Goal: Task Accomplishment & Management: Use online tool/utility

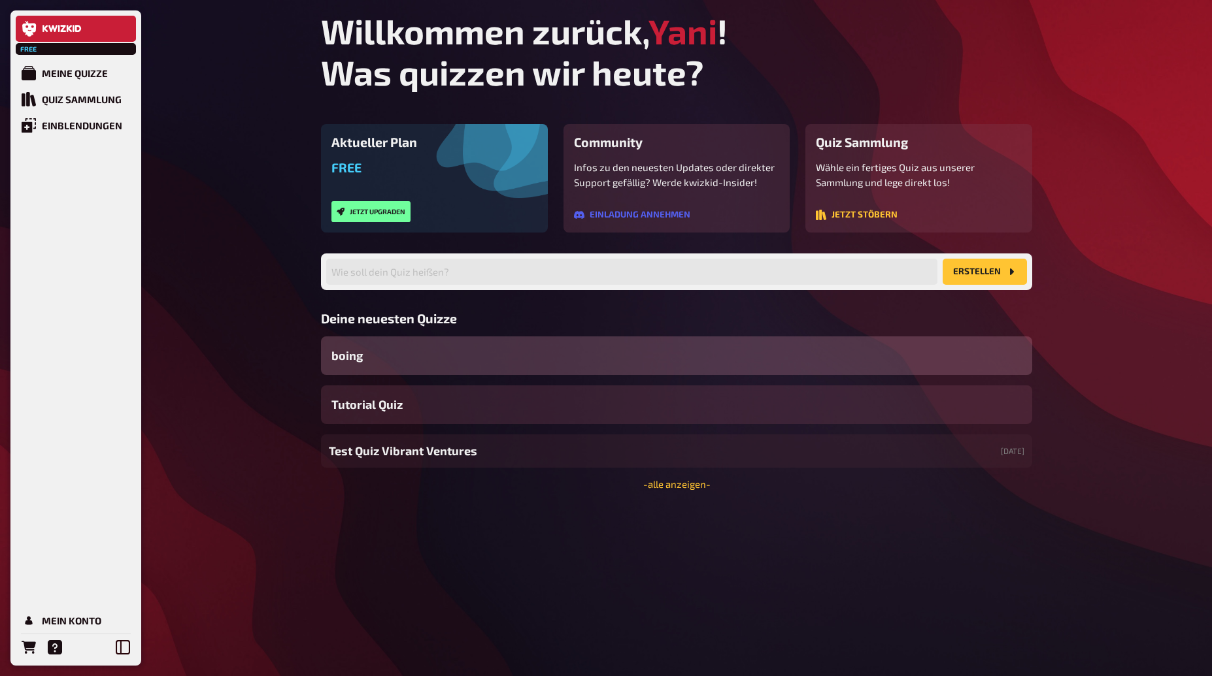
click at [281, 629] on div "Free Meine Quizze Quiz Sammlung Einblendungen Mein Konto Willkommen zurück, Yan…" at bounding box center [606, 338] width 1212 height 676
click at [235, 629] on div "Free Meine Quizze Quiz Sammlung Einblendungen Mein Konto Willkommen zurück, Yan…" at bounding box center [606, 338] width 1212 height 676
click at [223, 186] on div "Free Meine Quizze Quiz Sammlung Einblendungen Mein Konto Willkommen zurück, Yan…" at bounding box center [606, 338] width 1212 height 676
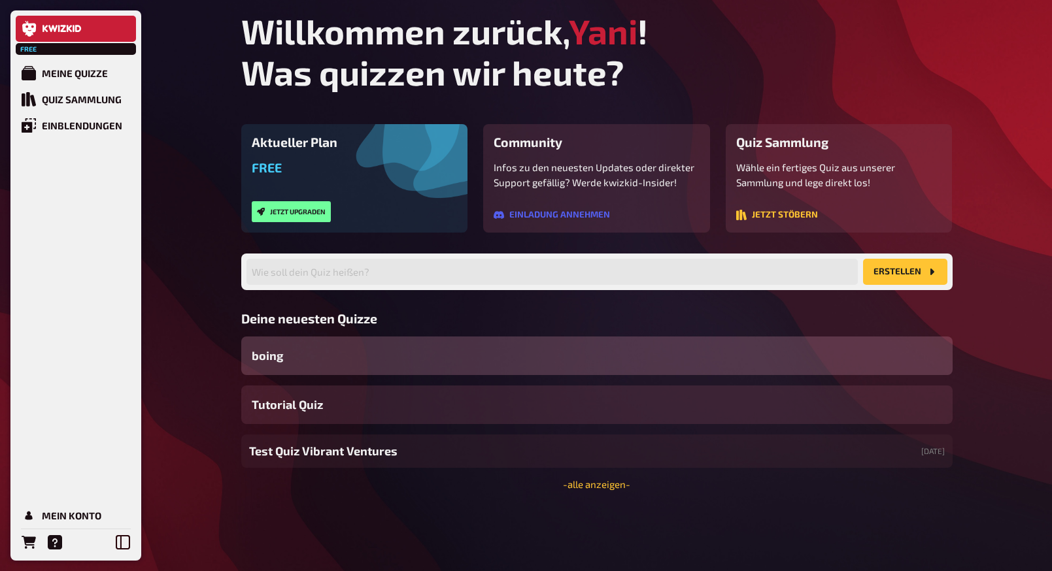
drag, startPoint x: 406, startPoint y: 518, endPoint x: 435, endPoint y: 507, distance: 30.8
click at [408, 518] on div "Willkommen zurück, Yani ! Was quizzen wir heute? Aktueller Plan Free Jetzt upgr…" at bounding box center [597, 285] width 732 height 571
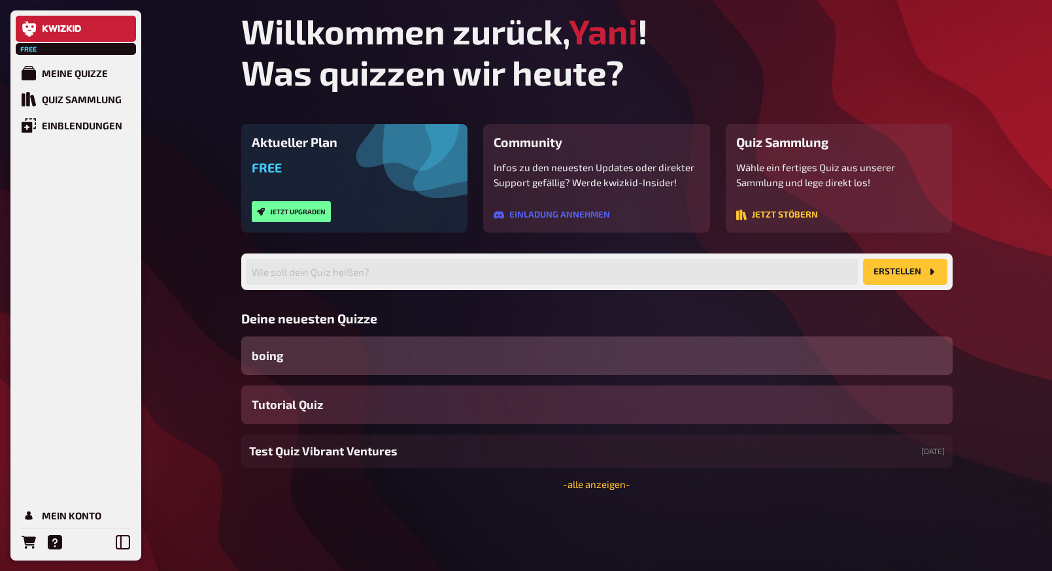
click at [552, 398] on div "Tutorial Quiz" at bounding box center [596, 405] width 711 height 39
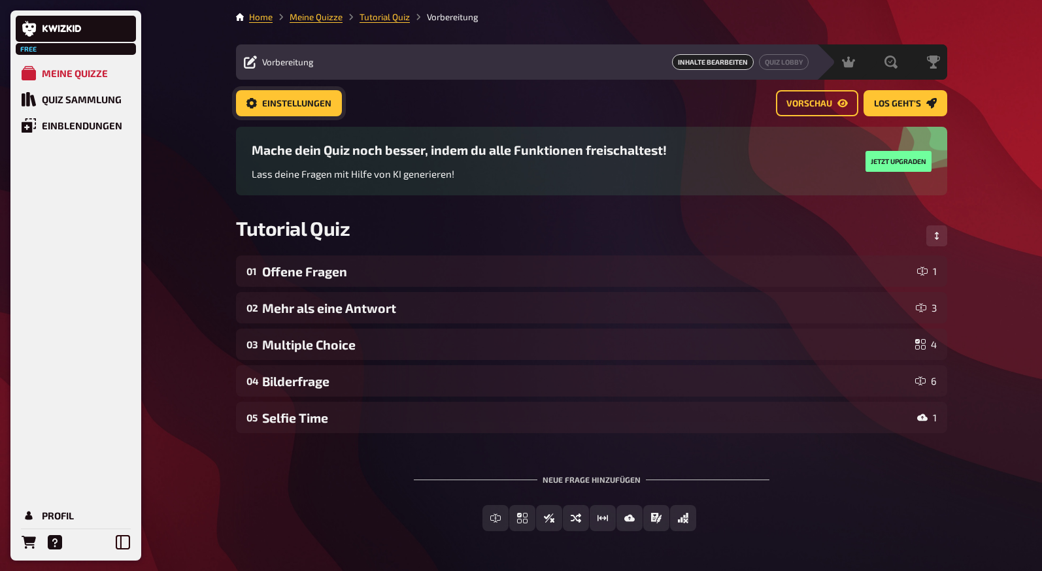
click at [301, 92] on button "Einstellungen" at bounding box center [289, 103] width 106 height 26
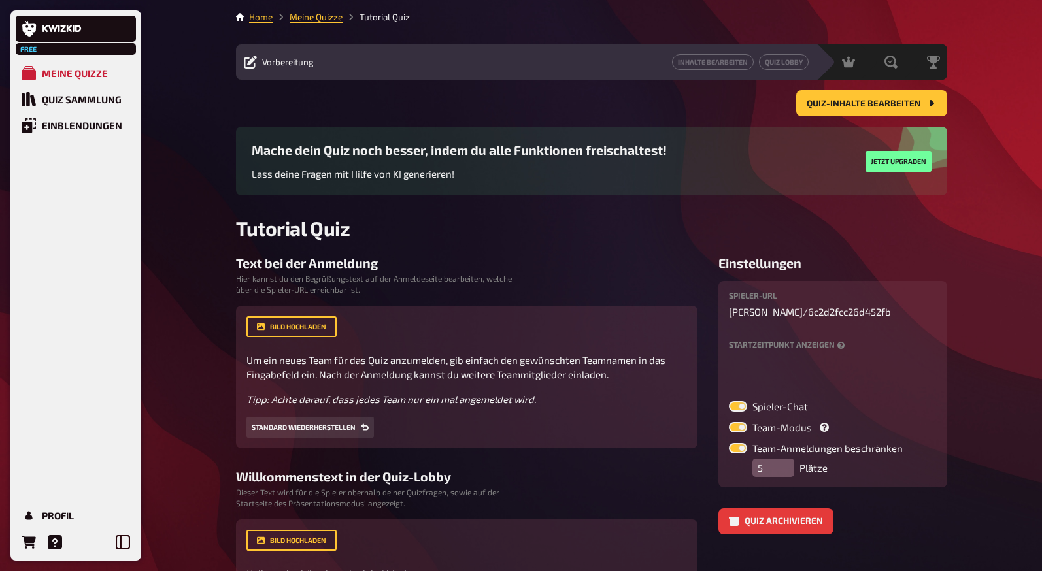
click at [303, 100] on div "Quiz-Inhalte bearbeiten" at bounding box center [591, 103] width 711 height 26
drag, startPoint x: 544, startPoint y: 272, endPoint x: 674, endPoint y: 175, distance: 162.5
click at [552, 268] on div "Text bei der Anmeldung Hier kannst du den Begrüßungstext auf der Anmeldeseite b…" at bounding box center [466, 352] width 461 height 193
click at [186, 216] on div "Free Meine Quizze Quiz Sammlung Einblendungen Profil Home Meine Quizze Tutorial…" at bounding box center [521, 401] width 1042 height 803
click at [69, 78] on div "Meine Quizze" at bounding box center [75, 73] width 66 height 12
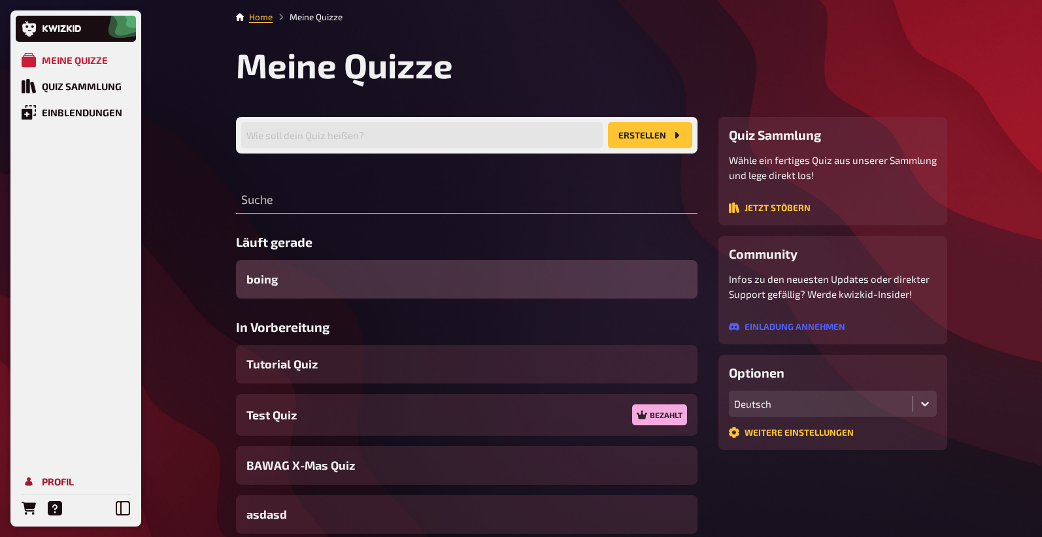
click at [60, 482] on div "Profil" at bounding box center [58, 482] width 32 height 12
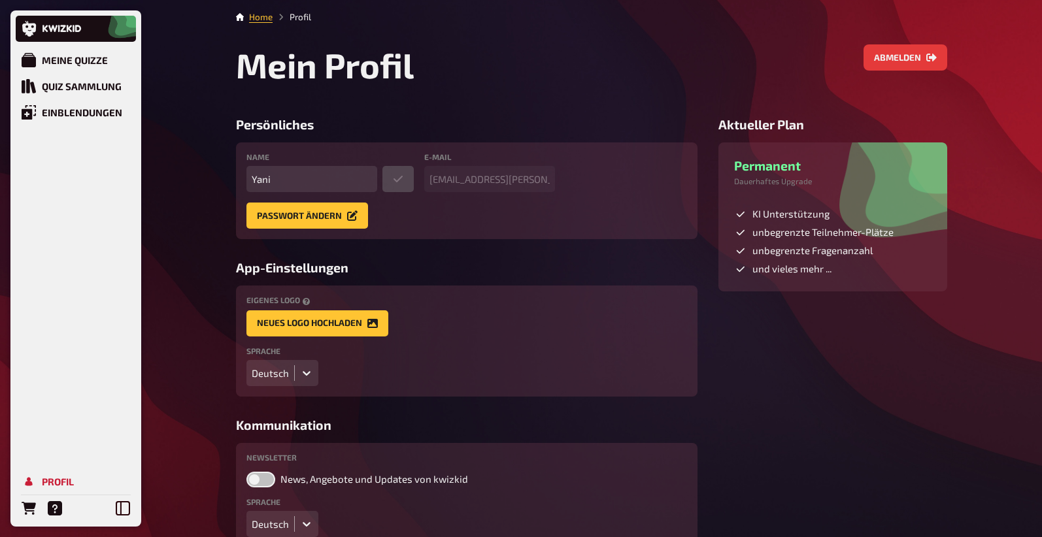
click at [278, 370] on div "Deutsch" at bounding box center [270, 373] width 37 height 12
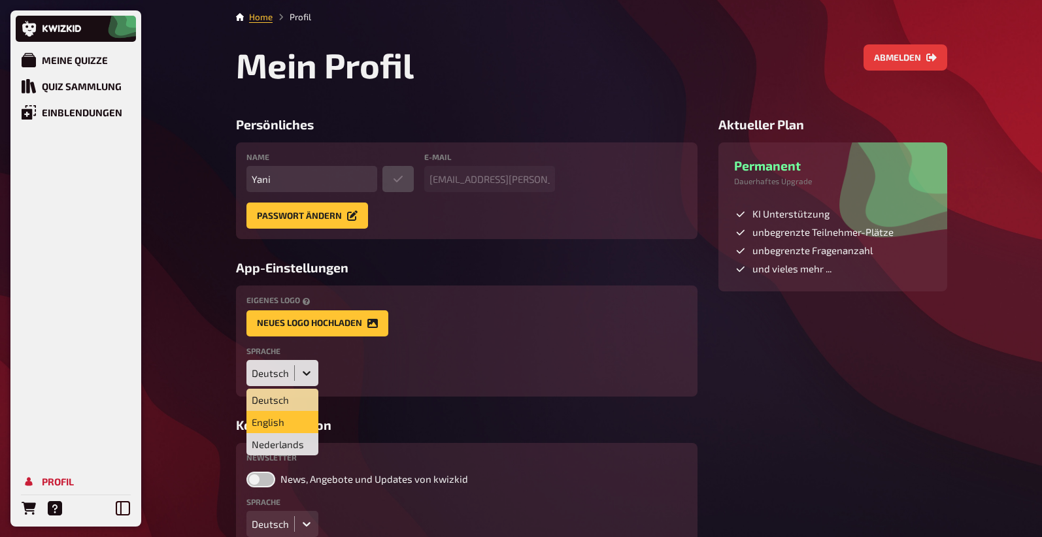
click at [275, 418] on div "English" at bounding box center [282, 422] width 72 height 22
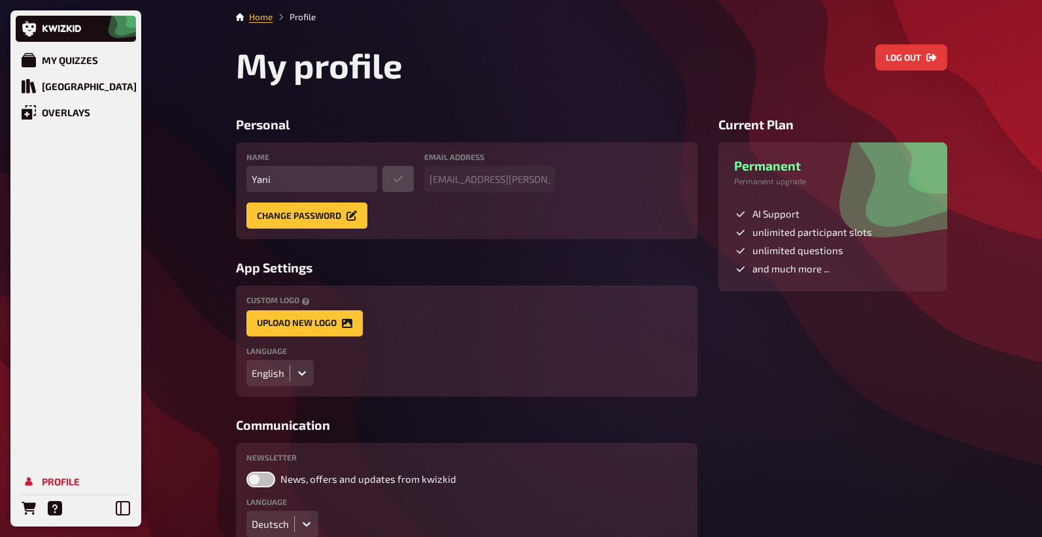
click at [176, 322] on div "My Quizzes Quiz Library Overlays Profile Home Profile My profile Log out Person…" at bounding box center [521, 305] width 1042 height 610
click at [123, 503] on icon at bounding box center [123, 508] width 14 height 14
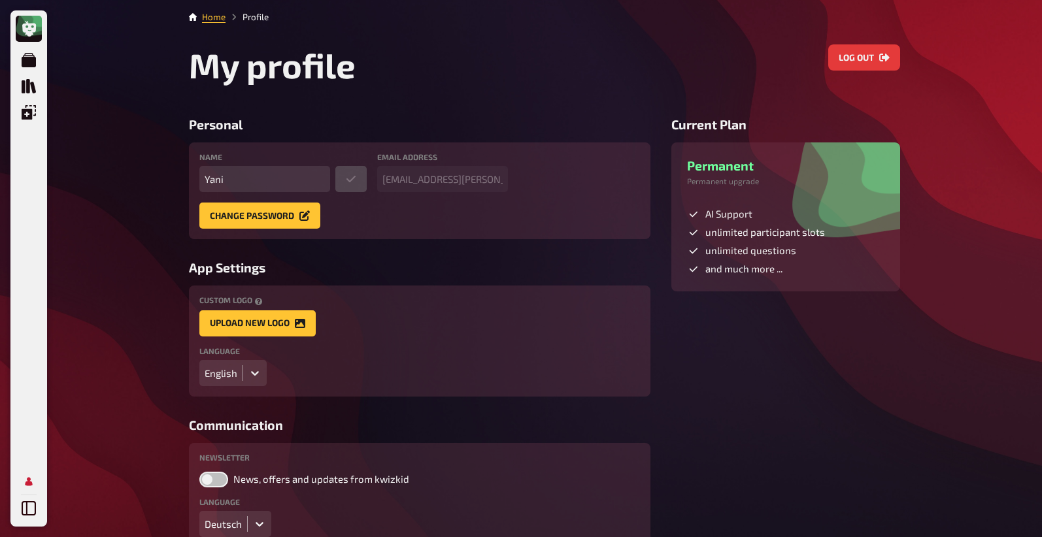
click at [114, 303] on div "My Quizzes Quiz Library Overlays Profile Home Profile My profile Log out Person…" at bounding box center [521, 305] width 1042 height 610
click at [31, 510] on icon at bounding box center [29, 508] width 14 height 14
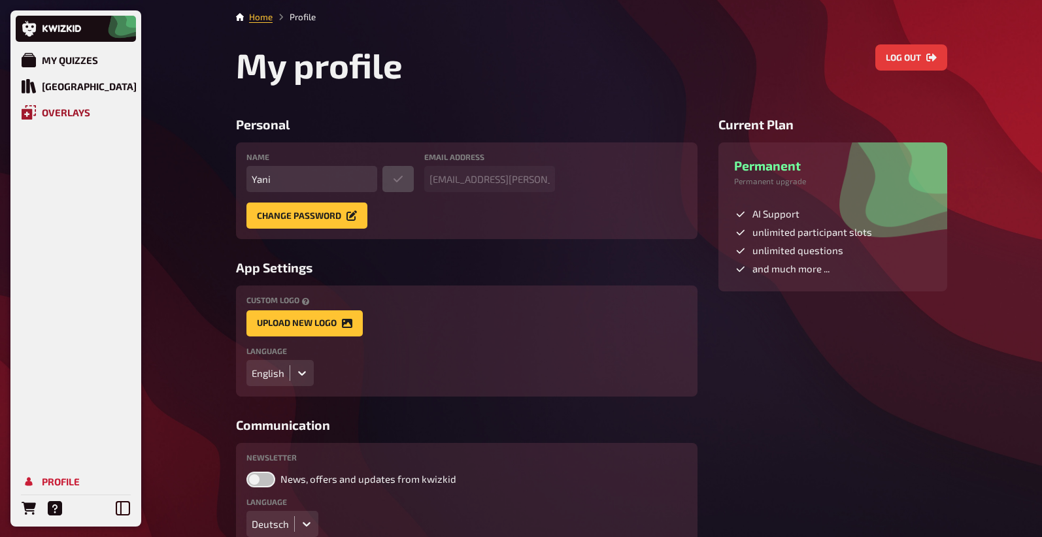
click at [69, 112] on div "Overlays" at bounding box center [66, 113] width 48 height 12
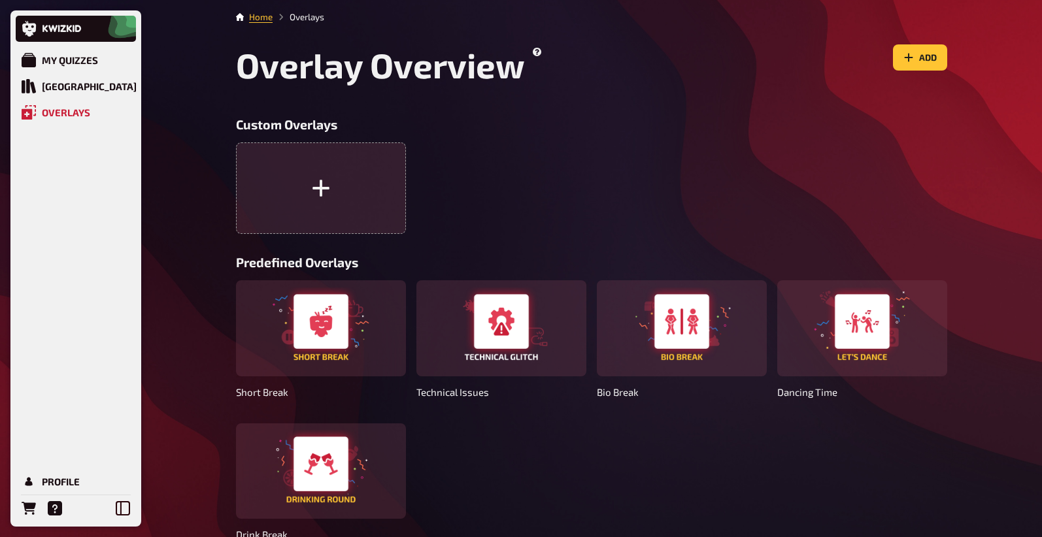
click at [541, 435] on div "Short Break Technical Issues Bio Break Dancing Time Drink Break" at bounding box center [591, 412] width 711 height 265
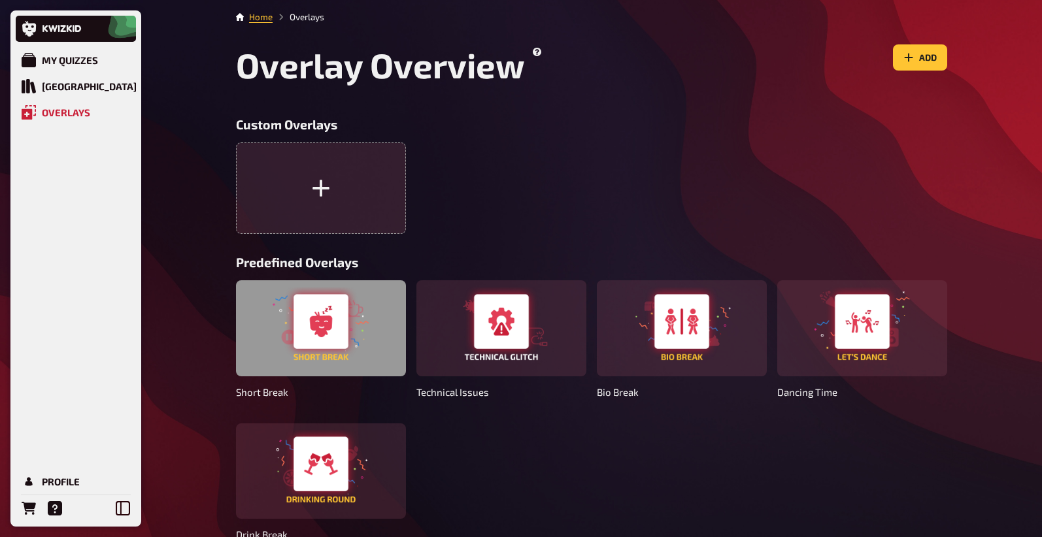
click at [301, 330] on div at bounding box center [321, 327] width 170 height 95
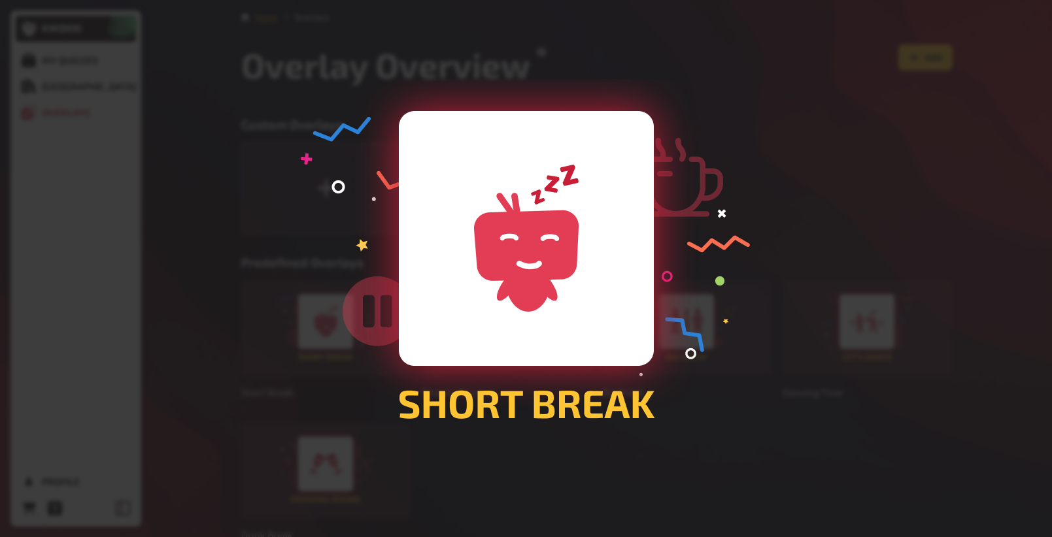
click at [686, 400] on div at bounding box center [526, 268] width 1052 height 537
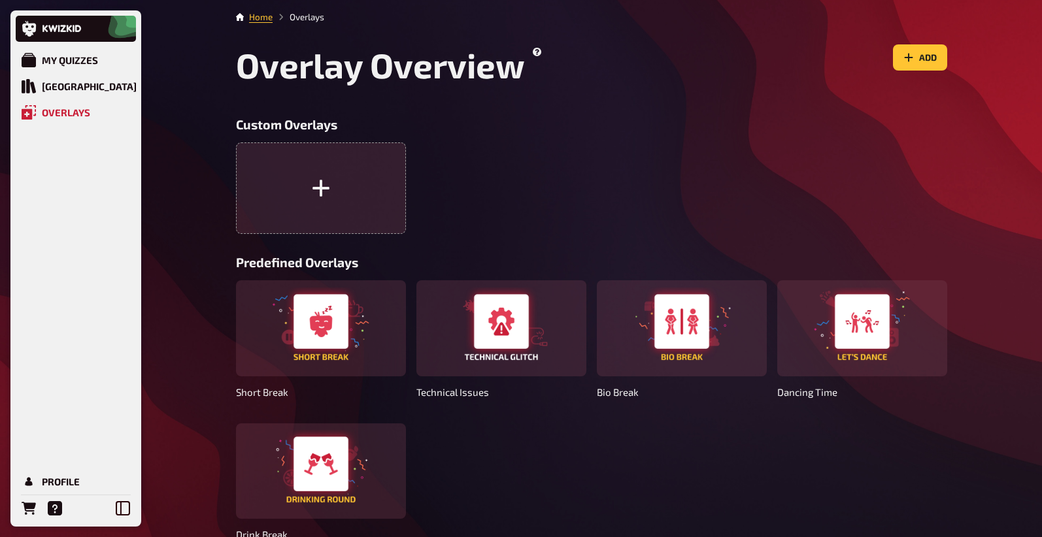
click at [580, 127] on h3 "Custom Overlays" at bounding box center [591, 124] width 711 height 15
click at [58, 86] on div "Quiz Library" at bounding box center [89, 86] width 95 height 12
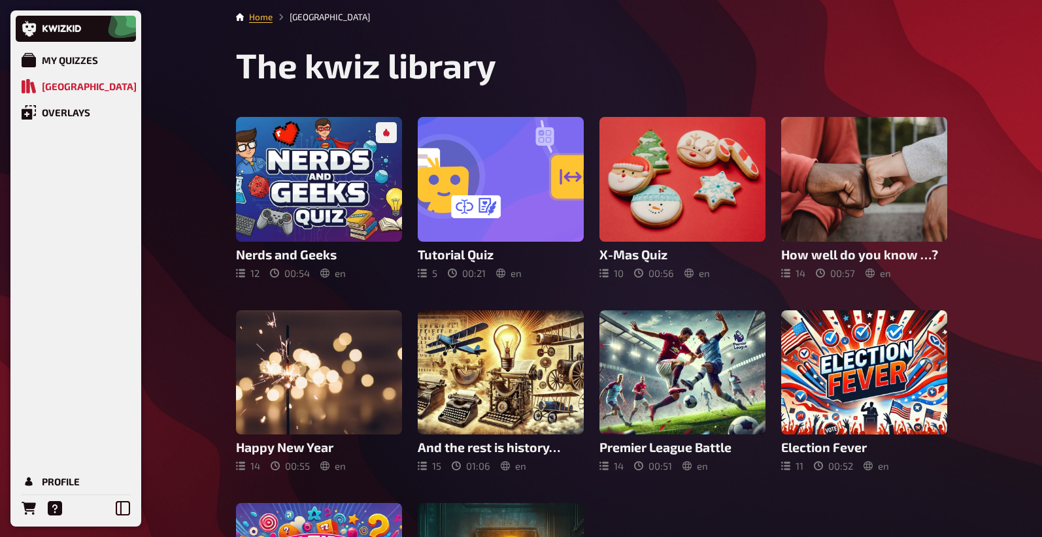
click at [590, 53] on h1 "The kwiz library" at bounding box center [591, 64] width 711 height 41
drag, startPoint x: 175, startPoint y: 107, endPoint x: 165, endPoint y: 107, distance: 9.8
click at [172, 107] on div "My Quizzes Quiz Library Overlays Profile Home Quiz Library The kwiz library Ner…" at bounding box center [521, 364] width 1042 height 728
click at [47, 56] on div "My Quizzes" at bounding box center [70, 60] width 56 height 12
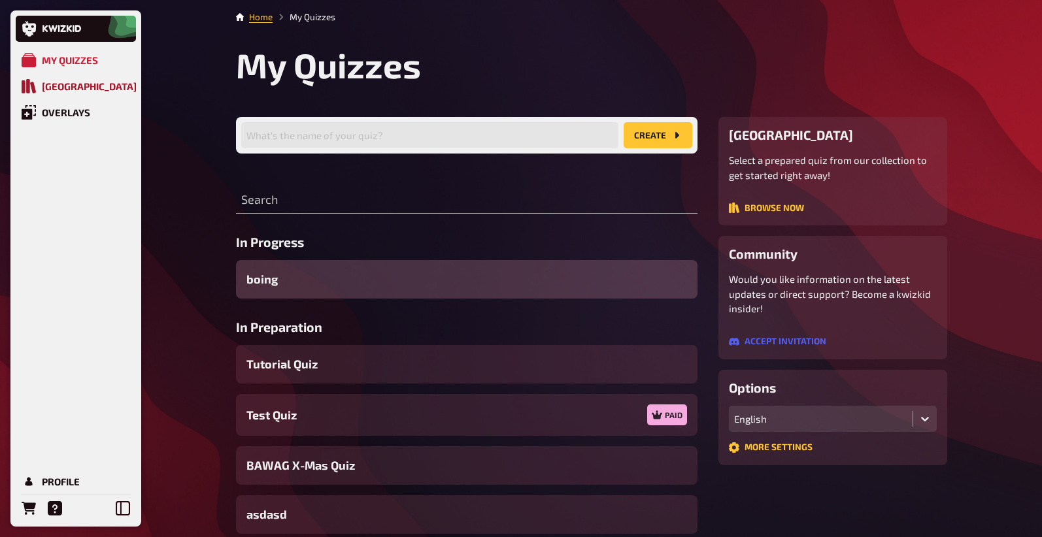
click at [103, 86] on div "Quiz Library" at bounding box center [89, 86] width 95 height 12
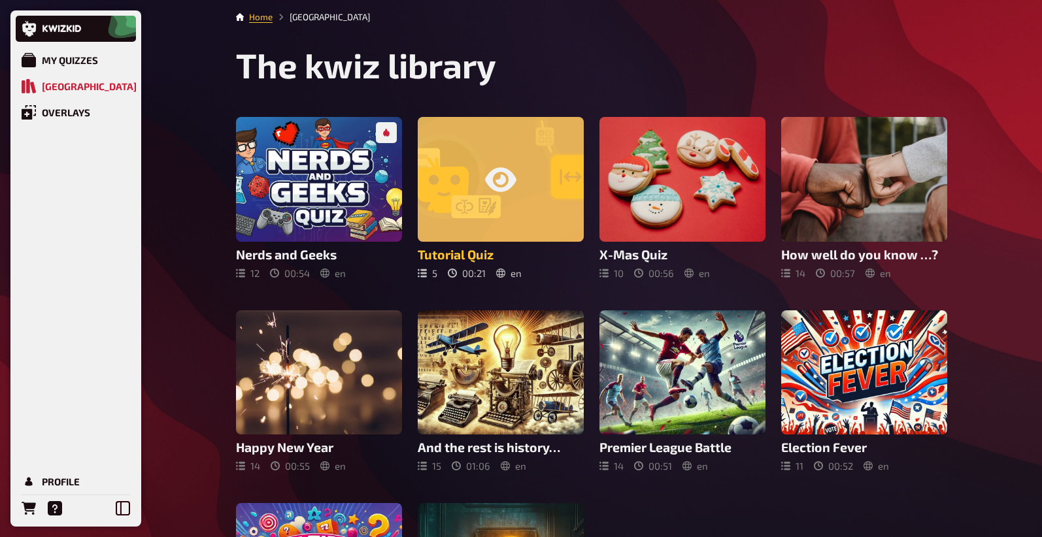
click at [535, 159] on div at bounding box center [501, 179] width 166 height 125
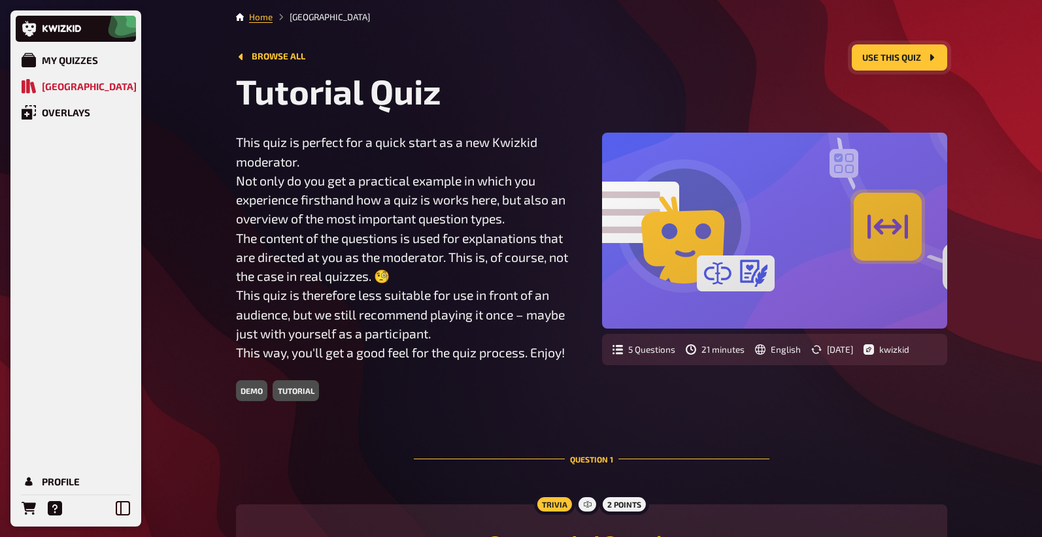
click at [878, 53] on button "Use this quiz" at bounding box center [899, 57] width 95 height 26
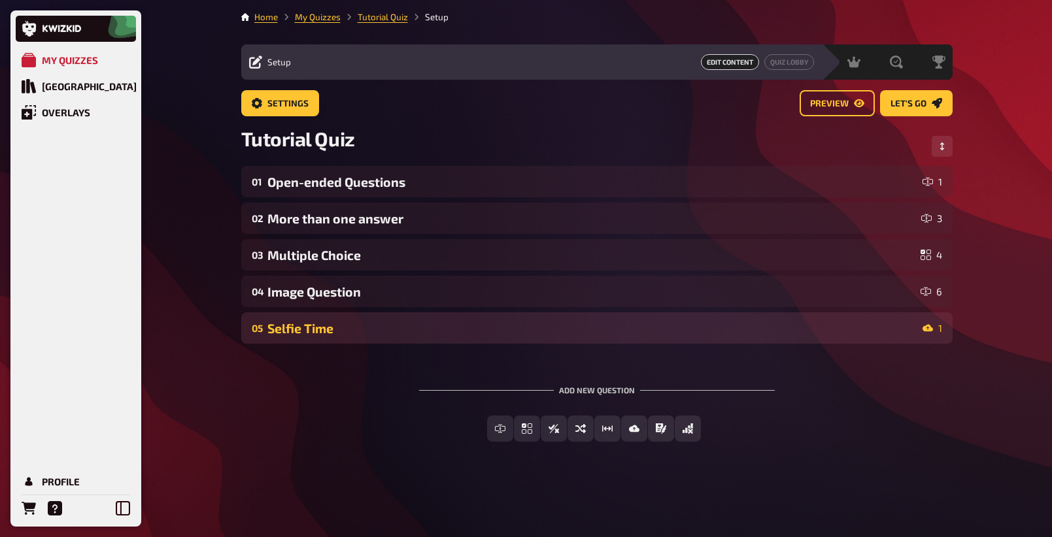
click at [416, 337] on div "05 Selfie Time 1" at bounding box center [596, 327] width 711 height 31
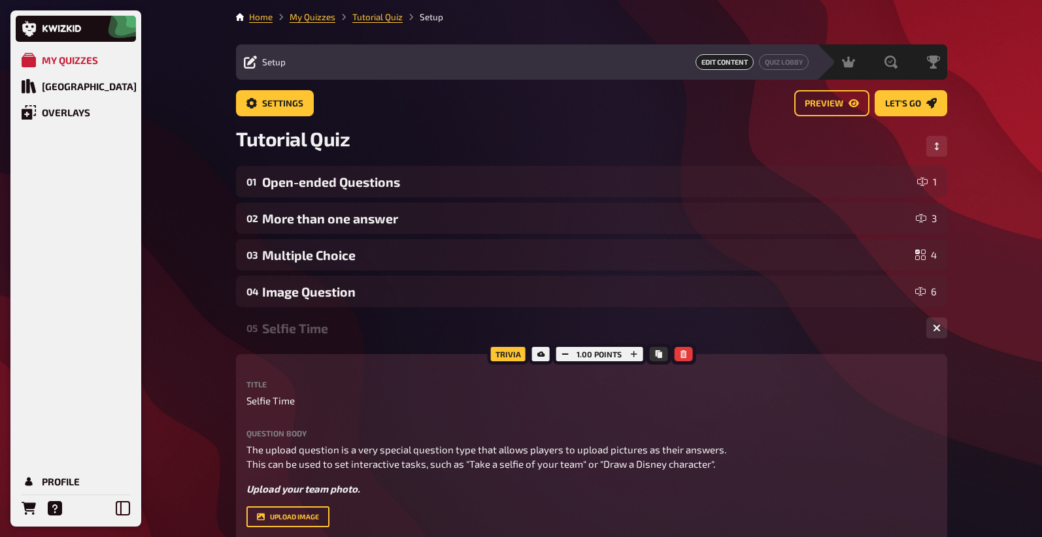
click at [414, 334] on div "Selfie Time" at bounding box center [589, 328] width 654 height 15
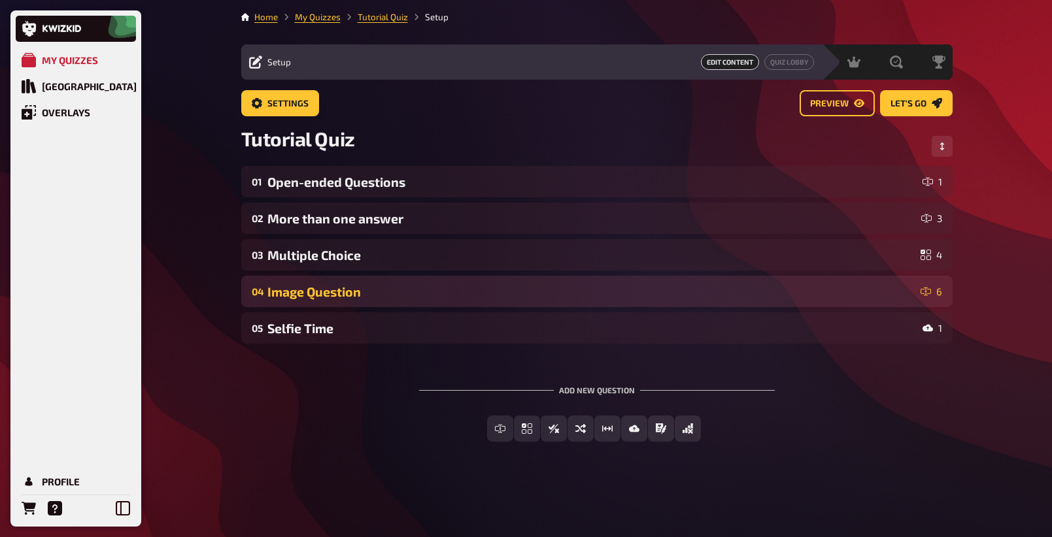
click at [394, 282] on div "04 Image Question 6" at bounding box center [596, 291] width 711 height 31
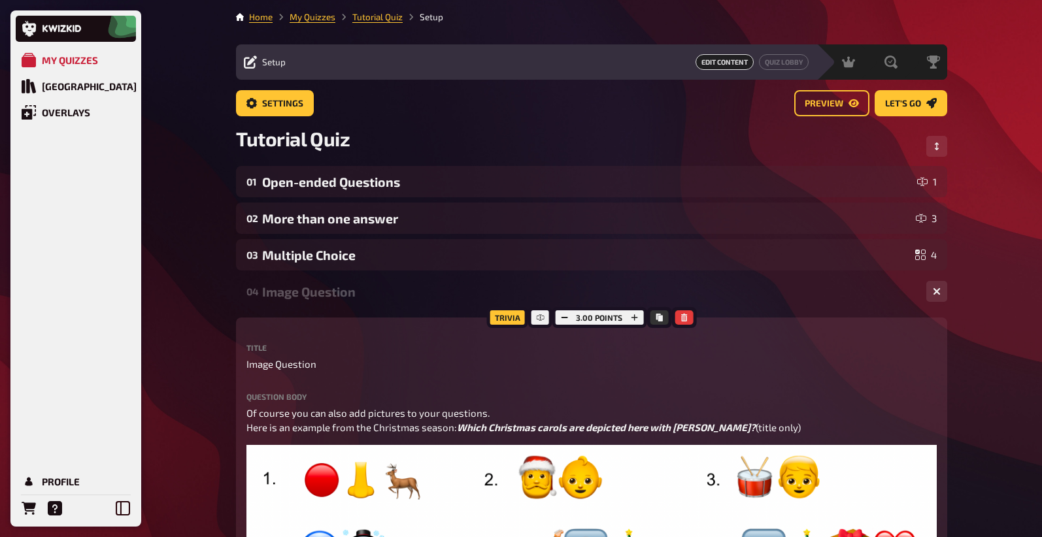
click at [394, 282] on div "04 Image Question 6" at bounding box center [591, 291] width 711 height 31
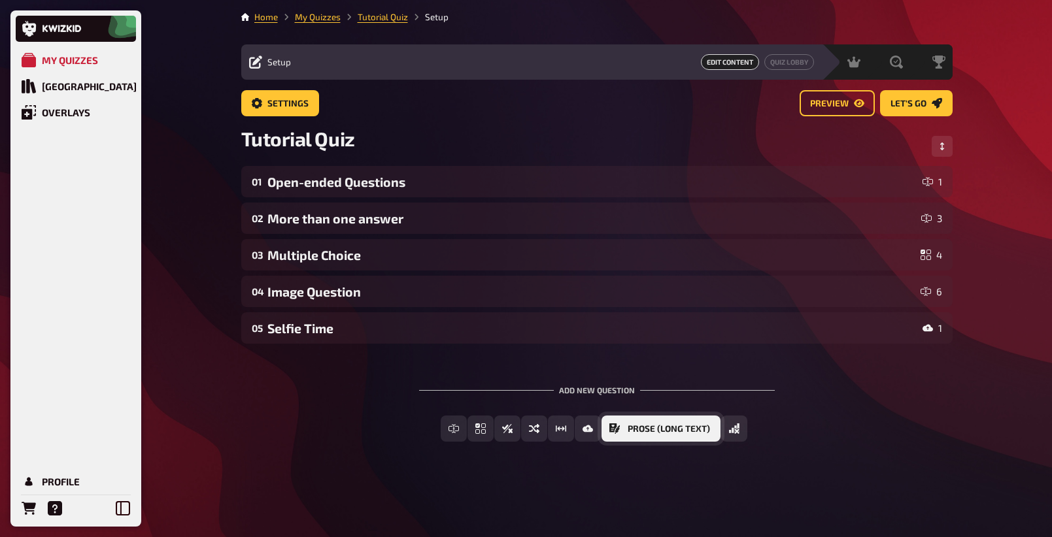
click at [688, 429] on span "Prose (Long text)" at bounding box center [668, 429] width 82 height 9
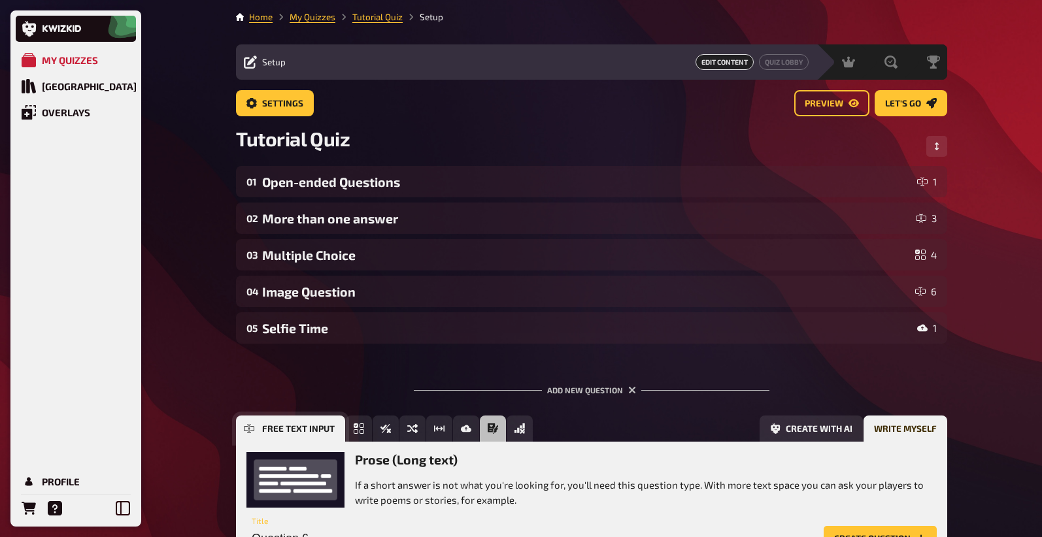
click at [241, 424] on button "Free Text Input" at bounding box center [290, 429] width 109 height 26
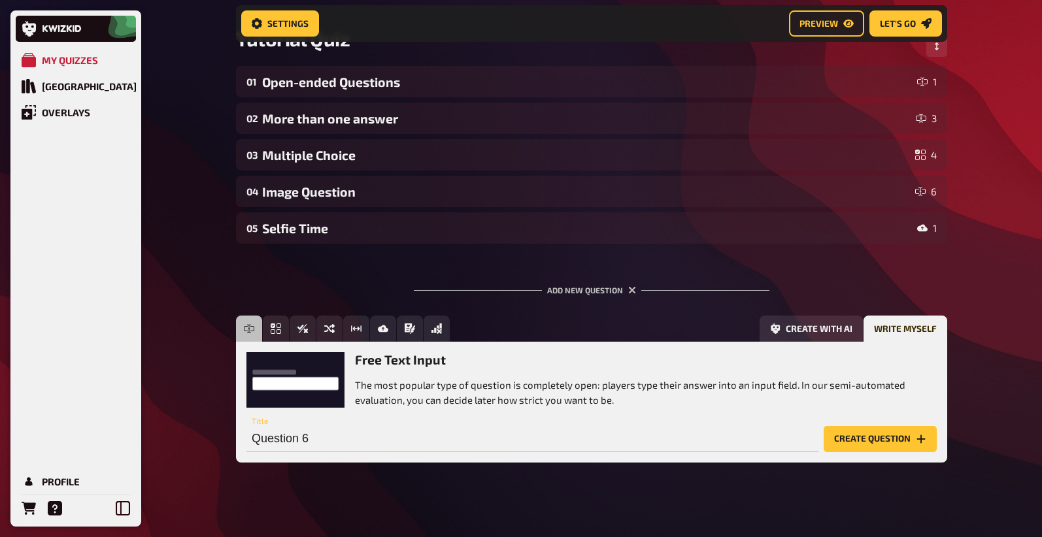
scroll to position [111, 0]
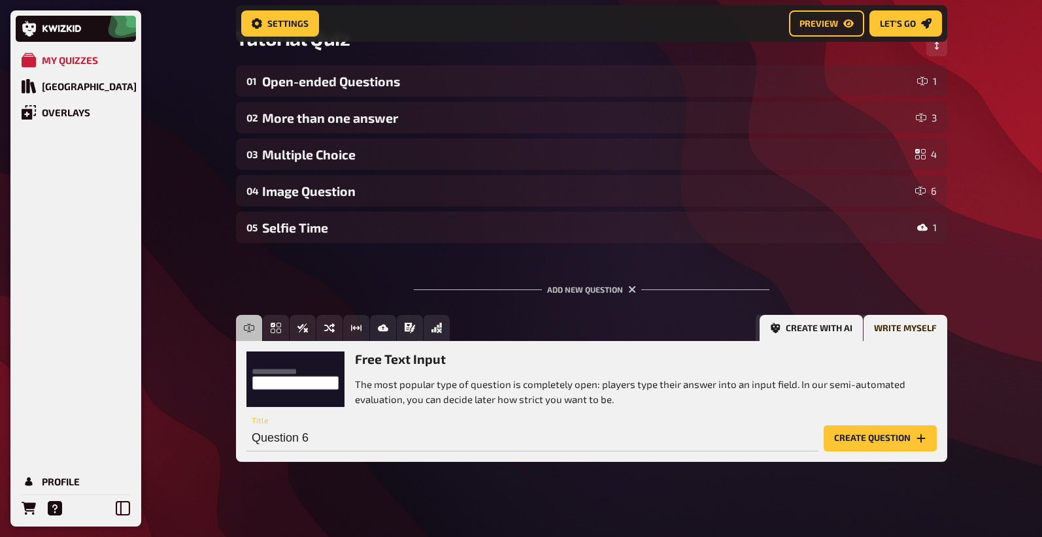
click at [822, 336] on button "Create with AI" at bounding box center [810, 328] width 103 height 26
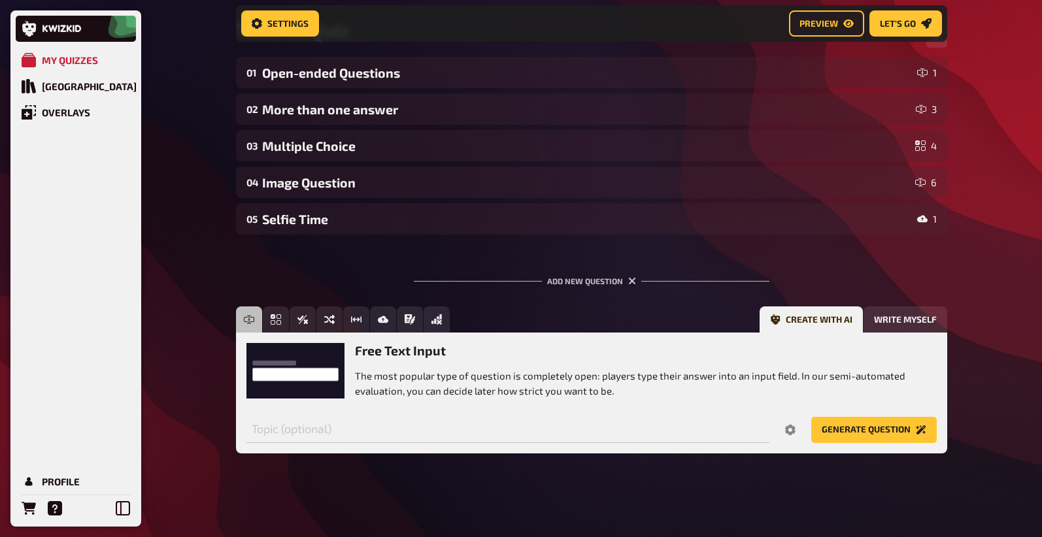
scroll to position [112, 0]
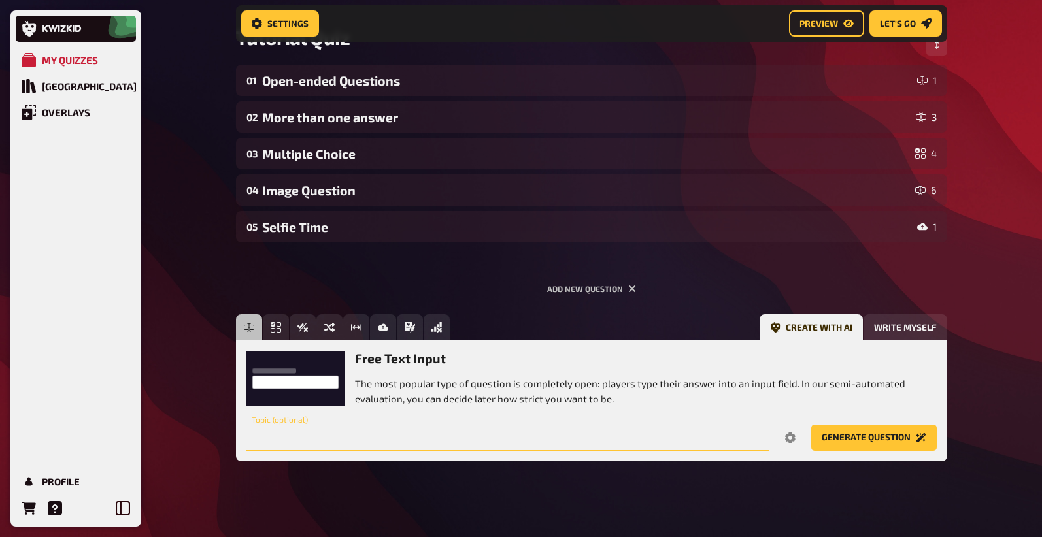
click at [351, 429] on input "text" at bounding box center [507, 438] width 523 height 26
type input "soccer"
click at [792, 443] on button "Options" at bounding box center [789, 438] width 31 height 26
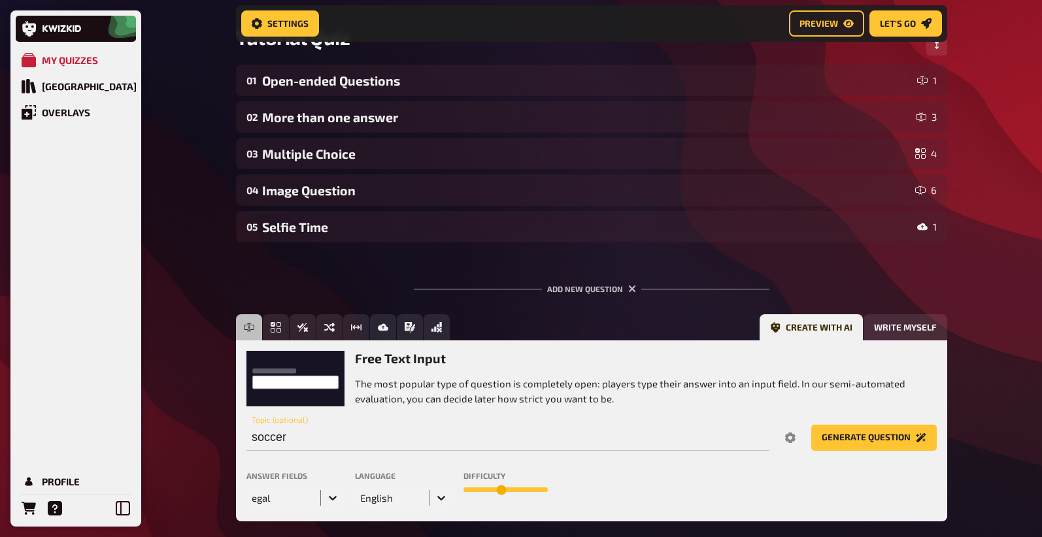
click at [303, 503] on div "egal" at bounding box center [295, 498] width 98 height 26
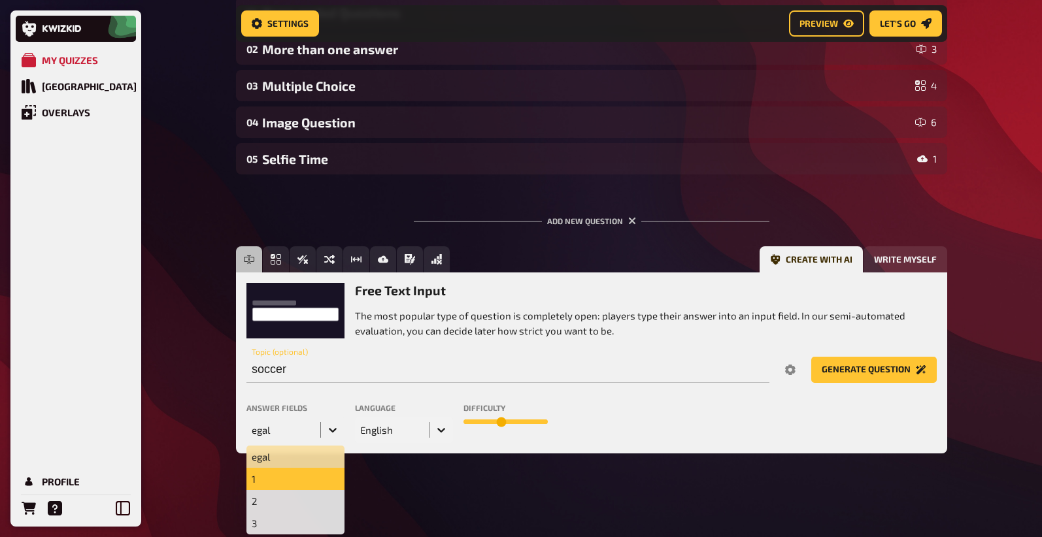
drag, startPoint x: 305, startPoint y: 484, endPoint x: 316, endPoint y: 483, distance: 11.1
click at [305, 484] on div "1" at bounding box center [295, 479] width 98 height 22
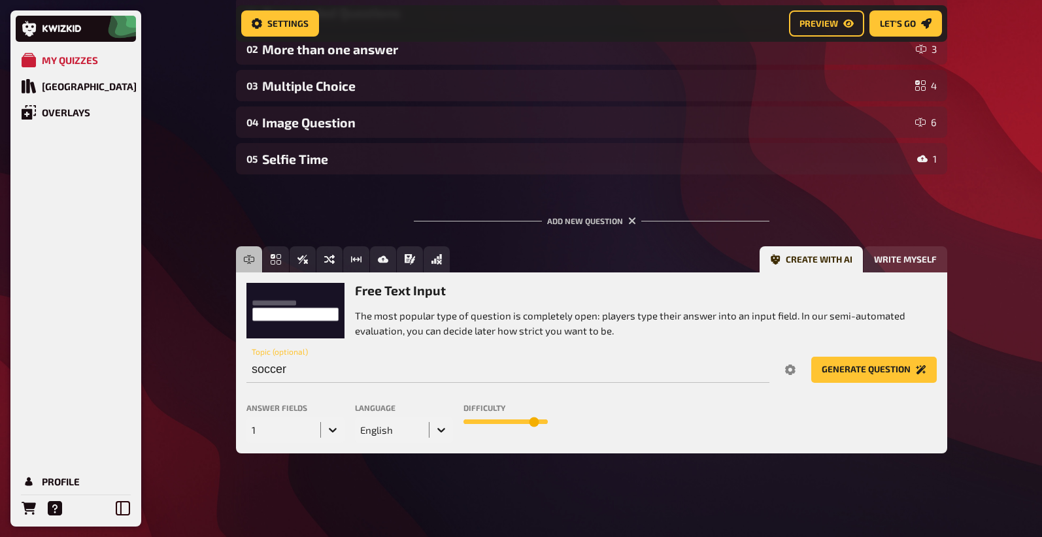
drag, startPoint x: 499, startPoint y: 423, endPoint x: 531, endPoint y: 420, distance: 32.2
type input "9"
click at [531, 420] on input "range" at bounding box center [505, 422] width 84 height 5
click at [877, 376] on button "Generate question" at bounding box center [873, 370] width 125 height 26
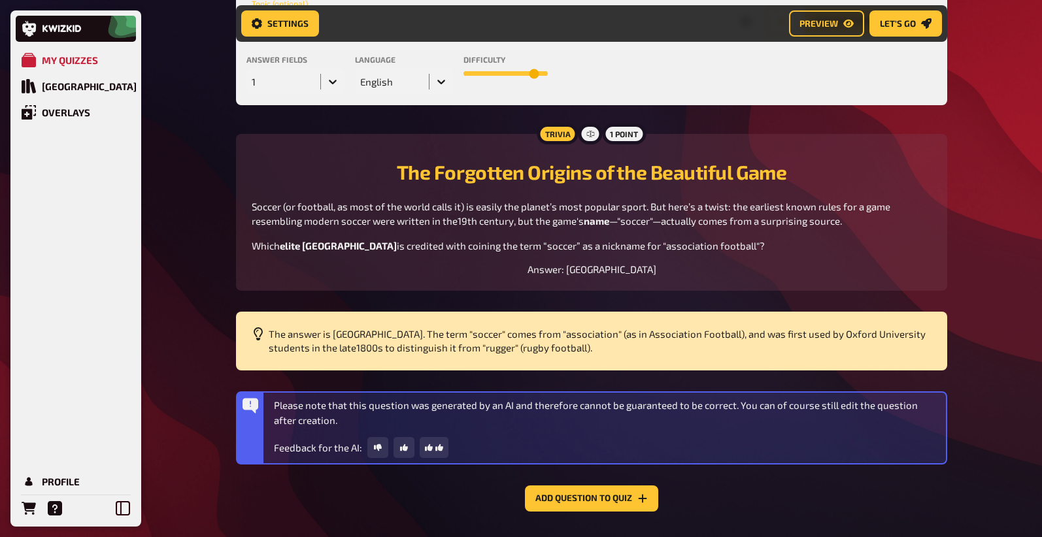
scroll to position [537, 0]
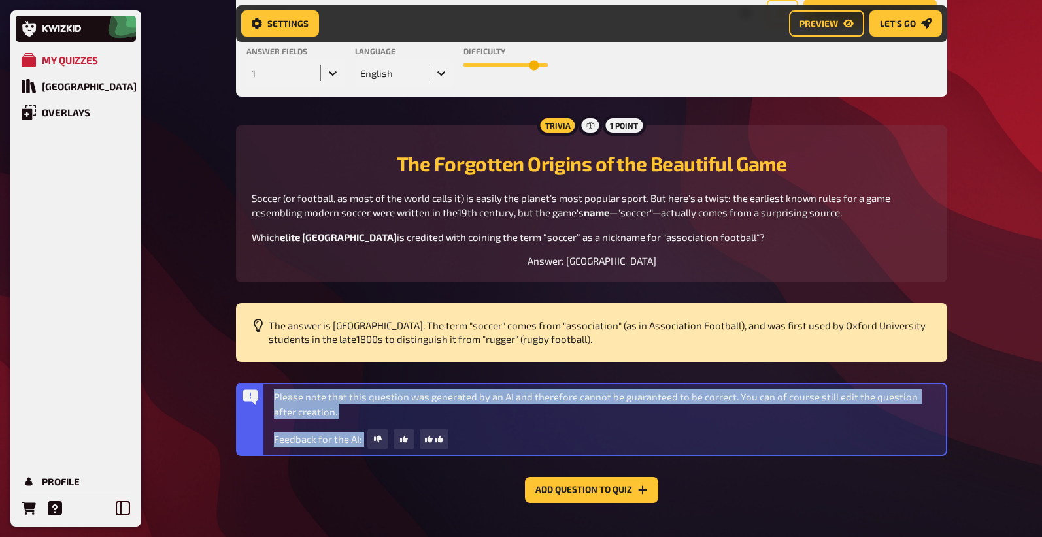
drag, startPoint x: 549, startPoint y: 436, endPoint x: 262, endPoint y: 418, distance: 287.5
click at [262, 418] on div "Please note that this question was generated by an AI and therefore cannot be g…" at bounding box center [591, 419] width 711 height 73
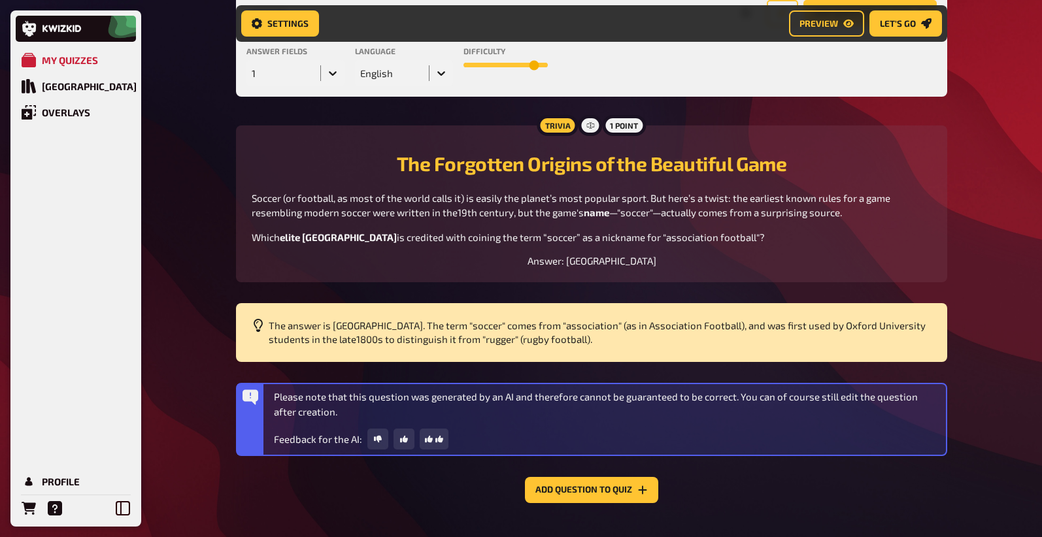
click at [301, 405] on p "Please note that this question was generated by an AI and therefore cannot be g…" at bounding box center [607, 404] width 667 height 29
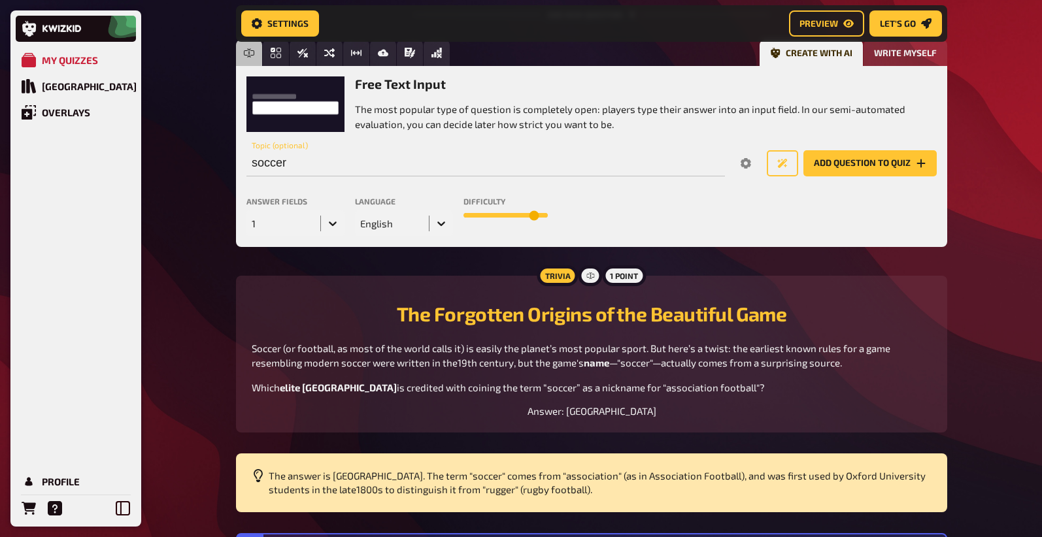
scroll to position [0, 0]
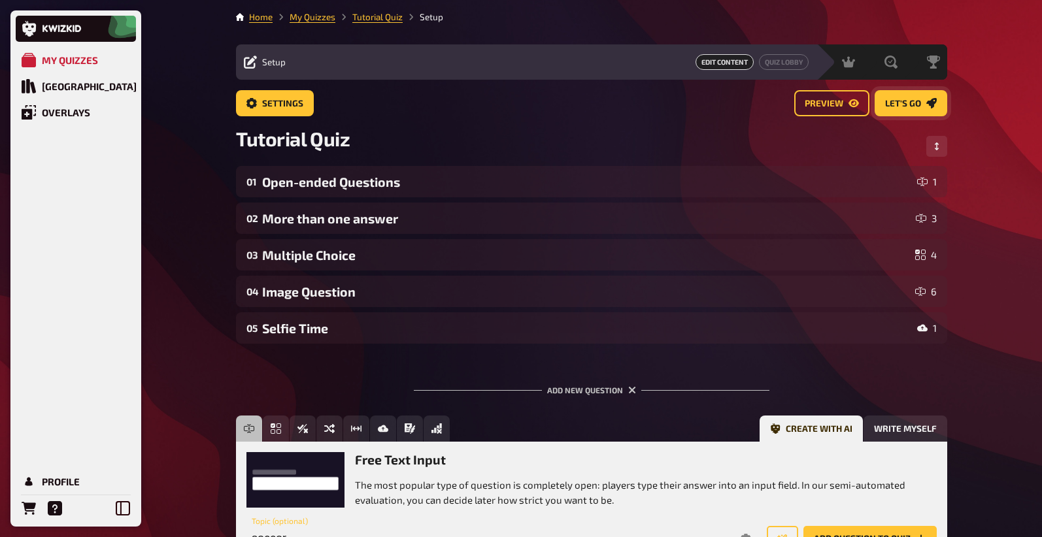
click at [922, 109] on button "Let's go" at bounding box center [910, 103] width 73 height 26
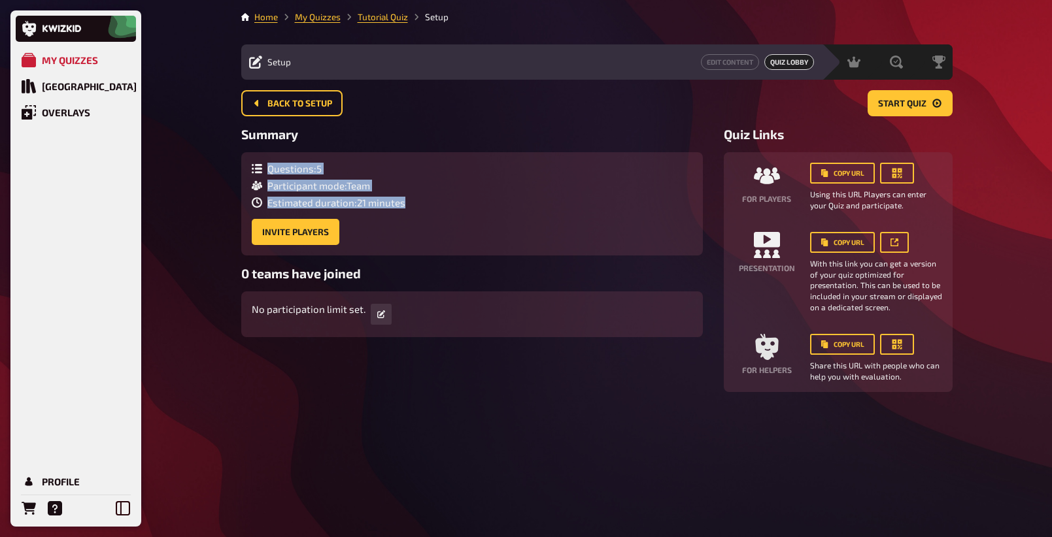
drag, startPoint x: 274, startPoint y: 178, endPoint x: 381, endPoint y: 216, distance: 113.7
click at [375, 224] on div "Questions : 5 Participant mode : Team Estimated duration : 21 minutes Invite Pl…" at bounding box center [471, 203] width 461 height 103
click at [442, 179] on div "Questions : 5 Participant mode : Team Estimated duration : 21 minutes Invite Pl…" at bounding box center [472, 204] width 441 height 82
drag, startPoint x: 348, startPoint y: 172, endPoint x: 335, endPoint y: 175, distance: 12.7
click at [300, 168] on div "Questions : 5" at bounding box center [329, 169] width 154 height 12
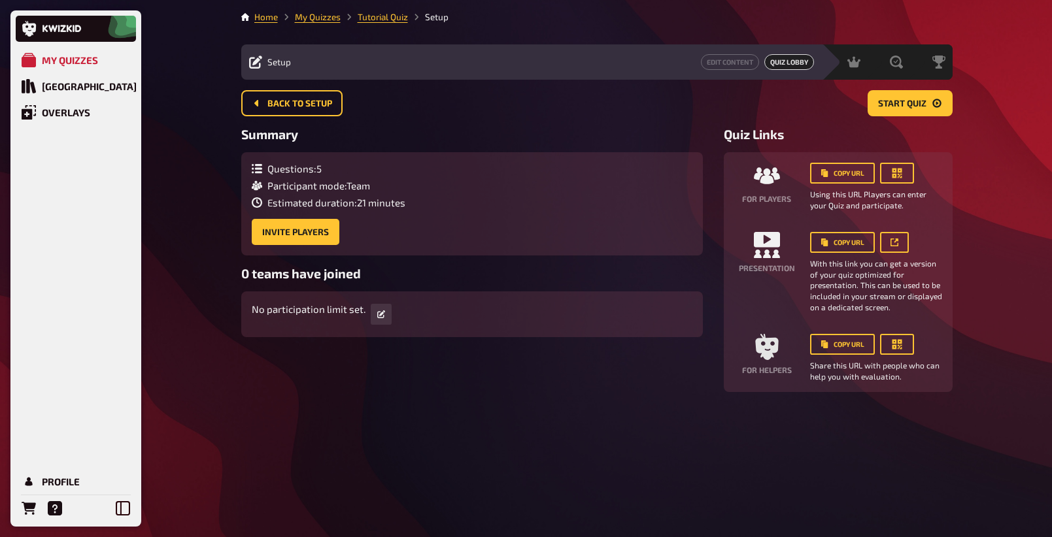
click at [549, 201] on div "Questions : 5 Participant mode : Team Estimated duration : 21 minutes Invite Pl…" at bounding box center [472, 204] width 441 height 82
drag, startPoint x: 445, startPoint y: 196, endPoint x: 230, endPoint y: 181, distance: 215.6
click at [231, 181] on div "Home My Quizzes Tutorial Quiz Setup Setup Edit Content Quiz Lobby Hosting undef…" at bounding box center [597, 268] width 732 height 537
click at [233, 198] on div "Home My Quizzes Tutorial Quiz Setup Setup Edit Content Quiz Lobby Hosting undef…" at bounding box center [597, 268] width 732 height 537
drag, startPoint x: 283, startPoint y: 212, endPoint x: 565, endPoint y: 211, distance: 281.7
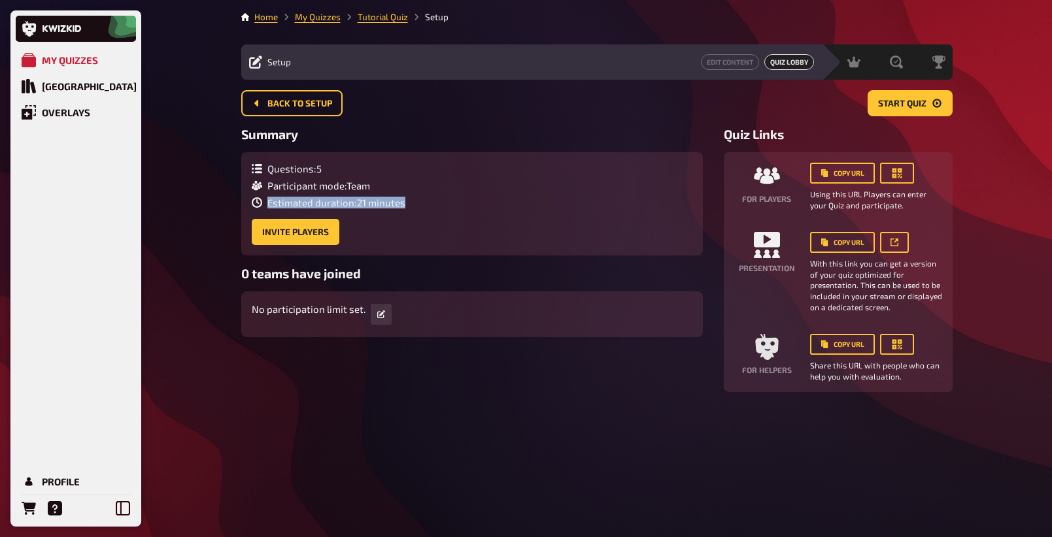
click at [565, 211] on div "Home My Quizzes Tutorial Quiz Setup Setup Edit Content Quiz Lobby Hosting undef…" at bounding box center [597, 268] width 732 height 537
click at [551, 221] on div "Questions : 5 Participant mode : Team Estimated duration : 21 minutes Invite Pl…" at bounding box center [472, 204] width 441 height 82
click at [841, 181] on button "Copy URL" at bounding box center [842, 173] width 65 height 21
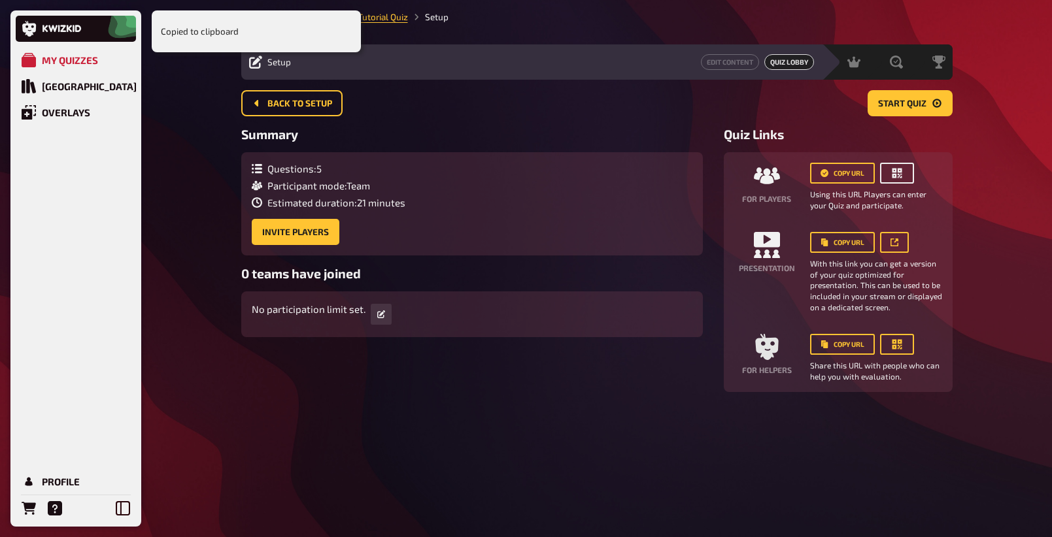
click at [907, 179] on button "button" at bounding box center [897, 173] width 34 height 21
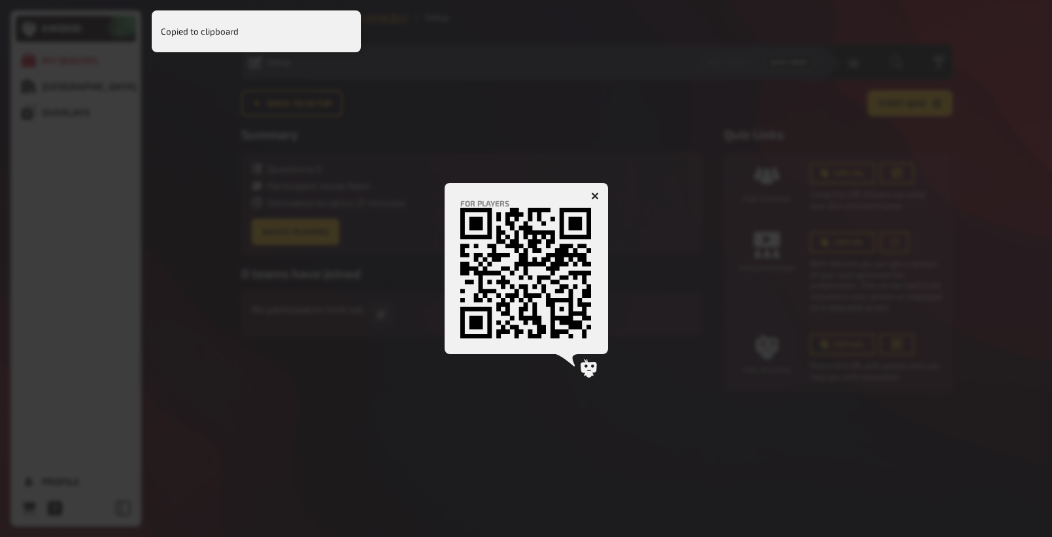
click at [629, 252] on div at bounding box center [526, 268] width 1052 height 537
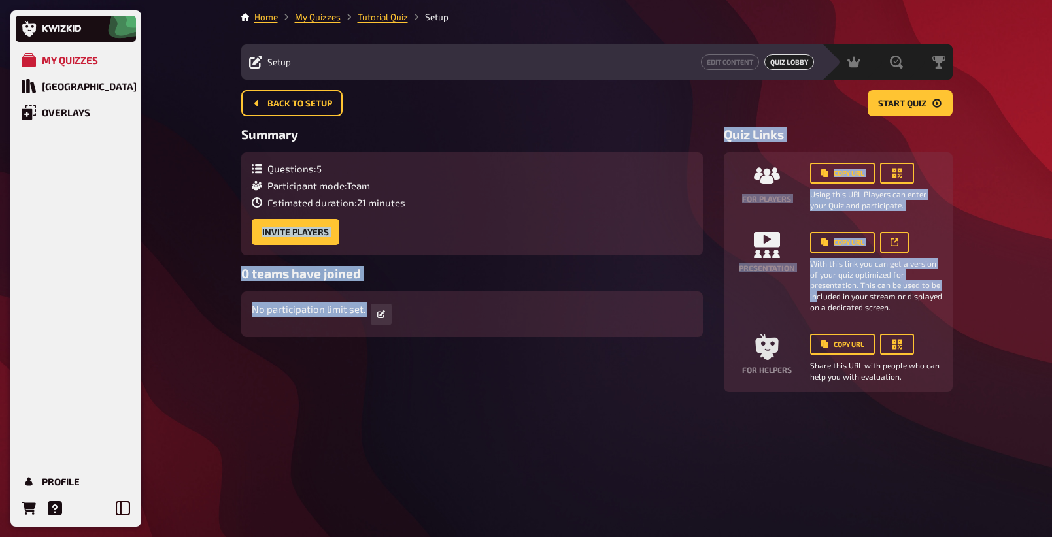
drag, startPoint x: 716, startPoint y: 224, endPoint x: 895, endPoint y: 280, distance: 187.9
click at [895, 280] on div "Summary Questions : 5 Participant mode : Team Estimated duration : 21 minutes I…" at bounding box center [596, 259] width 711 height 265
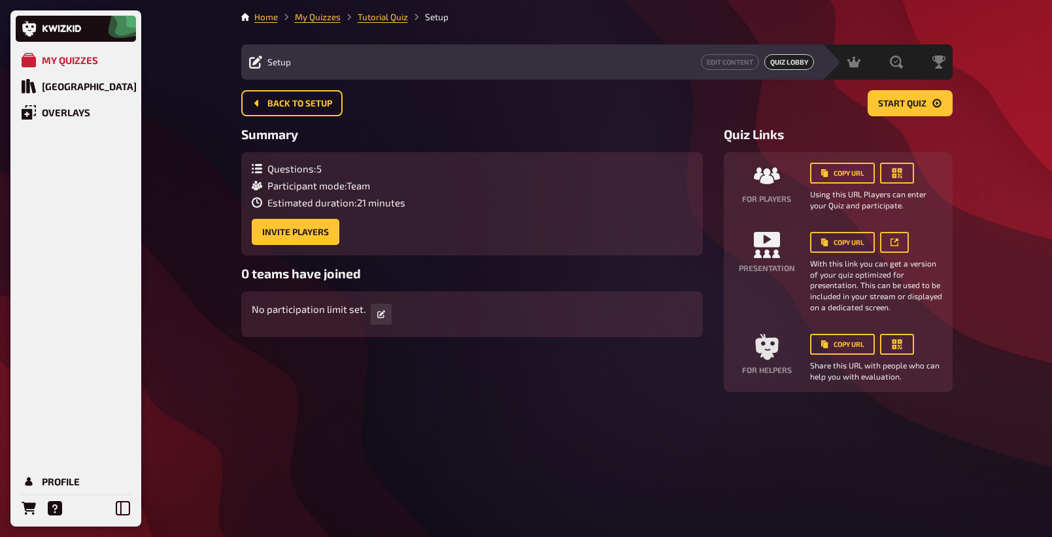
drag, startPoint x: 993, startPoint y: 282, endPoint x: 940, endPoint y: 273, distance: 53.7
click at [993, 282] on div "My Quizzes Quiz Library Overlays Profile Home My Quizzes Tutorial Quiz Setup Se…" at bounding box center [526, 268] width 1052 height 537
drag, startPoint x: 753, startPoint y: 347, endPoint x: 961, endPoint y: 373, distance: 209.5
click at [961, 373] on div "Home My Quizzes Tutorial Quiz Setup Setup Edit Content Quiz Lobby Hosting undef…" at bounding box center [597, 268] width 732 height 537
click at [962, 376] on div "Home My Quizzes Tutorial Quiz Setup Setup Edit Content Quiz Lobby Hosting undef…" at bounding box center [597, 268] width 732 height 537
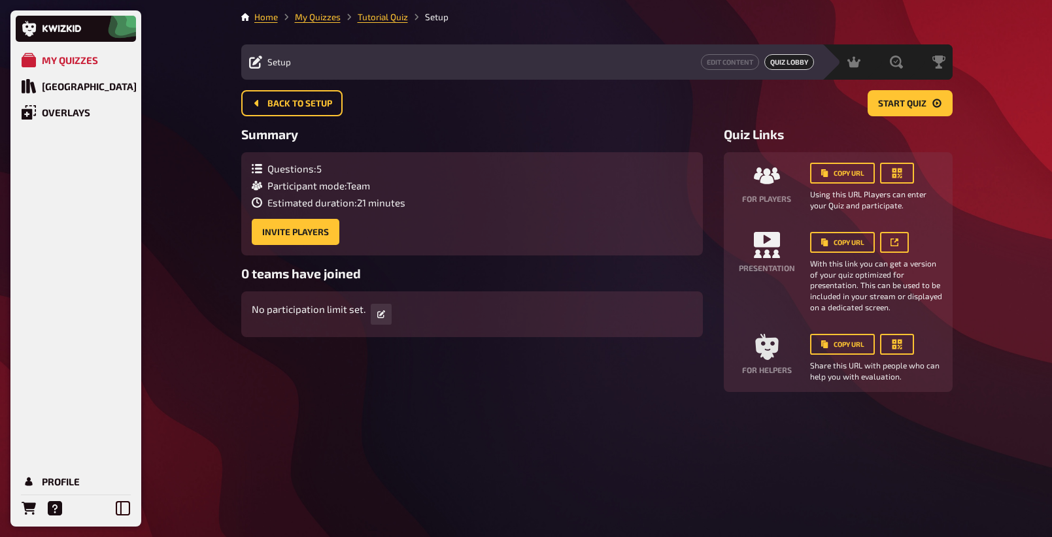
click at [744, 431] on div "Home My Quizzes Tutorial Quiz Setup Setup Edit Content Quiz Lobby Hosting undef…" at bounding box center [597, 268] width 732 height 537
click at [844, 245] on button "Copy URL" at bounding box center [842, 242] width 65 height 21
click at [841, 176] on button "Copy URL" at bounding box center [842, 173] width 65 height 21
click at [840, 176] on button "Copy URL" at bounding box center [842, 173] width 65 height 21
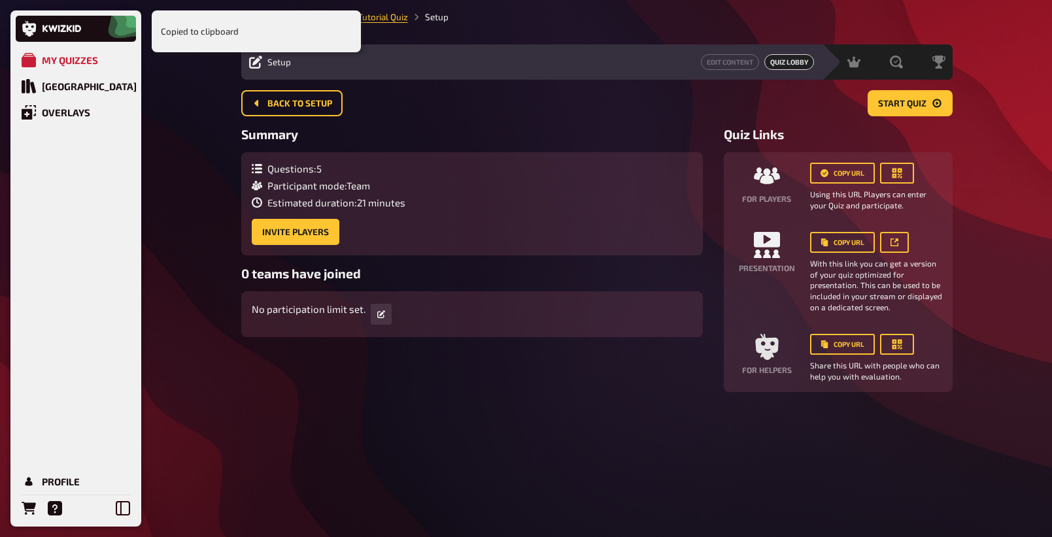
click at [705, 336] on div "Summary Questions : 5 Participant mode : Team Estimated duration : 21 minutes I…" at bounding box center [596, 259] width 711 height 265
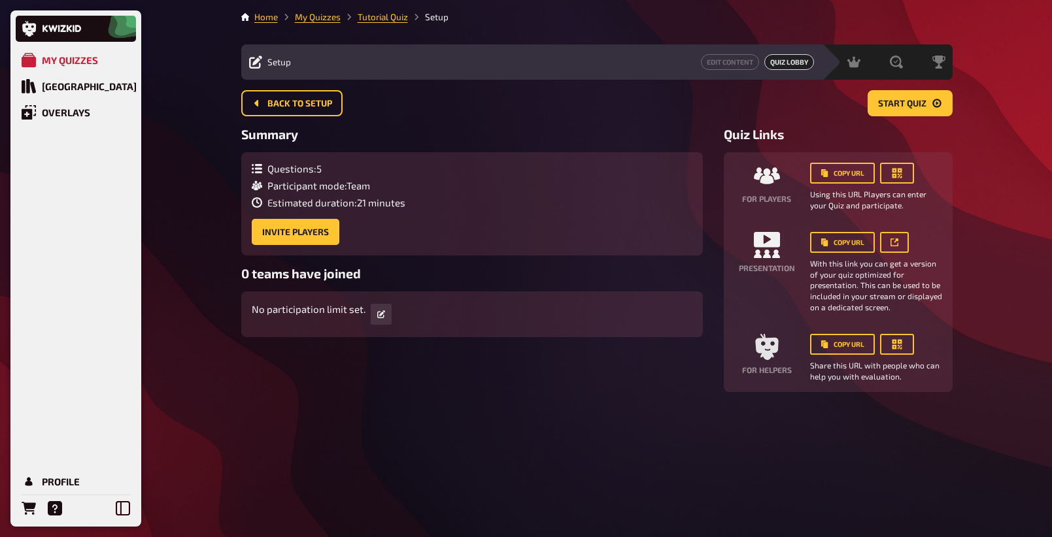
click at [1000, 528] on div "My Quizzes Quiz Library Overlays Profile Home My Quizzes Tutorial Quiz Setup Se…" at bounding box center [526, 268] width 1052 height 537
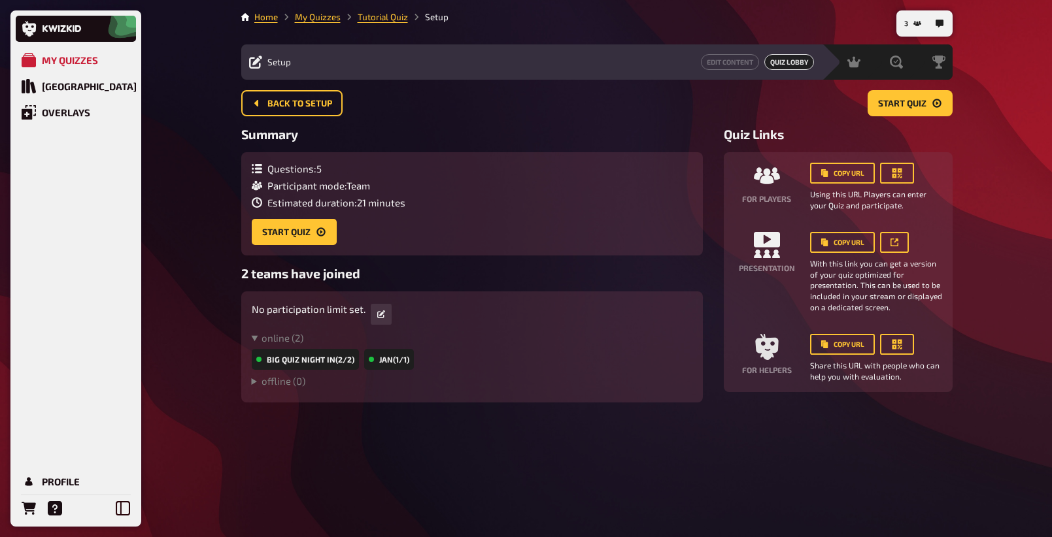
drag, startPoint x: 873, startPoint y: 477, endPoint x: 1014, endPoint y: 469, distance: 140.7
click at [875, 477] on div "3 Home My Quizzes Tutorial Quiz Setup Setup Edit Content Quiz Lobby Hosting und…" at bounding box center [597, 268] width 732 height 537
click at [279, 339] on summary "online ( 2 )" at bounding box center [472, 338] width 441 height 12
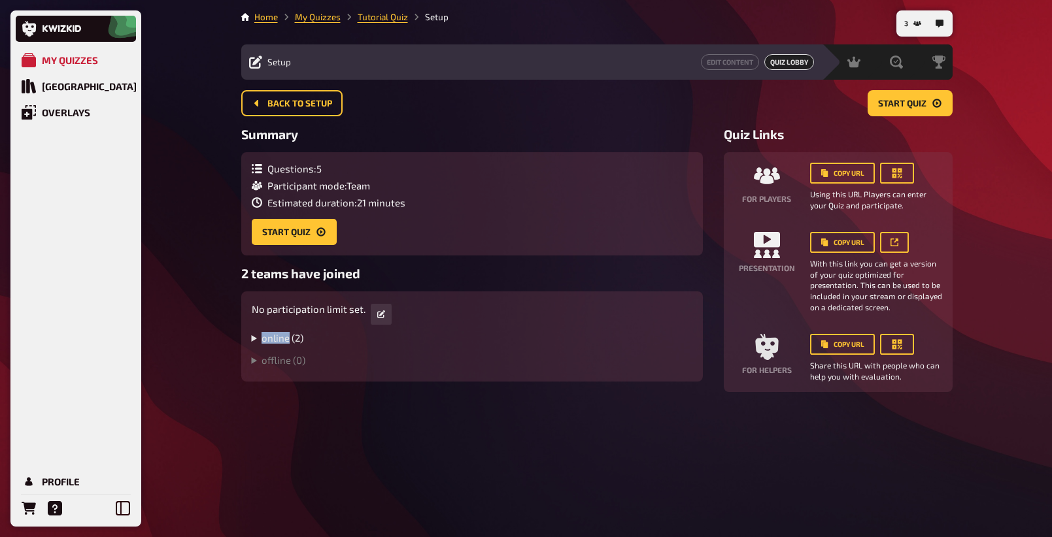
click at [279, 339] on summary "online ( 2 )" at bounding box center [472, 338] width 441 height 12
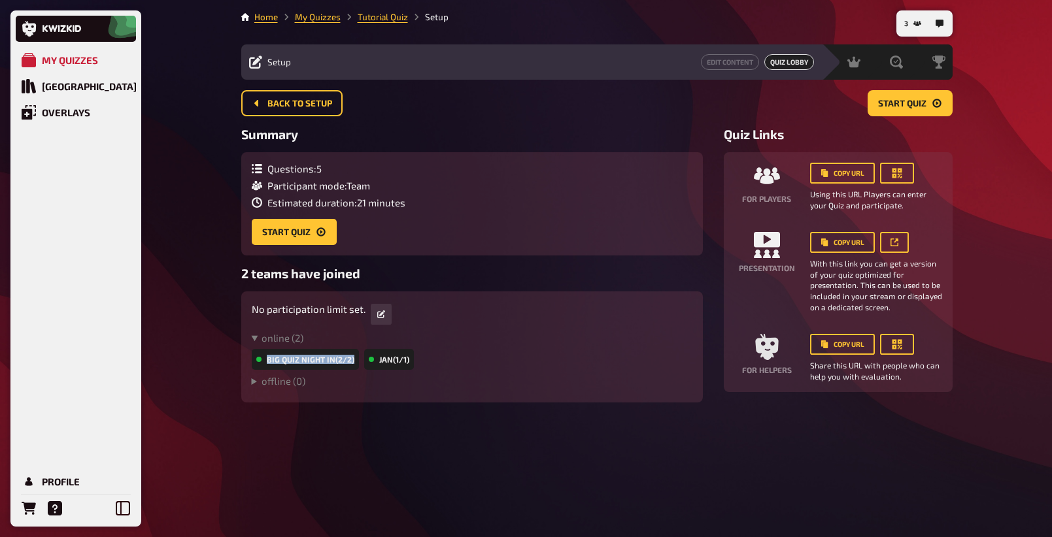
drag, startPoint x: 252, startPoint y: 356, endPoint x: 519, endPoint y: 356, distance: 266.7
click at [519, 356] on div "Big Quiz Night In (2/2) Jan (1/1)" at bounding box center [472, 359] width 441 height 21
drag, startPoint x: 505, startPoint y: 357, endPoint x: 454, endPoint y: 363, distance: 51.3
click at [505, 358] on div "Big Quiz Night In (2/2) Jan (1/1)" at bounding box center [472, 359] width 441 height 21
click at [427, 365] on div "Big Quiz Night In (2/2) Jan (1/1)" at bounding box center [472, 359] width 441 height 21
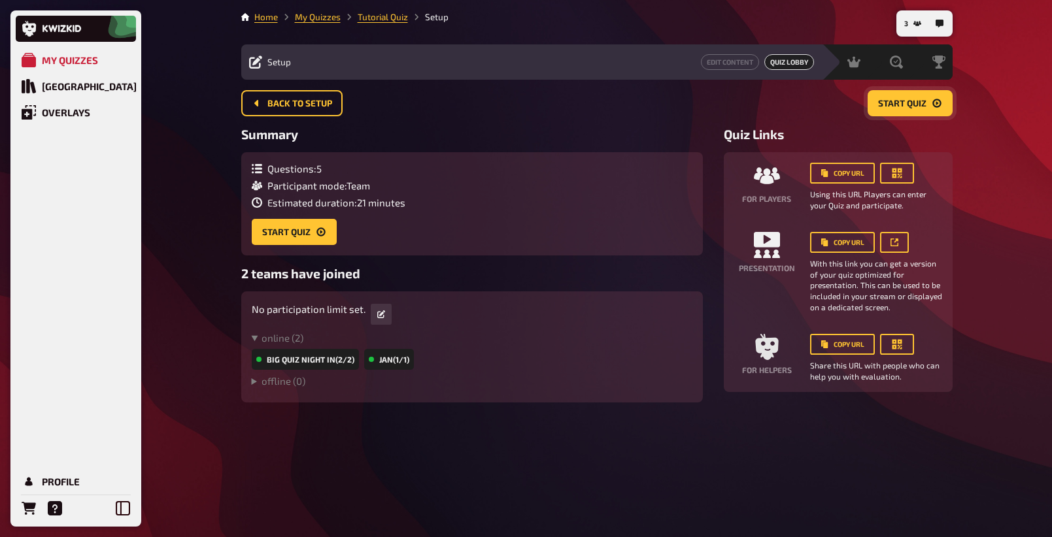
click at [908, 110] on button "Start Quiz" at bounding box center [909, 103] width 85 height 26
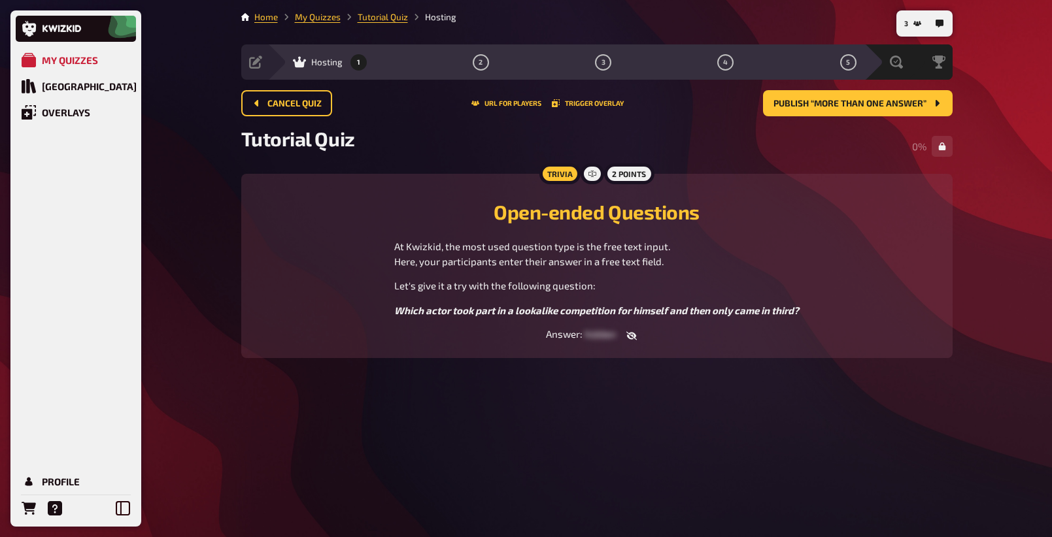
click at [817, 439] on div "3 Home My Quizzes Tutorial Quiz Hosting Setup Edit Content Quiz Lobby Hosting 1…" at bounding box center [597, 268] width 732 height 537
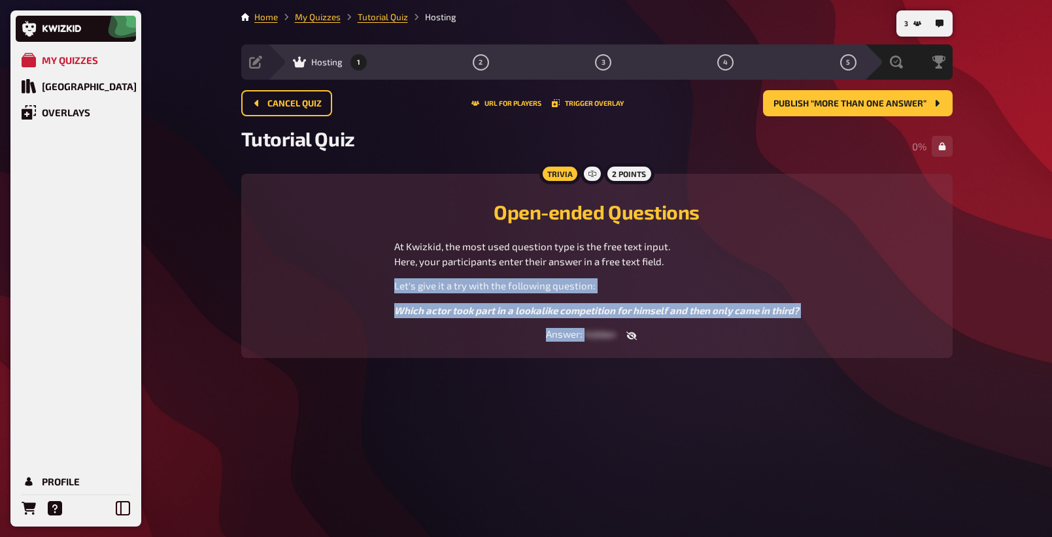
drag, startPoint x: 418, startPoint y: 268, endPoint x: 746, endPoint y: 331, distance: 333.4
click at [724, 348] on div "Trivia 2 points Open-ended Questions At Kwizkid, the most used question type is…" at bounding box center [596, 266] width 711 height 184
click at [763, 325] on div "Open-ended Questions At Kwizkid, the most used question type is the free text i…" at bounding box center [597, 266] width 680 height 152
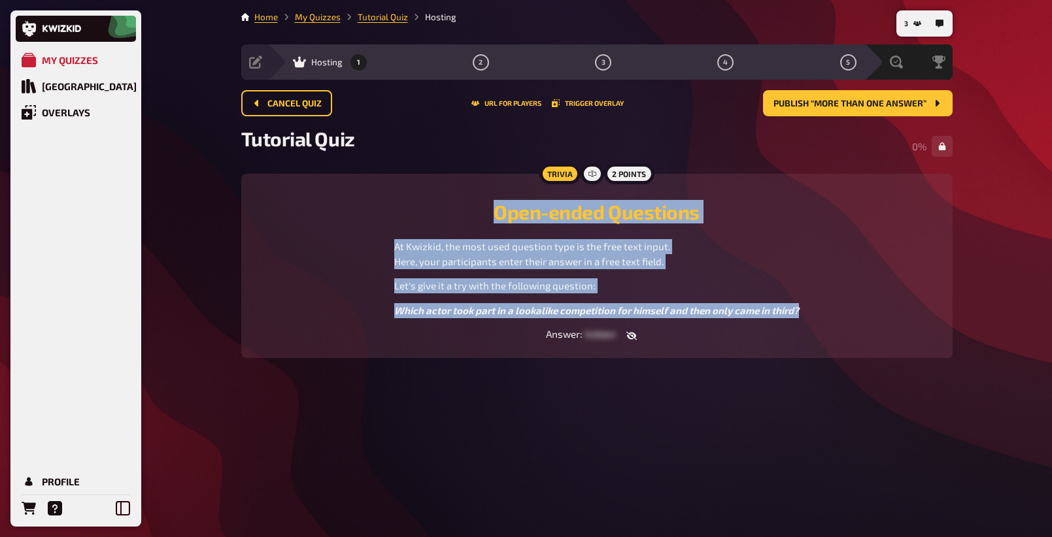
drag, startPoint x: 318, startPoint y: 187, endPoint x: 658, endPoint y: 256, distance: 347.4
click at [718, 319] on div "Trivia 2 points Open-ended Questions At Kwizkid, the most used question type is…" at bounding box center [596, 266] width 711 height 184
click at [597, 218] on h2 "Open-ended Questions" at bounding box center [597, 212] width 680 height 24
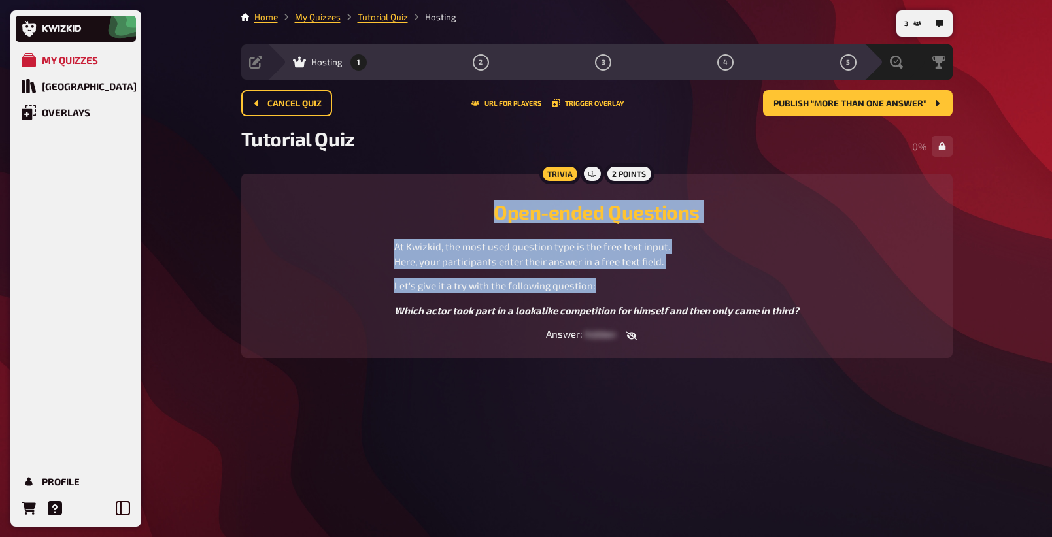
drag, startPoint x: 448, startPoint y: 229, endPoint x: 704, endPoint y: 278, distance: 260.3
click at [704, 278] on div "Open-ended Questions At Kwizkid, the most used question type is the free text i…" at bounding box center [597, 254] width 680 height 128
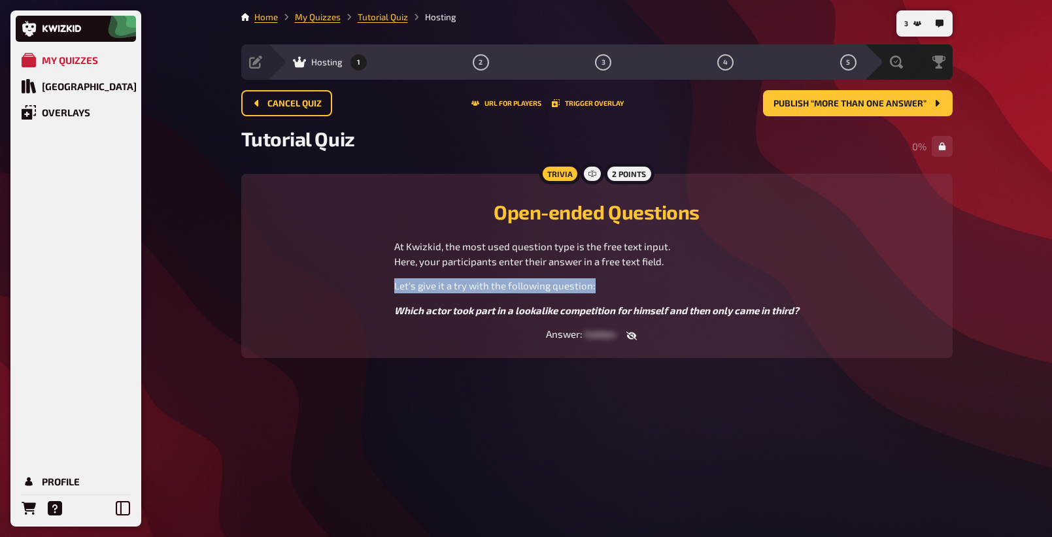
drag, startPoint x: 358, startPoint y: 300, endPoint x: 367, endPoint y: 302, distance: 9.4
click at [367, 302] on div "At Kwizkid, the most used question type is the free text input. Here, your part…" at bounding box center [597, 278] width 680 height 78
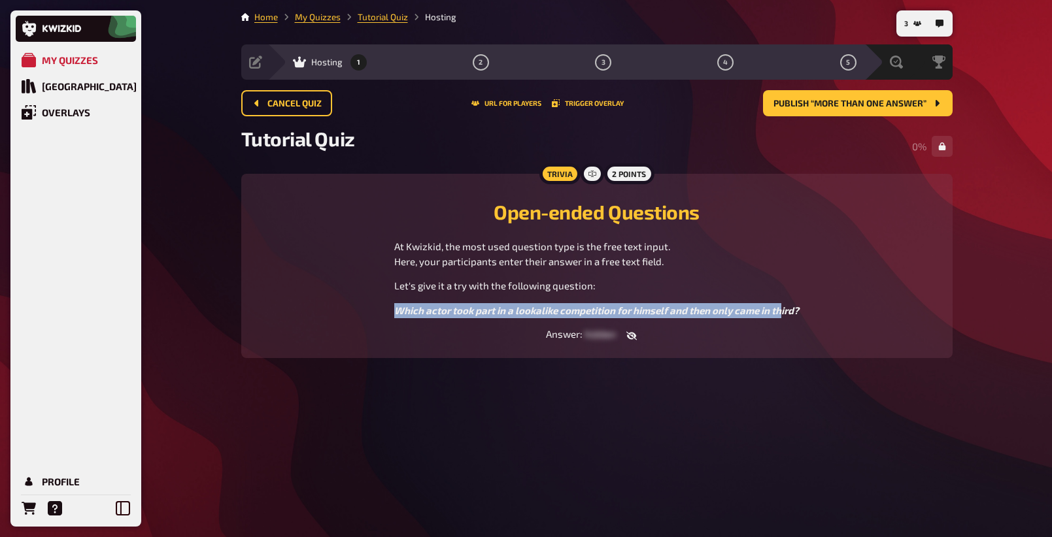
drag, startPoint x: 327, startPoint y: 310, endPoint x: 799, endPoint y: 327, distance: 471.5
click at [781, 318] on div "Open-ended Questions At Kwizkid, the most used question type is the free text i…" at bounding box center [597, 266] width 680 height 152
click at [824, 321] on div "Open-ended Questions At Kwizkid, the most used question type is the free text i…" at bounding box center [597, 266] width 680 height 152
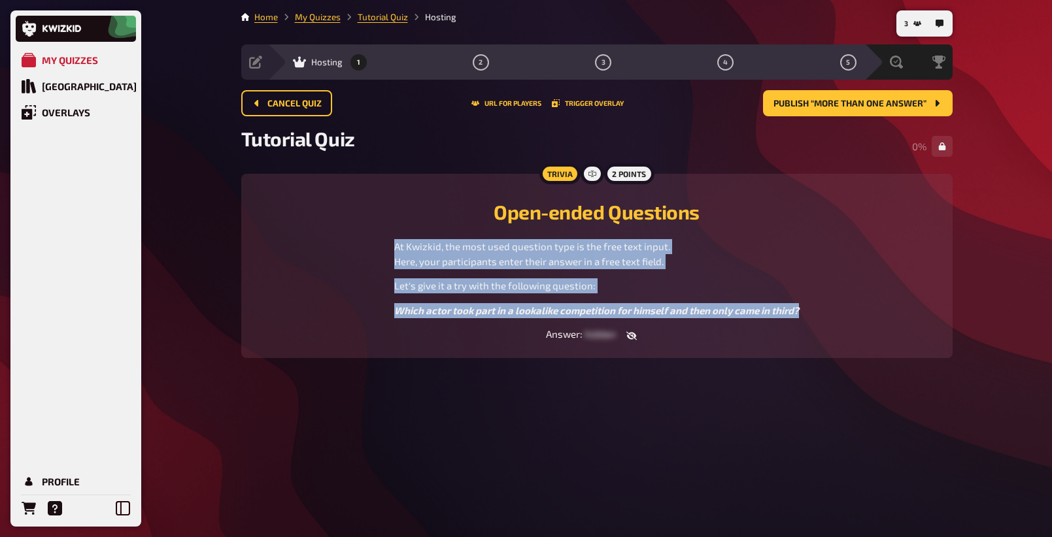
drag, startPoint x: 837, startPoint y: 314, endPoint x: 380, endPoint y: 251, distance: 461.1
click at [382, 252] on div "At Kwizkid, the most used question type is the free text input. Here, your part…" at bounding box center [597, 278] width 680 height 78
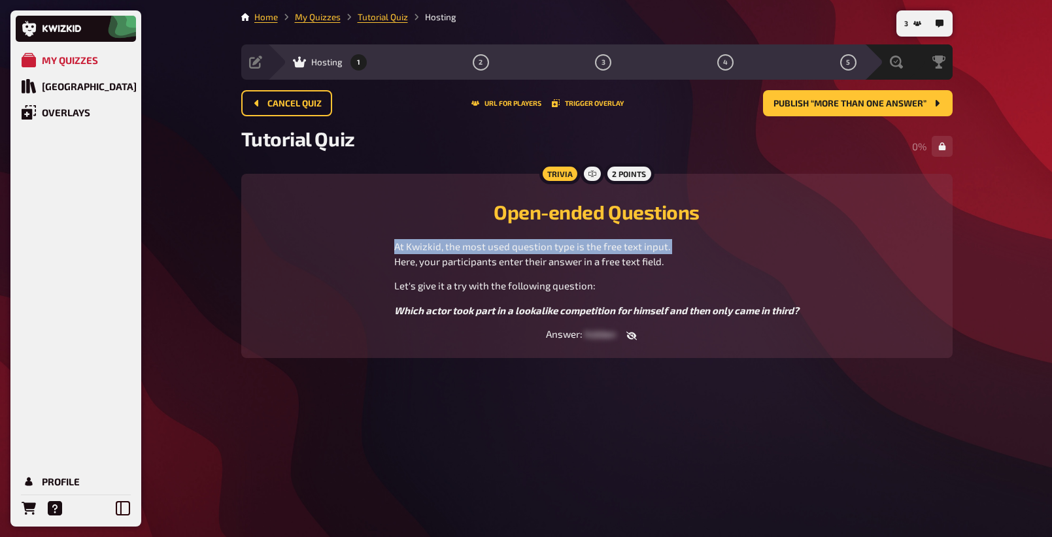
drag, startPoint x: 379, startPoint y: 250, endPoint x: 396, endPoint y: 263, distance: 21.0
click at [393, 261] on div "At Kwizkid, the most used question type is the free text input. Here, your part…" at bounding box center [597, 278] width 680 height 78
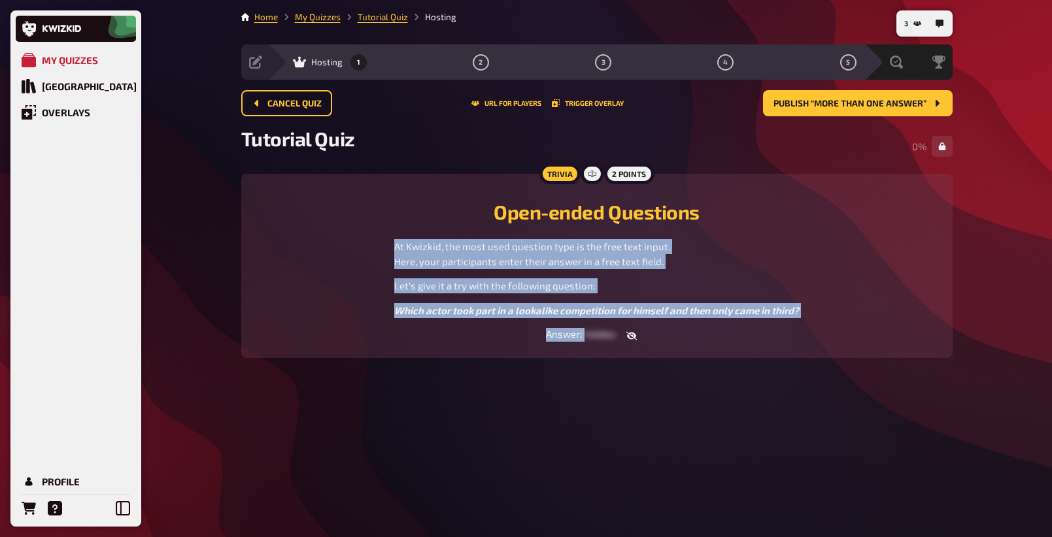
drag, startPoint x: 388, startPoint y: 247, endPoint x: 797, endPoint y: 333, distance: 417.4
click at [797, 333] on div "Open-ended Questions At Kwizkid, the most used question type is the free text i…" at bounding box center [597, 266] width 680 height 152
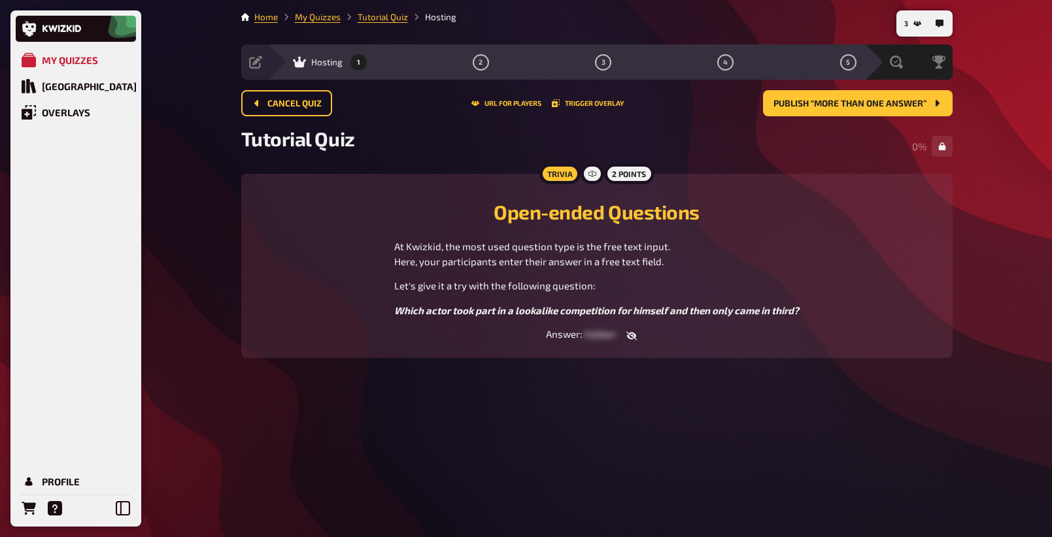
click at [799, 331] on div "Answer : hidden" at bounding box center [597, 335] width 680 height 14
drag, startPoint x: 540, startPoint y: 333, endPoint x: 670, endPoint y: 341, distance: 130.3
click at [663, 342] on div "Trivia 2 points Open-ended Questions At Kwizkid, the most used question type is…" at bounding box center [596, 266] width 711 height 184
click at [633, 362] on main "Home My Quizzes Tutorial Quiz Hosting Setup Edit Content Quiz Lobby Hosting 1 2…" at bounding box center [596, 194] width 711 height 369
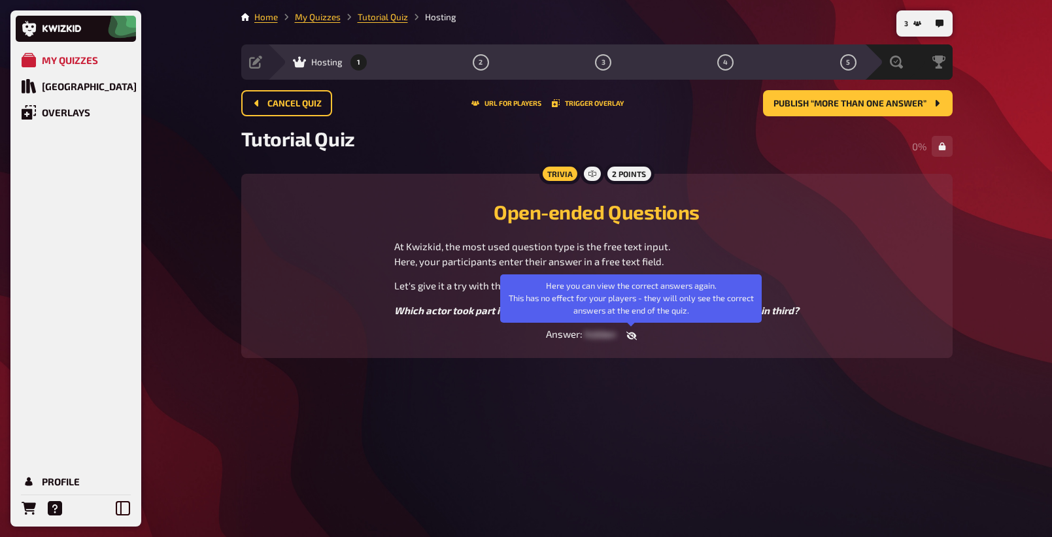
click at [631, 338] on icon "button" at bounding box center [631, 335] width 10 height 8
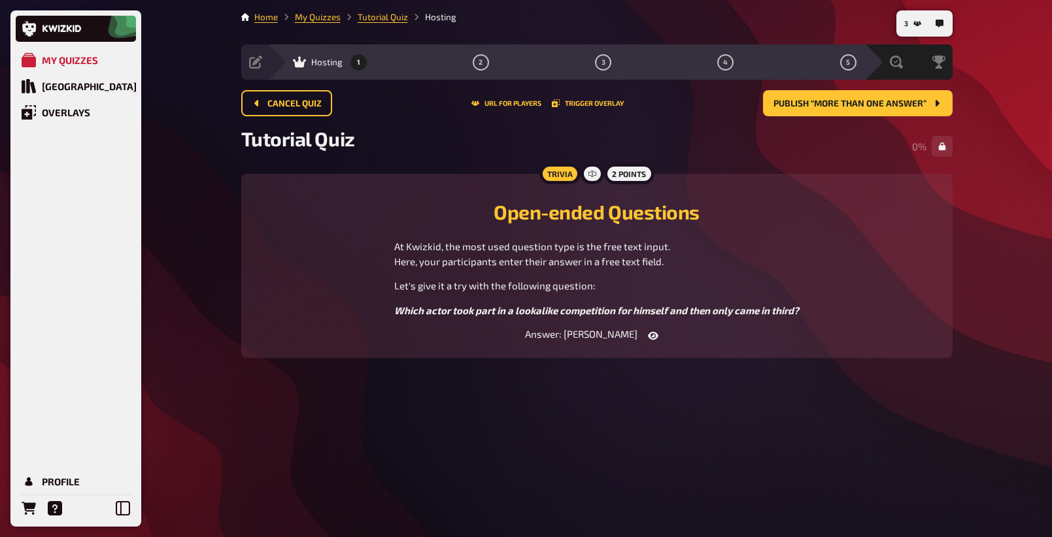
drag, startPoint x: 653, startPoint y: 335, endPoint x: 650, endPoint y: 347, distance: 12.2
click at [652, 338] on icon "button" at bounding box center [653, 335] width 10 height 8
click at [725, 408] on div "3 Home My Quizzes Tutorial Quiz Hosting Setup Edit Content Quiz Lobby Hosting 1…" at bounding box center [597, 268] width 732 height 537
click at [840, 123] on div "Cancel Quiz URL for players Trigger Overlay Publish “More than one answer”" at bounding box center [596, 108] width 711 height 37
click at [843, 113] on button "Publish “More than one answer”" at bounding box center [858, 103] width 190 height 26
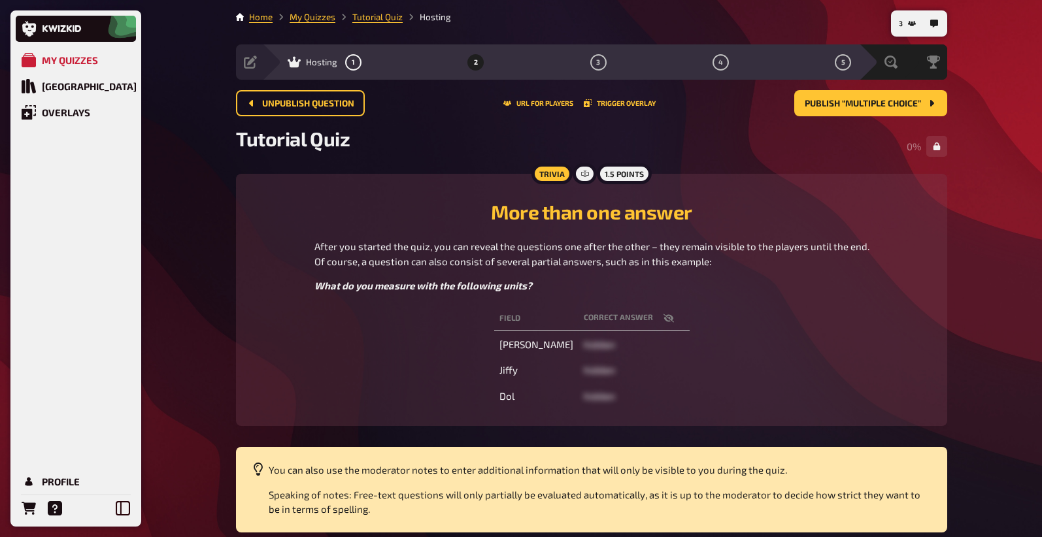
scroll to position [58, 0]
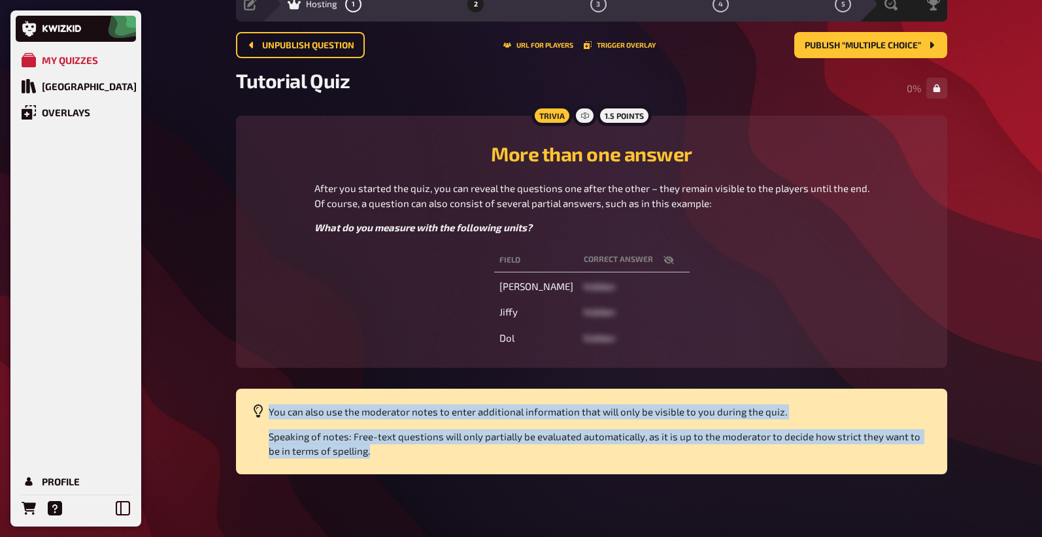
drag, startPoint x: 270, startPoint y: 395, endPoint x: 837, endPoint y: 505, distance: 577.2
click at [836, 507] on div "3 Home My Quizzes Tutorial Quiz Hosting Setup Edit Content Quiz Lobby Hosting 1…" at bounding box center [591, 239] width 732 height 595
click at [741, 463] on div "You can also use the moderator notes to enter additional information that will …" at bounding box center [591, 432] width 711 height 86
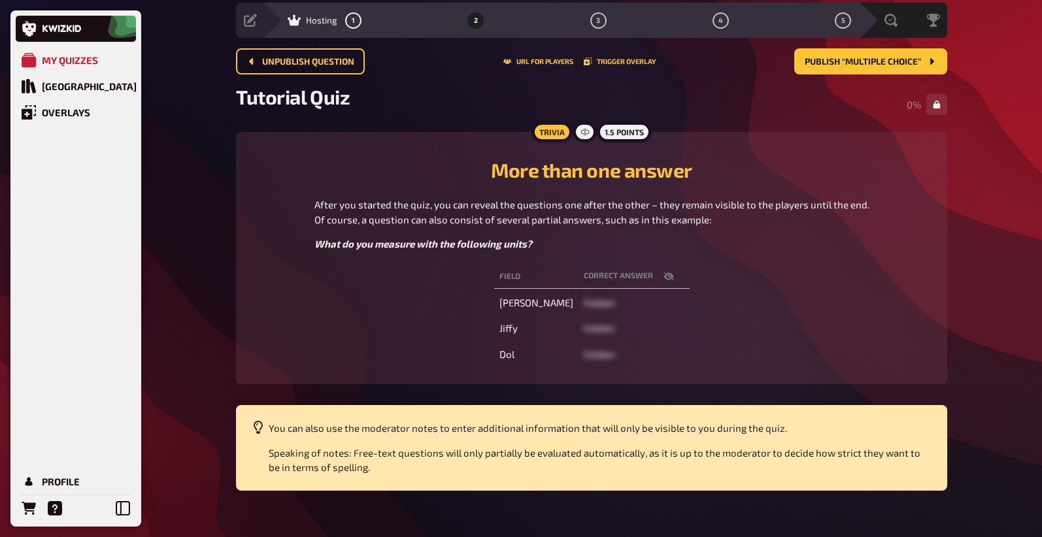
scroll to position [0, 0]
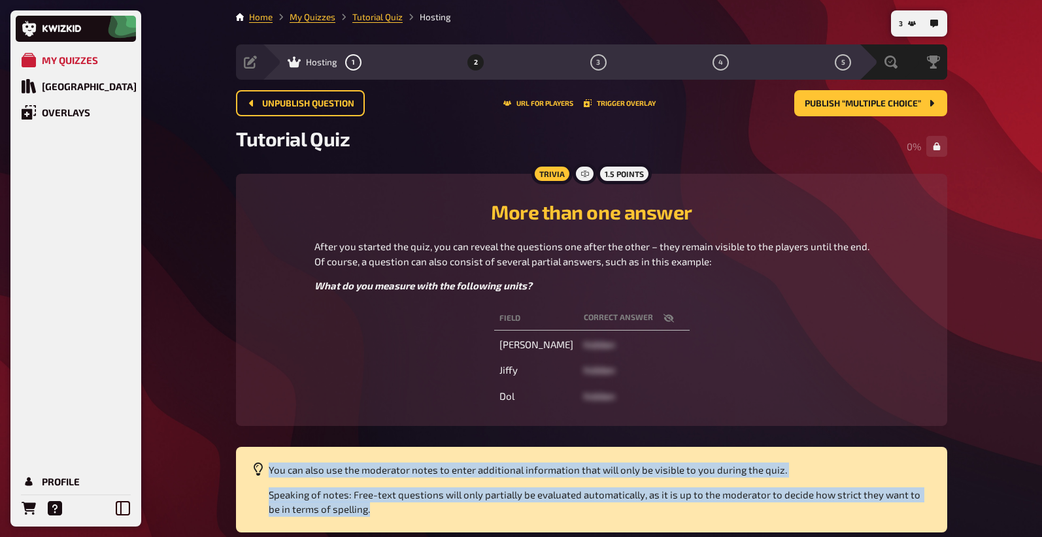
drag, startPoint x: 452, startPoint y: 517, endPoint x: 313, endPoint y: 457, distance: 151.0
click at [313, 457] on div "You can also use the moderator notes to enter additional information that will …" at bounding box center [591, 490] width 711 height 86
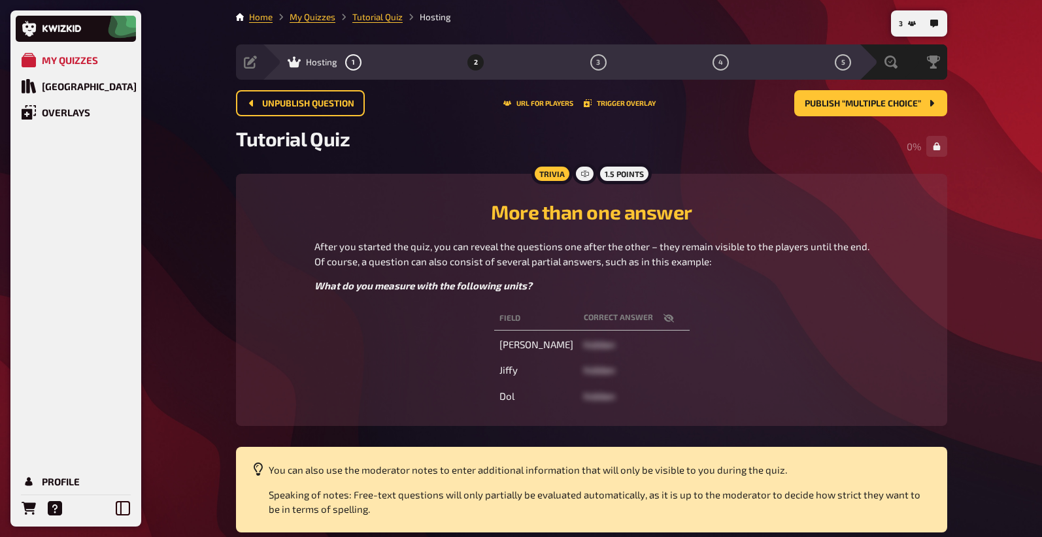
drag, startPoint x: 275, startPoint y: 442, endPoint x: 289, endPoint y: 452, distance: 16.5
click at [286, 450] on main "Home My Quizzes Tutorial Quiz Hosting Setup Edit Content Quiz Lobby Hosting 1 2…" at bounding box center [591, 271] width 711 height 522
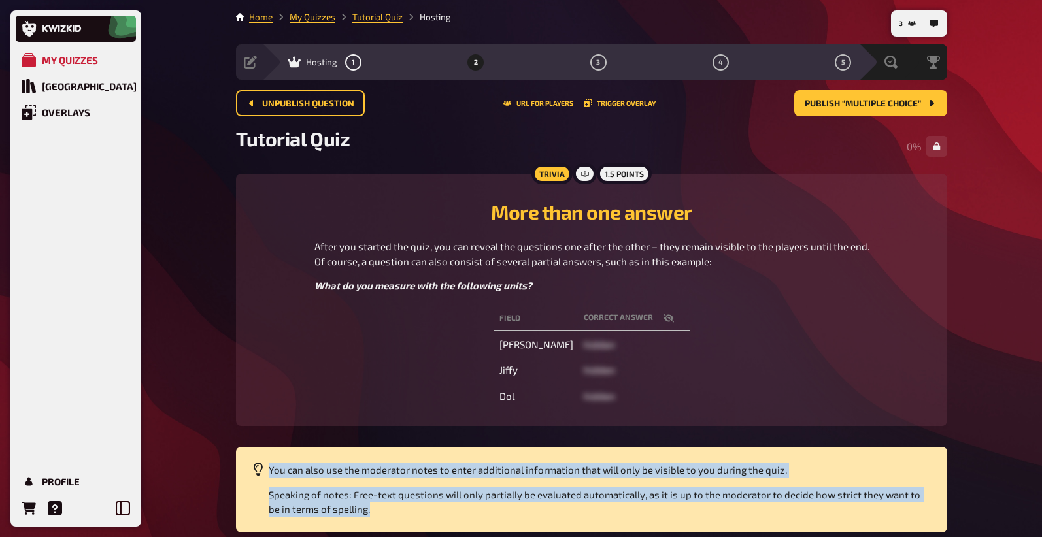
drag, startPoint x: 389, startPoint y: 469, endPoint x: 527, endPoint y: 509, distance: 144.2
click at [527, 509] on div "You can also use the moderator notes to enter additional information that will …" at bounding box center [591, 490] width 711 height 86
click at [522, 507] on p "Speaking of notes: Free-text questions will only partially be evaluated automat…" at bounding box center [600, 502] width 663 height 29
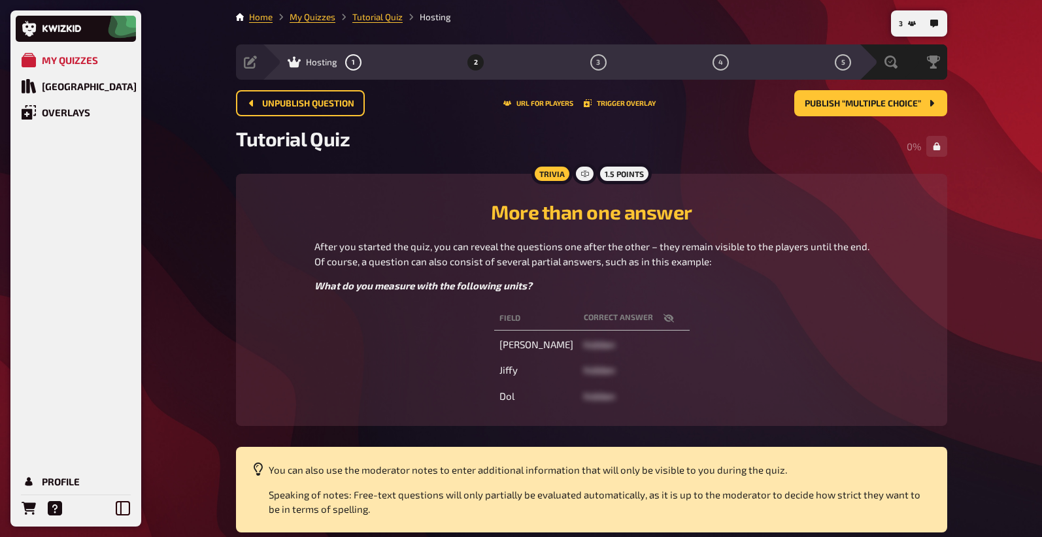
scroll to position [58, 0]
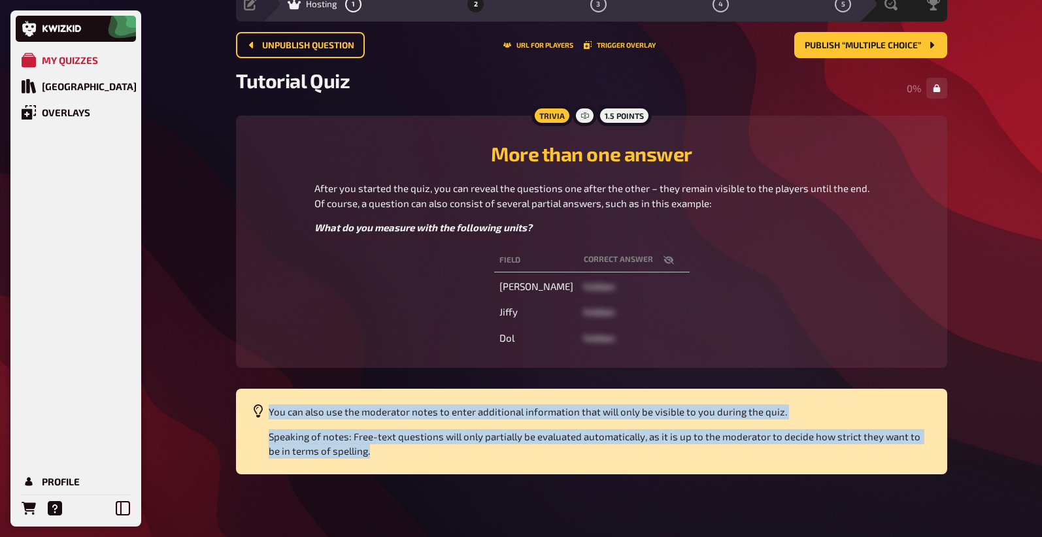
drag, startPoint x: 418, startPoint y: 458, endPoint x: 355, endPoint y: 424, distance: 71.6
click at [295, 376] on main "Home My Quizzes Tutorial Quiz Hosting Setup Edit Content Quiz Lobby Hosting 1 2…" at bounding box center [591, 213] width 711 height 522
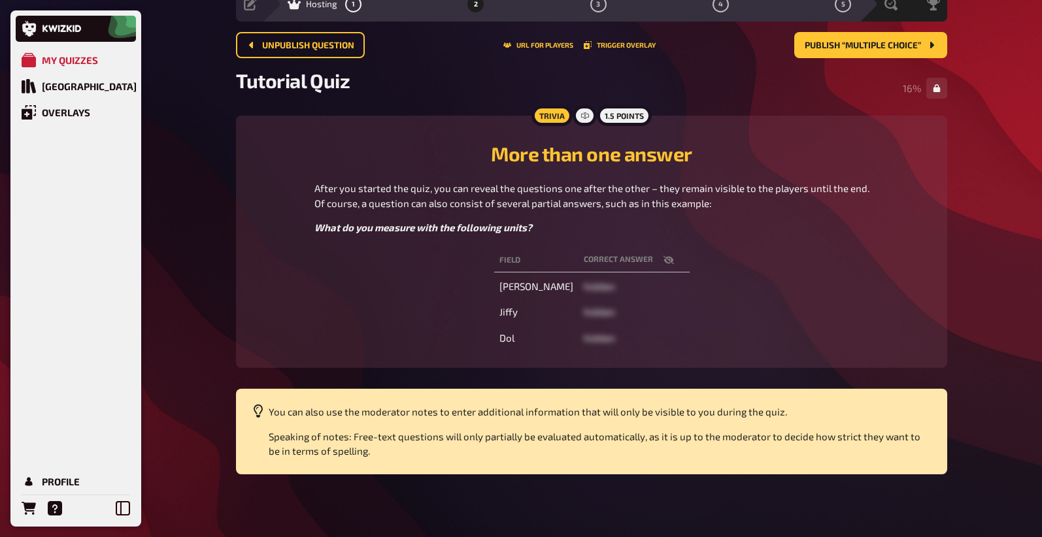
click at [337, 341] on div "Field correct answer Ångström hidden Jiffy hidden Dol hidden" at bounding box center [592, 299] width 680 height 107
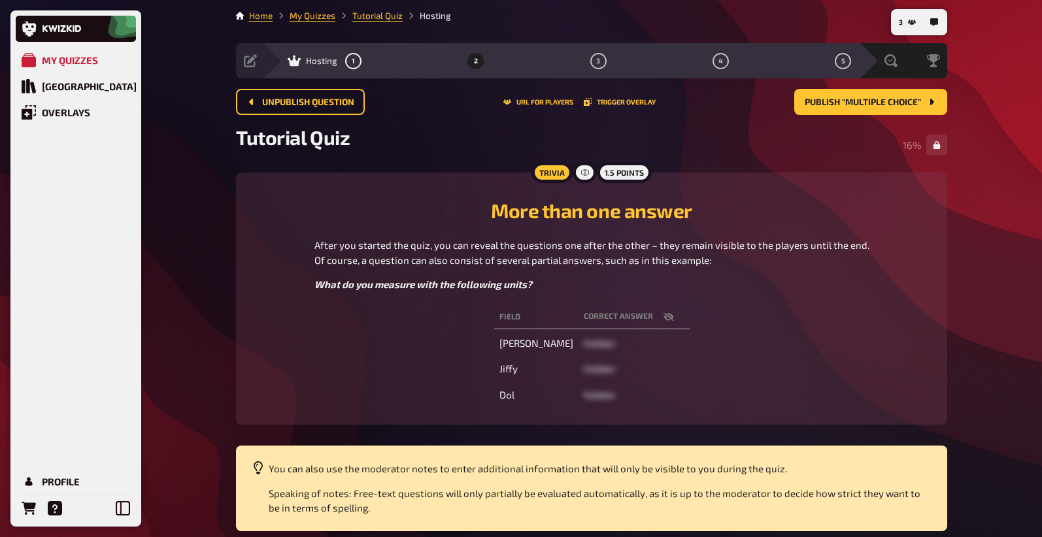
scroll to position [0, 0]
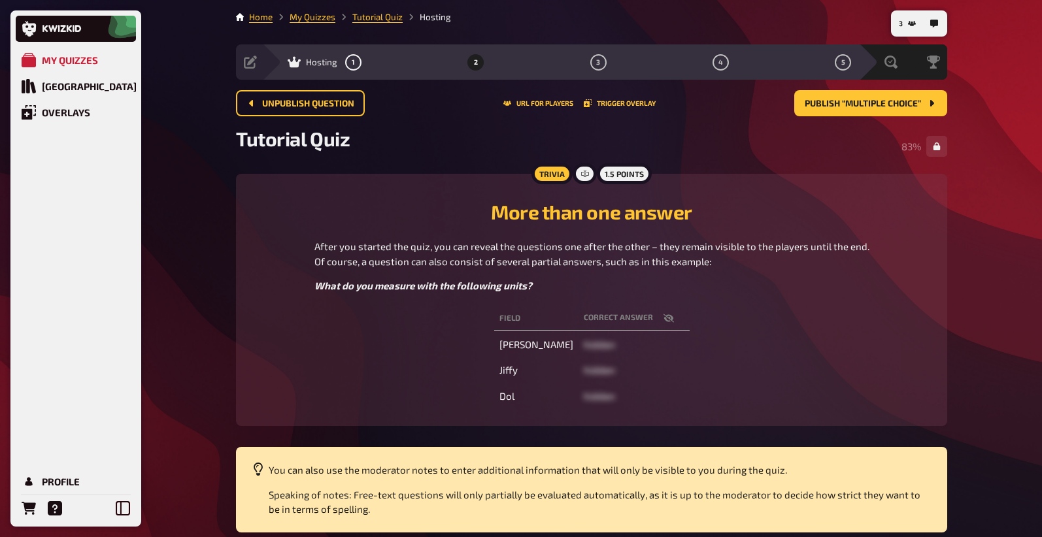
click at [767, 111] on div "Unpublish question URL for players Trigger Overlay Publish “Multiple Choice”" at bounding box center [591, 103] width 711 height 26
click at [988, 312] on div "My Quizzes Quiz Library Overlays Profile 3 Home My Quizzes Tutorial Quiz Hostin…" at bounding box center [521, 297] width 1042 height 595
click at [820, 180] on div "Trivia 1.5 points More than one answer After you started the quiz, you can reve…" at bounding box center [591, 300] width 711 height 252
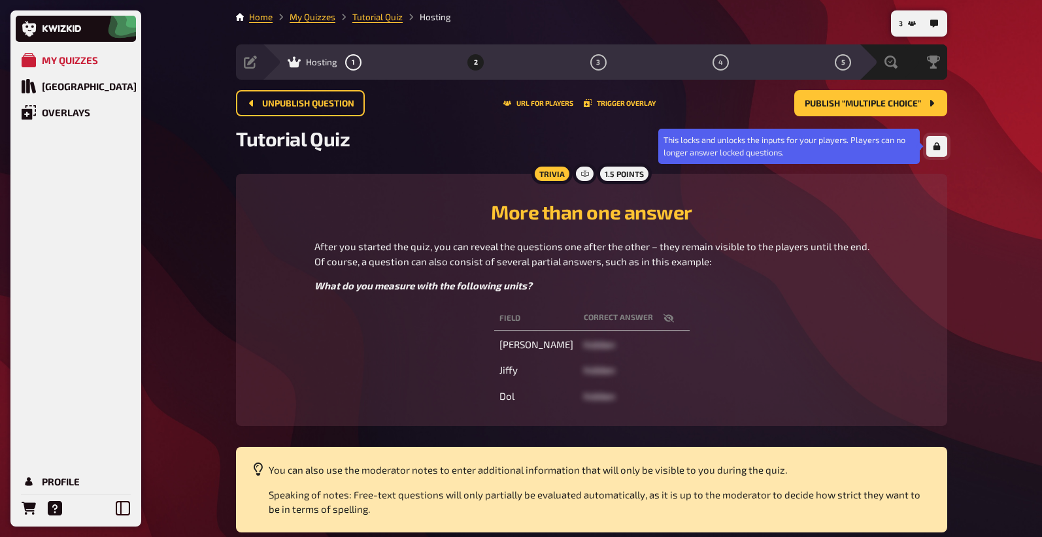
click at [942, 144] on button "button" at bounding box center [936, 146] width 21 height 21
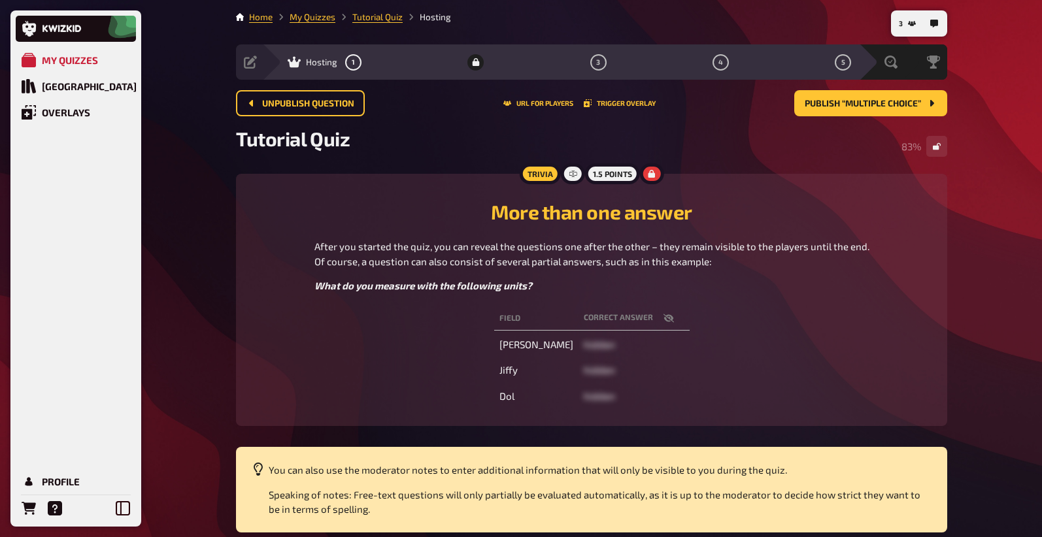
click at [970, 348] on div "My Quizzes Quiz Library Overlays Profile 3 Home My Quizzes Tutorial Quiz Hostin…" at bounding box center [521, 297] width 1042 height 595
drag, startPoint x: 597, startPoint y: 63, endPoint x: 765, endPoint y: 140, distance: 184.8
click at [752, 163] on main "Home My Quizzes Tutorial Quiz Hosting Setup Edit Content Quiz Lobby Hosting 1 2…" at bounding box center [591, 271] width 711 height 522
click at [601, 65] on button "3" at bounding box center [598, 62] width 21 height 21
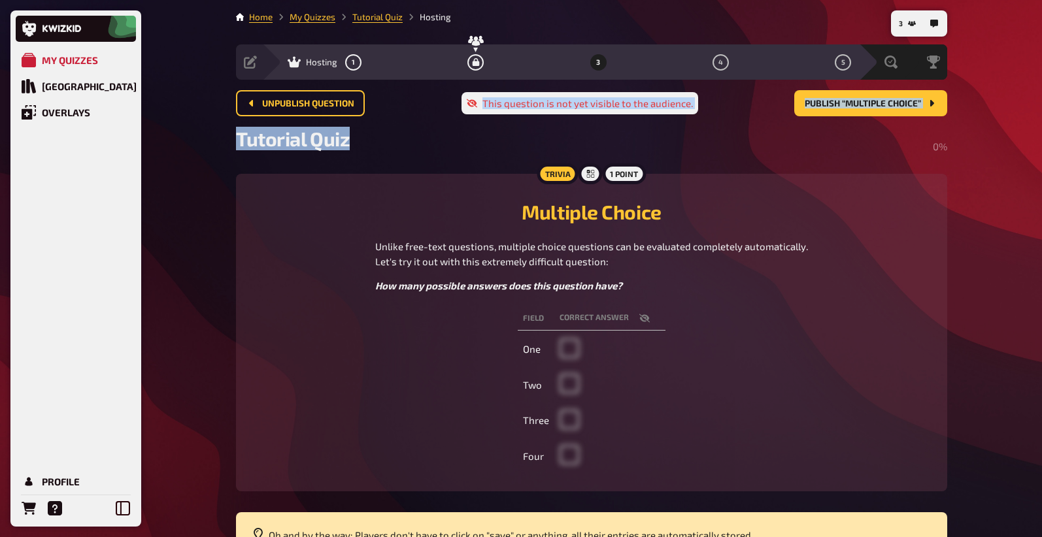
drag, startPoint x: 474, startPoint y: 105, endPoint x: 777, endPoint y: 137, distance: 304.9
click at [777, 137] on main "Home My Quizzes Tutorial Quiz Hosting Setup Edit Content Quiz Lobby Hosting 1 2…" at bounding box center [591, 284] width 711 height 548
click at [744, 143] on div "Tutorial Quiz 0 %" at bounding box center [591, 146] width 711 height 39
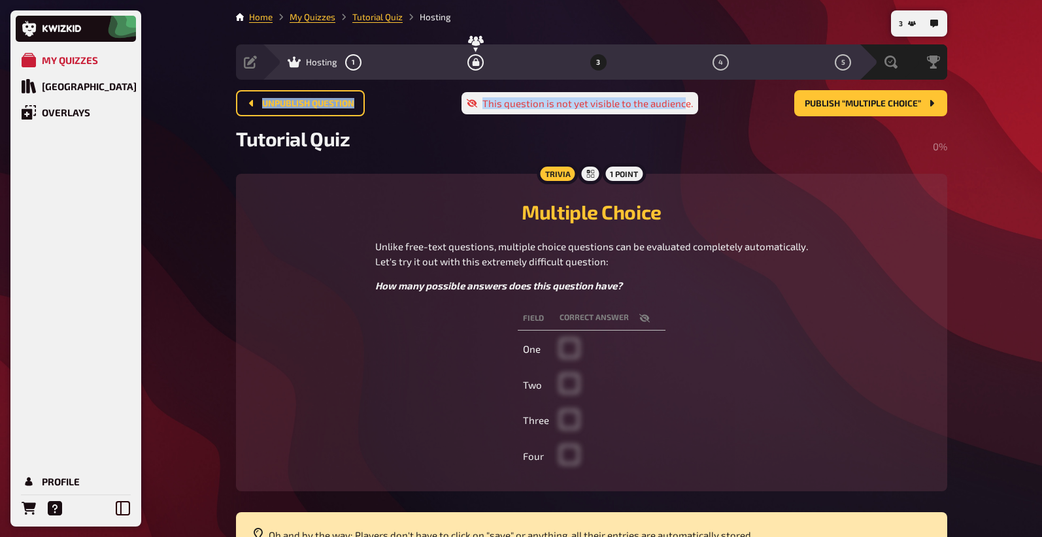
drag, startPoint x: 681, startPoint y: 105, endPoint x: 542, endPoint y: 90, distance: 140.1
click at [542, 90] on main "Home My Quizzes Tutorial Quiz Hosting Setup Edit Content Quiz Lobby Hosting 1 2…" at bounding box center [591, 284] width 711 height 548
drag, startPoint x: 543, startPoint y: 125, endPoint x: 540, endPoint y: 119, distance: 6.7
click at [540, 119] on div "Unpublish question This question is not yet visible to the audience. Publish “M…" at bounding box center [591, 108] width 711 height 37
click at [861, 106] on span "Publish “Multiple Choice”" at bounding box center [863, 103] width 116 height 9
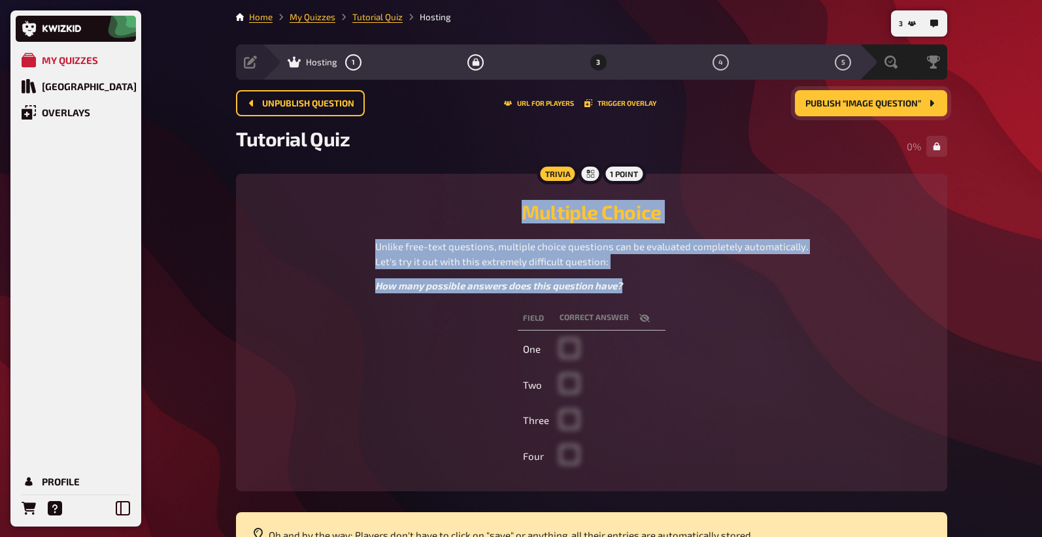
drag, startPoint x: 434, startPoint y: 214, endPoint x: 929, endPoint y: 416, distance: 534.4
click at [929, 416] on div "Multiple Choice Unlike free-text questions, multiple choice questions can be ev…" at bounding box center [592, 333] width 680 height 286
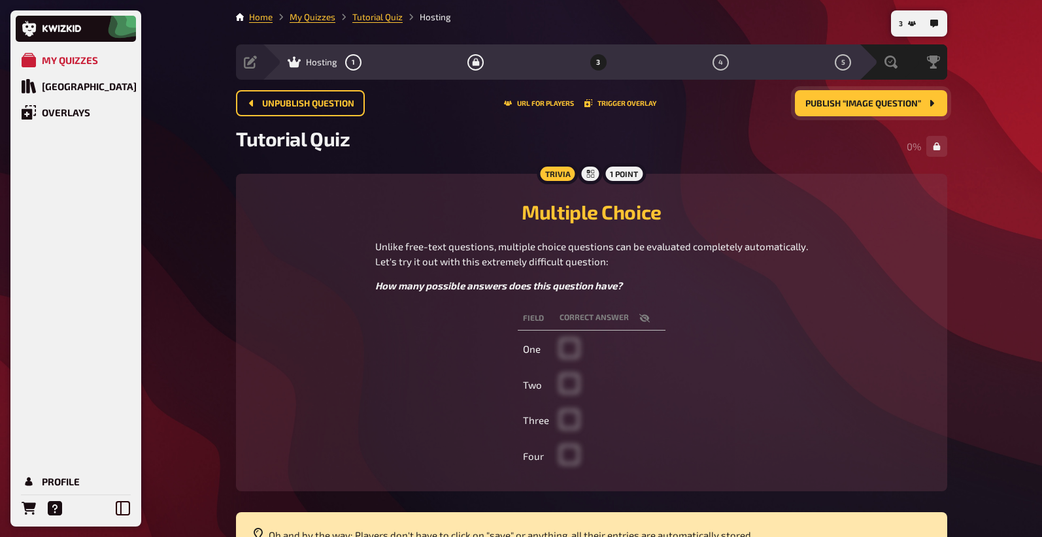
click at [821, 371] on div "Field correct answer One Two Three Four" at bounding box center [592, 390] width 680 height 172
click at [892, 397] on div "Field correct answer One Two Three Four" at bounding box center [592, 390] width 680 height 172
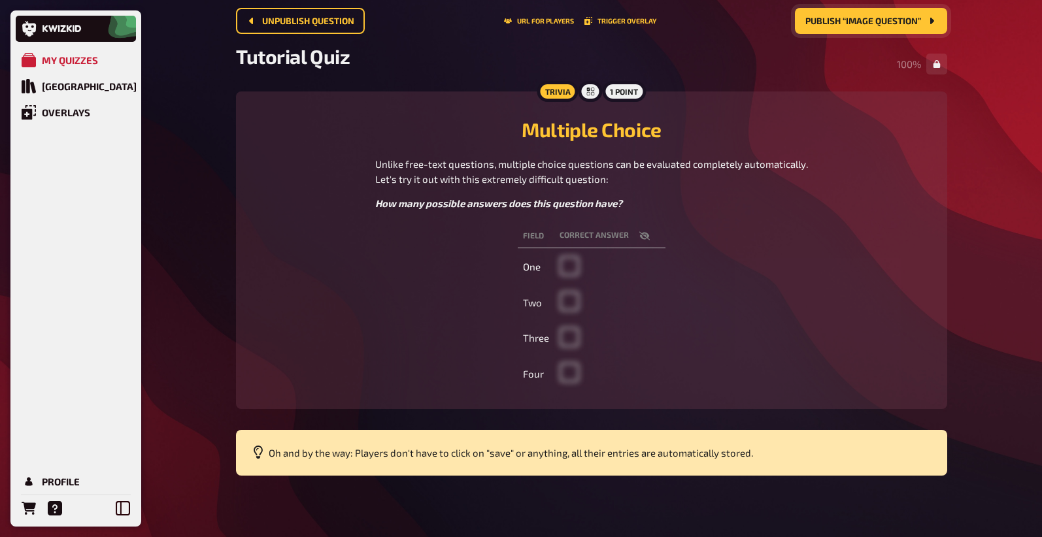
click at [790, 495] on div "3 Home My Quizzes Tutorial Quiz Hosting Setup Edit Content Quiz Lobby Hosting 1…" at bounding box center [591, 228] width 732 height 621
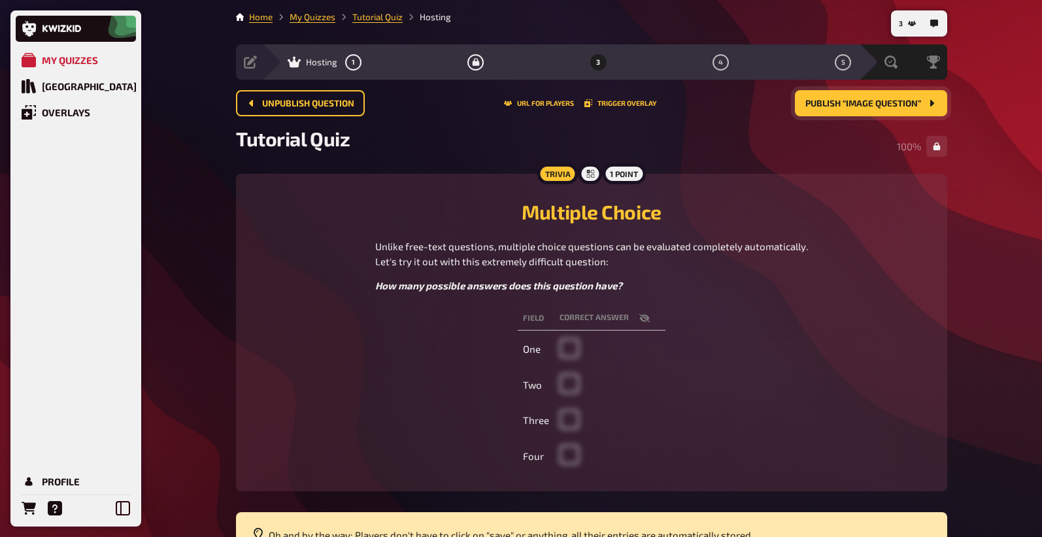
click at [850, 103] on span "Publish “Image Question”" at bounding box center [863, 103] width 116 height 9
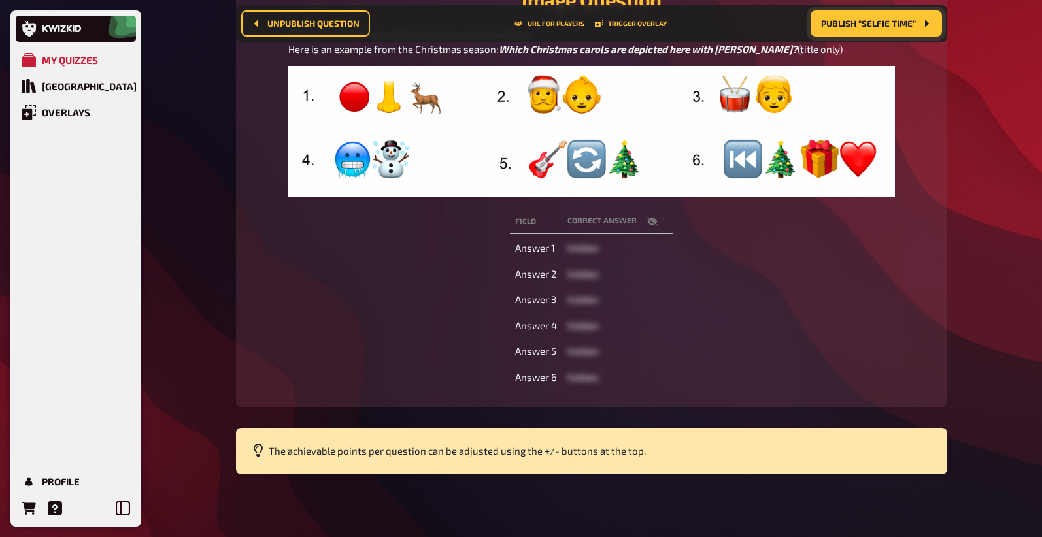
scroll to position [89, 0]
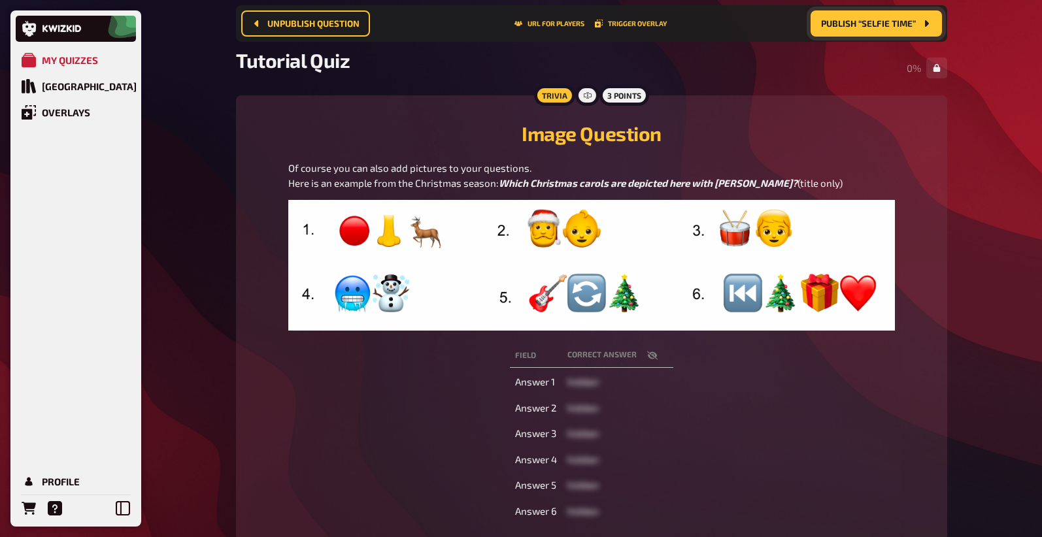
click at [856, 187] on p "Of course you can also add pictures to your questions. Here is an example from …" at bounding box center [591, 175] width 607 height 29
click at [697, 126] on h2 "Image Question" at bounding box center [592, 134] width 680 height 24
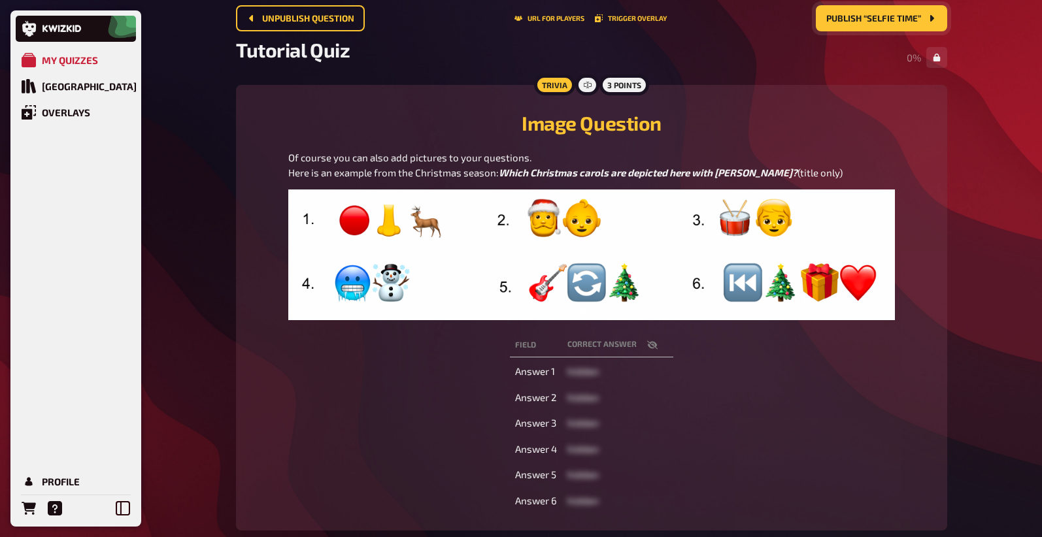
scroll to position [0, 0]
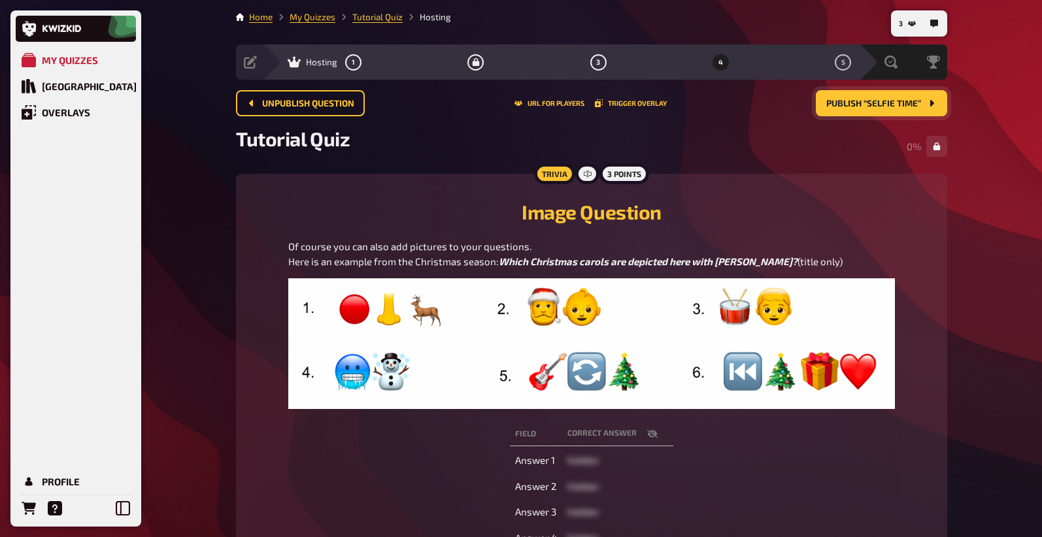
click at [875, 102] on span "Publish “Selfie Time”" at bounding box center [873, 103] width 95 height 9
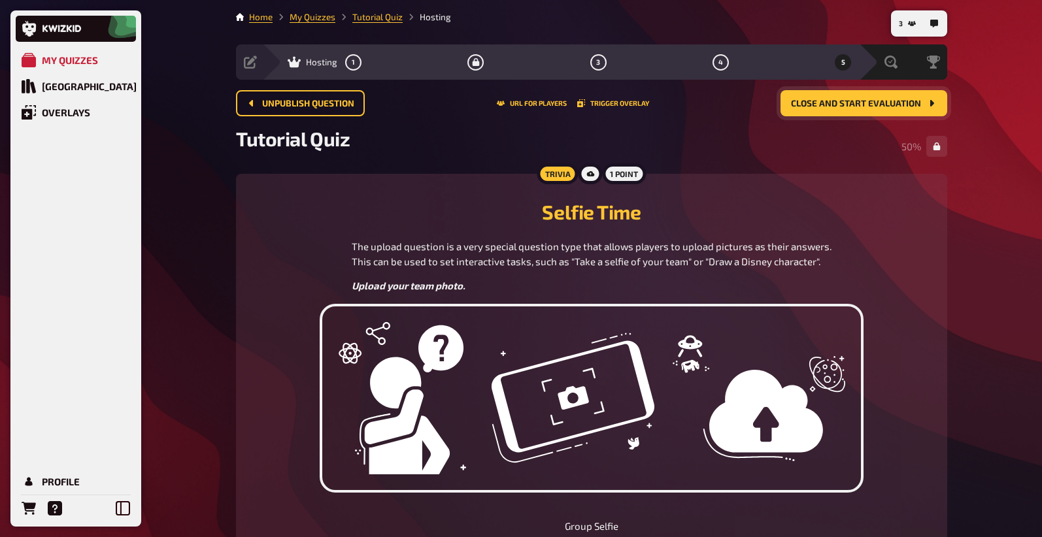
click at [944, 241] on div "Trivia 1 point Selfie Time The upload question is a very special question type …" at bounding box center [591, 361] width 711 height 375
click at [795, 145] on div "Tutorial Quiz 50 %" at bounding box center [591, 146] width 711 height 39
click at [820, 105] on span "Close and start evaluation" at bounding box center [856, 103] width 130 height 9
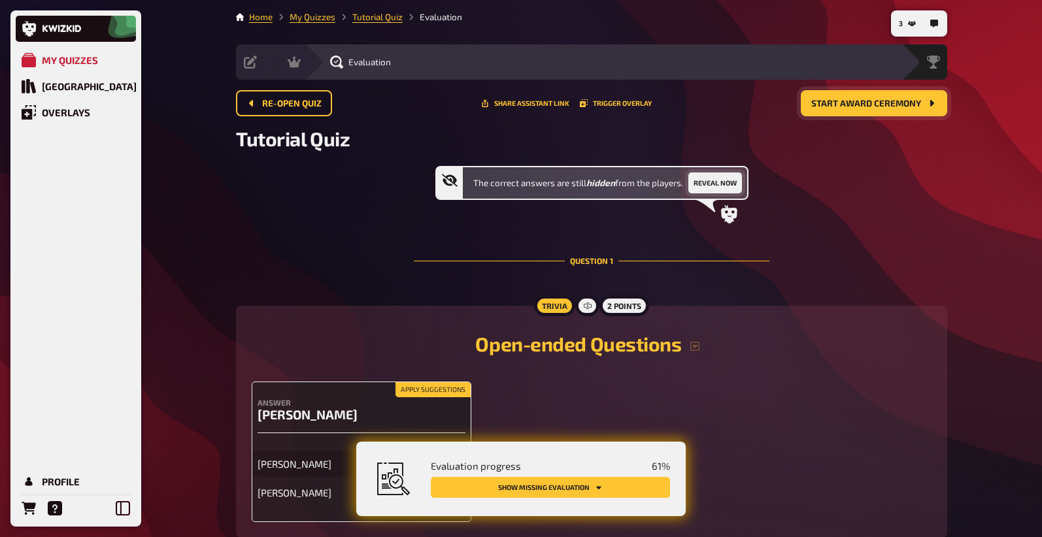
click at [705, 185] on button "Reveal now" at bounding box center [715, 183] width 54 height 21
click at [703, 189] on button "Hide again" at bounding box center [710, 183] width 48 height 21
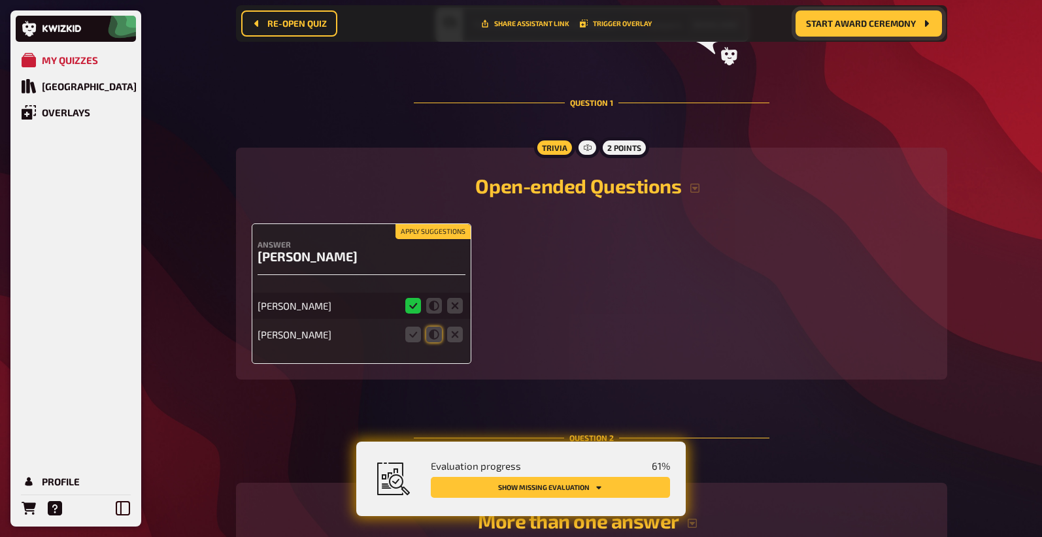
scroll to position [171, 0]
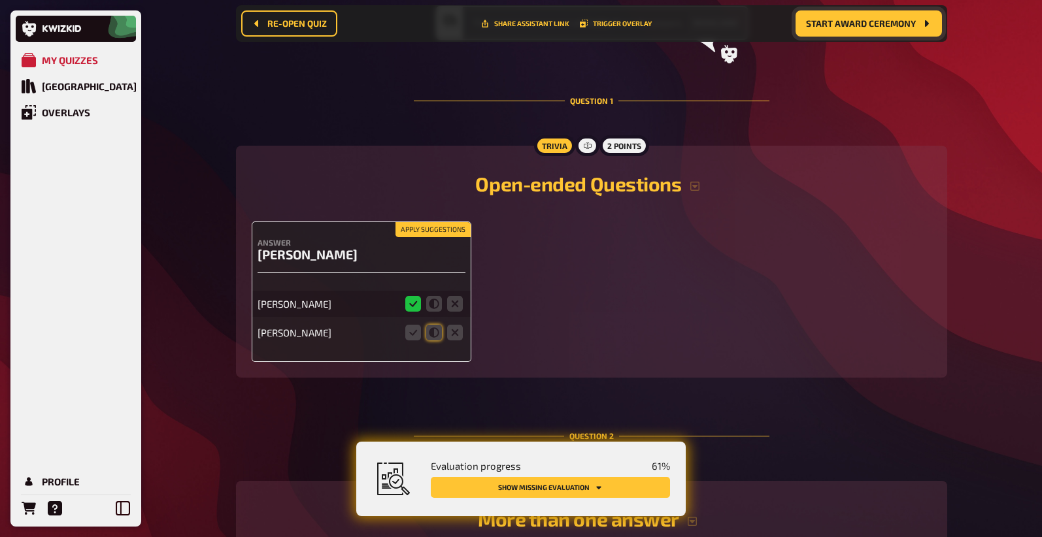
drag, startPoint x: 259, startPoint y: 259, endPoint x: 388, endPoint y: 263, distance: 128.8
click at [388, 263] on div "Answer Charlie Chaplin" at bounding box center [362, 255] width 208 height 35
click at [567, 299] on div "Apply suggestions Answer Charlie Chaplin Charlie Chaplin Charlie" at bounding box center [592, 292] width 680 height 141
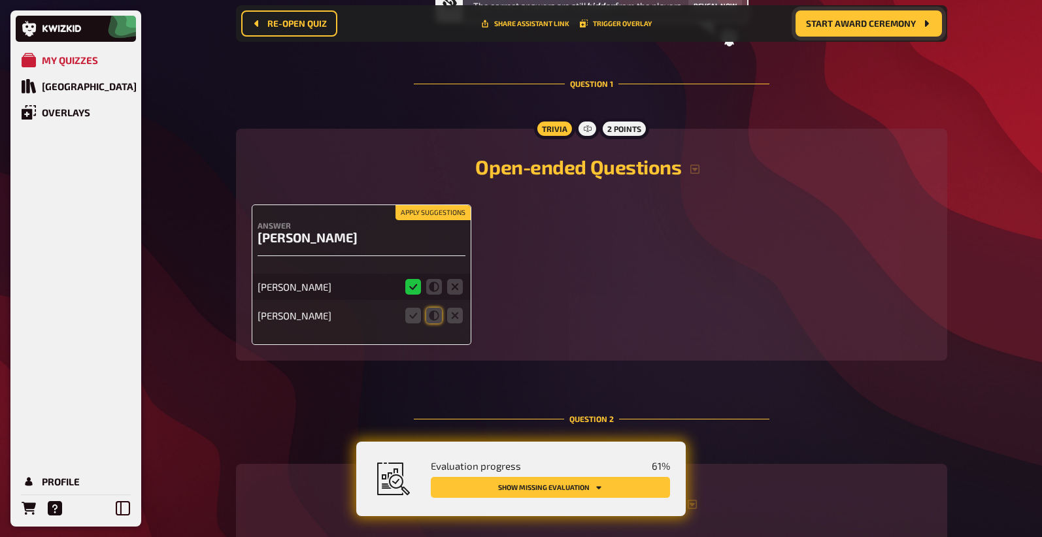
scroll to position [196, 0]
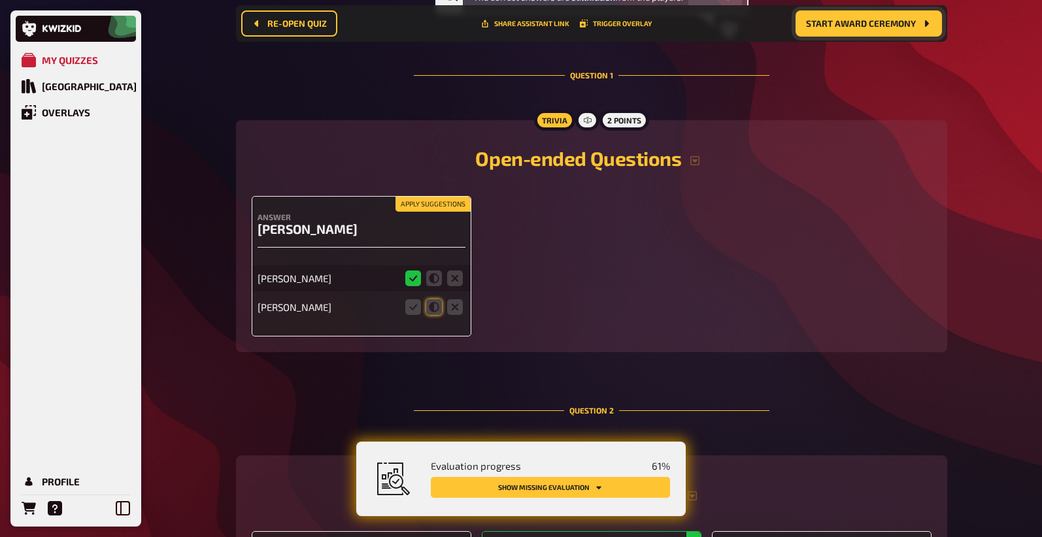
click at [433, 201] on button "Apply suggestions" at bounding box center [432, 204] width 75 height 14
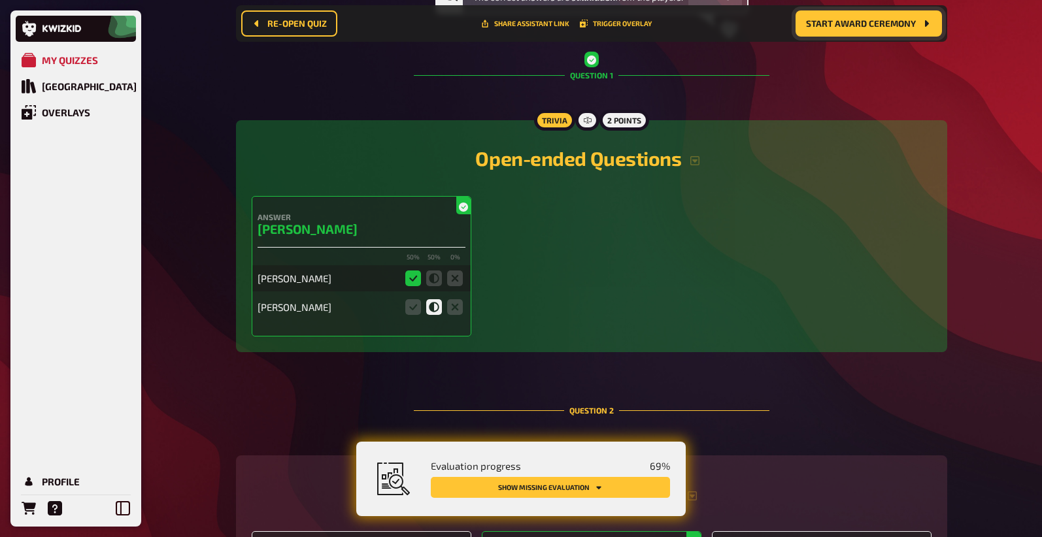
drag, startPoint x: 580, startPoint y: 341, endPoint x: 503, endPoint y: 337, distance: 77.3
click at [579, 341] on div "Trivia 2 points Open-ended Questions Answer Charlie Chaplin 50 % 50 % 0 % Charl…" at bounding box center [591, 236] width 711 height 232
click at [407, 308] on icon at bounding box center [413, 307] width 16 height 16
click at [0, 0] on input "radio" at bounding box center [0, 0] width 0 height 0
click at [427, 310] on icon at bounding box center [434, 307] width 16 height 16
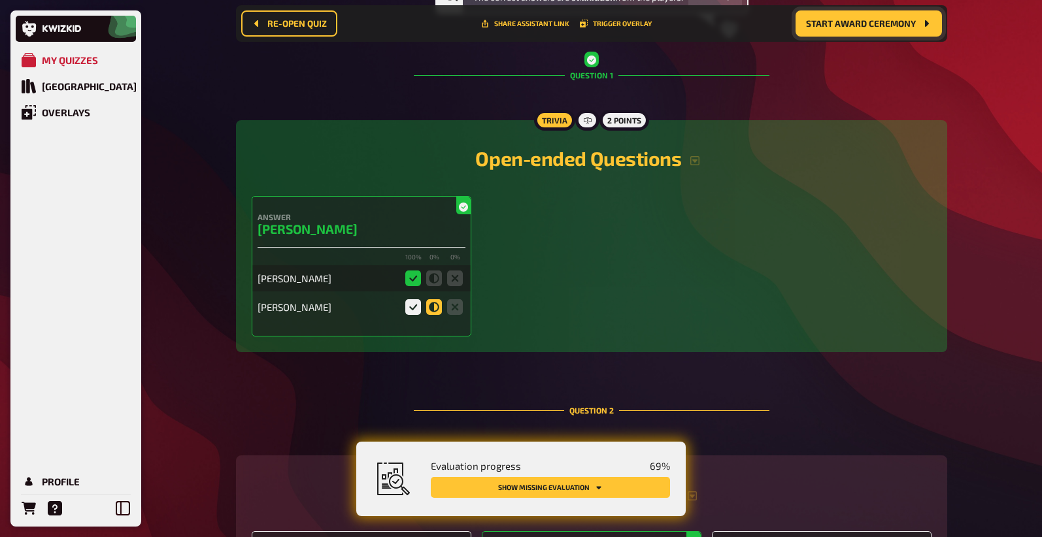
click at [0, 0] on input "radio" at bounding box center [0, 0] width 0 height 0
drag, startPoint x: 402, startPoint y: 256, endPoint x: 450, endPoint y: 262, distance: 48.7
click at [450, 262] on div "50 % 50 % 0 %" at bounding box center [362, 258] width 208 height 10
click at [448, 261] on small "0 %" at bounding box center [455, 258] width 16 height 10
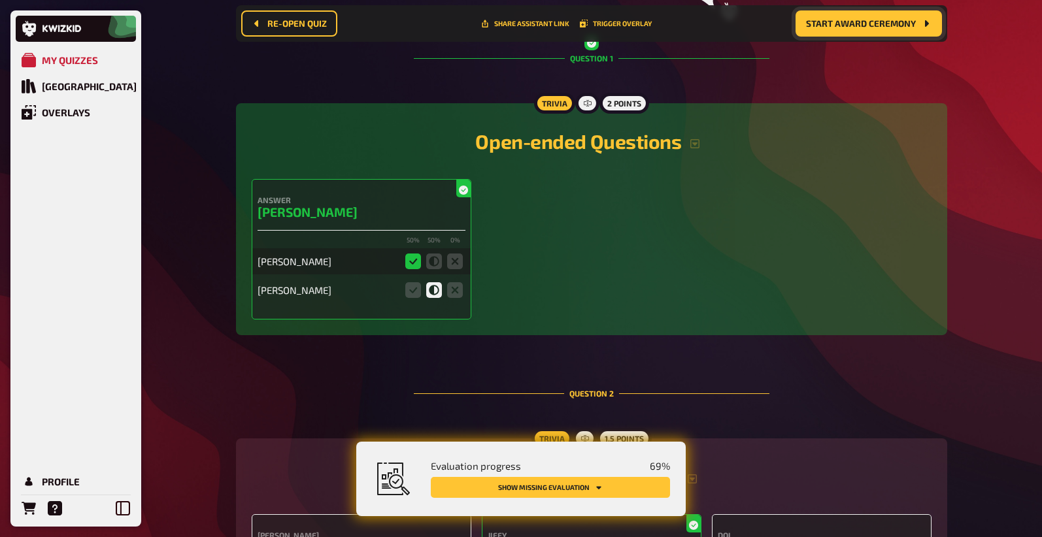
scroll to position [230, 0]
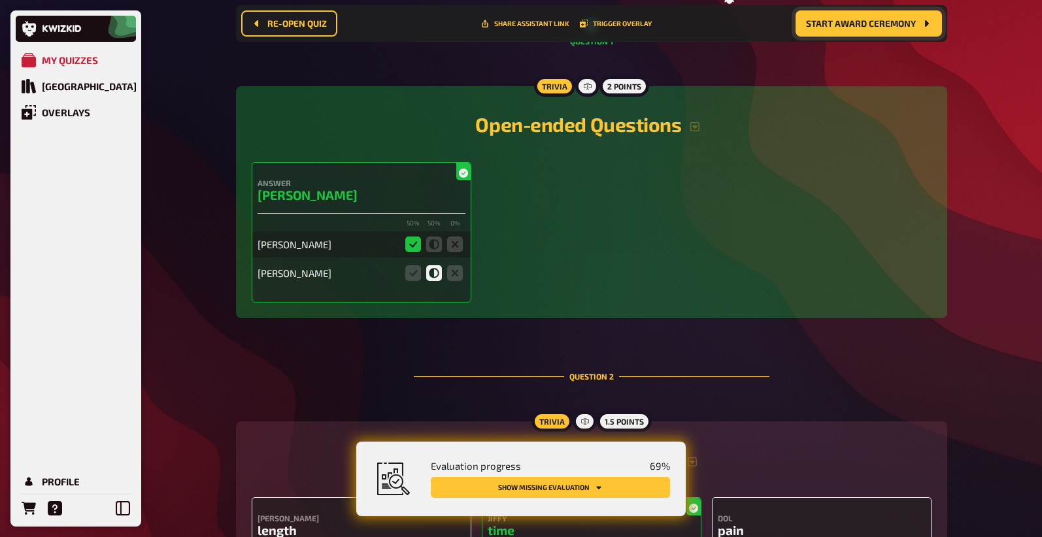
click at [539, 480] on button "Show missing evaluation" at bounding box center [550, 487] width 239 height 21
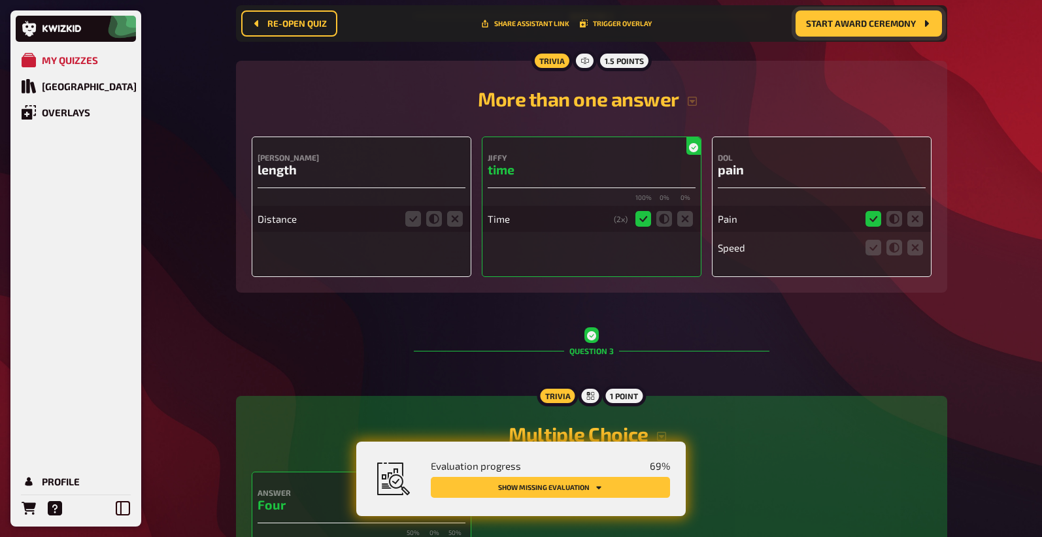
scroll to position [594, 0]
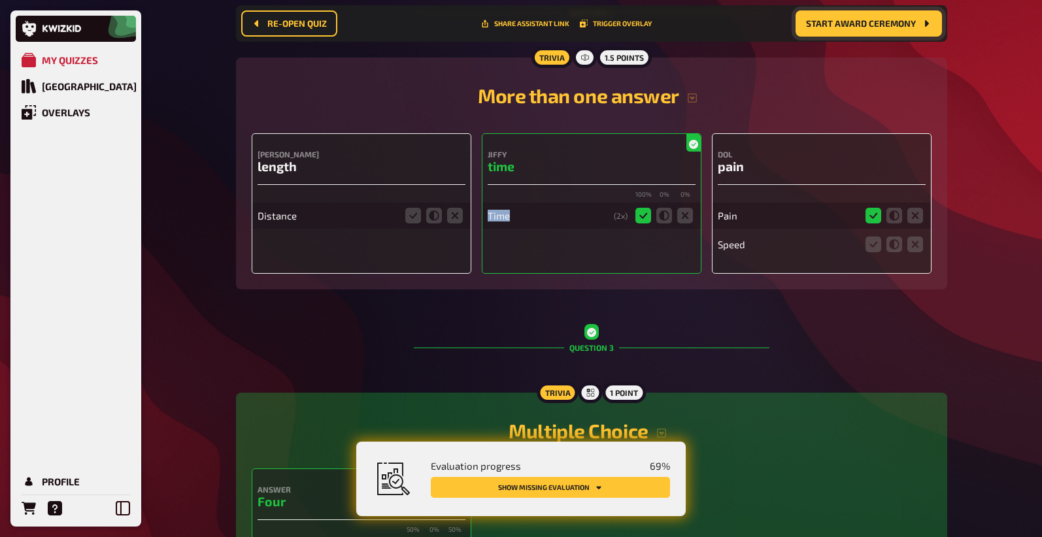
drag, startPoint x: 486, startPoint y: 220, endPoint x: 536, endPoint y: 223, distance: 50.4
click at [536, 223] on div "Jiffy time 100 % 0 % 0 % Time ( 2 x)" at bounding box center [592, 203] width 220 height 141
drag, startPoint x: 537, startPoint y: 224, endPoint x: 548, endPoint y: 233, distance: 14.5
click at [537, 224] on div "Time ( 2 x)" at bounding box center [592, 216] width 208 height 26
drag, startPoint x: 610, startPoint y: 221, endPoint x: 626, endPoint y: 224, distance: 15.9
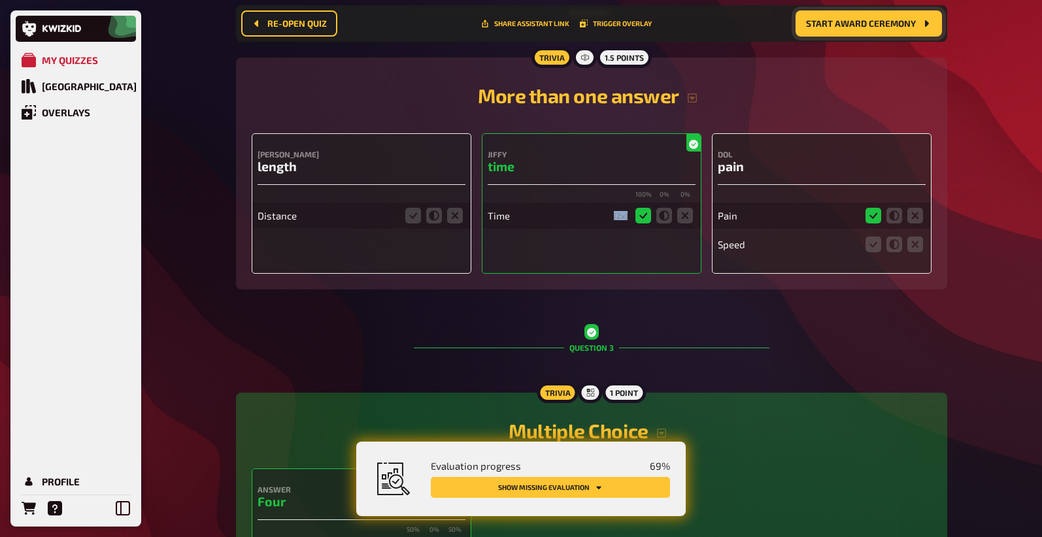
click at [626, 224] on div "Time ( 2 x)" at bounding box center [592, 216] width 208 height 26
click at [627, 251] on div "Jiffy time 100 % 0 % 0 % Time ( 2 x)" at bounding box center [592, 203] width 220 height 141
click at [384, 281] on div "Trivia 1.5 points More than one answer Ångström length Distance Jiffy time 100 …" at bounding box center [591, 174] width 711 height 232
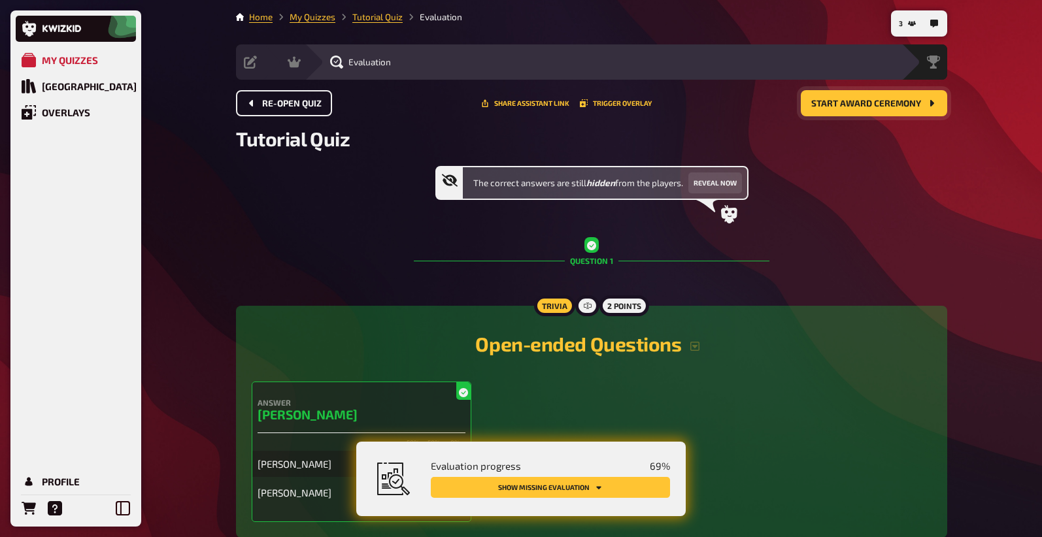
click at [284, 103] on span "Re-open Quiz" at bounding box center [291, 103] width 59 height 9
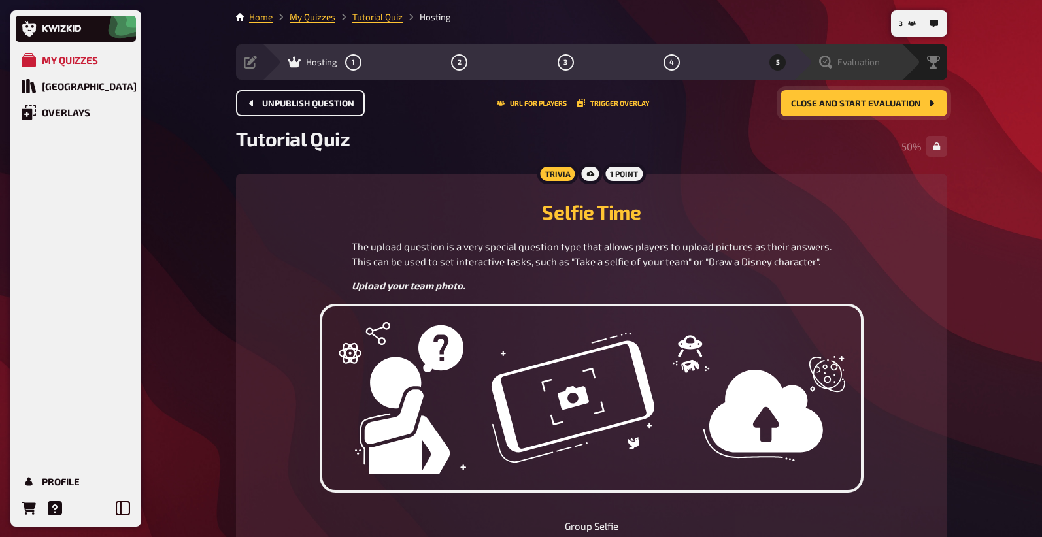
click at [877, 60] on span "Evaluation" at bounding box center [858, 62] width 42 height 10
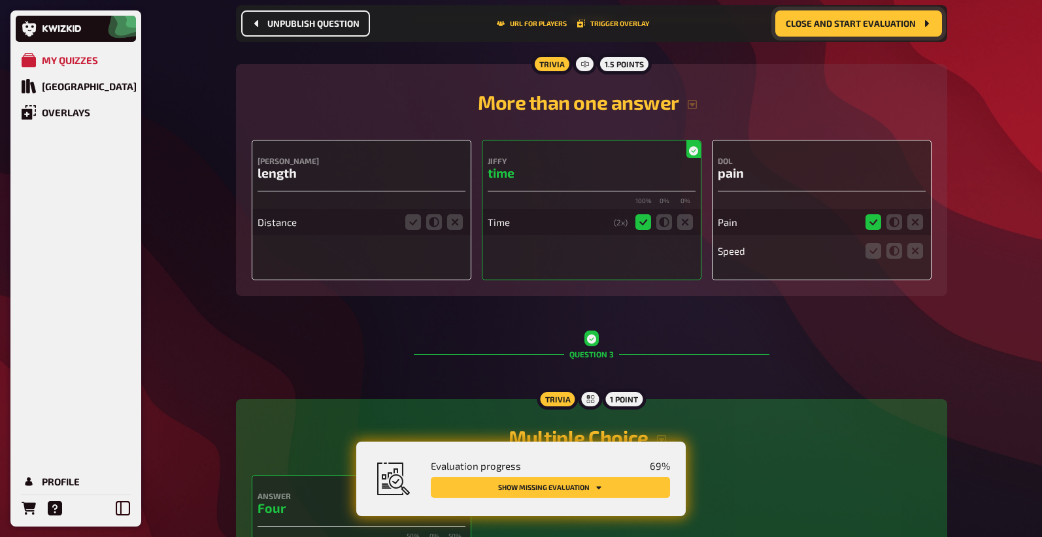
scroll to position [538, 0]
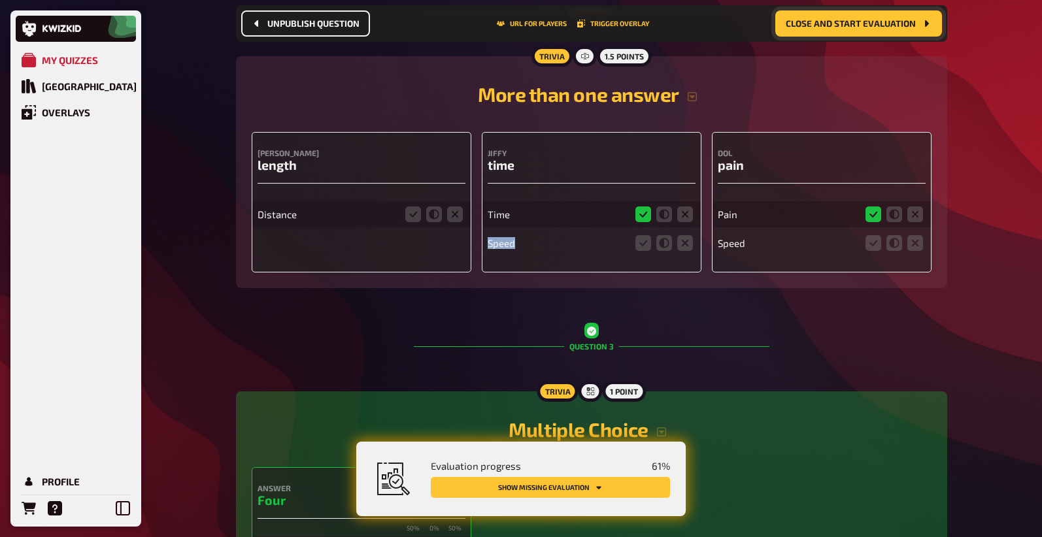
drag, startPoint x: 489, startPoint y: 249, endPoint x: 566, endPoint y: 259, distance: 77.7
click at [566, 259] on div "Jiffy time Time Speed" at bounding box center [592, 202] width 220 height 141
drag, startPoint x: 558, startPoint y: 272, endPoint x: 709, endPoint y: 356, distance: 172.9
click at [558, 272] on div "Jiffy time Time Speed" at bounding box center [592, 202] width 220 height 141
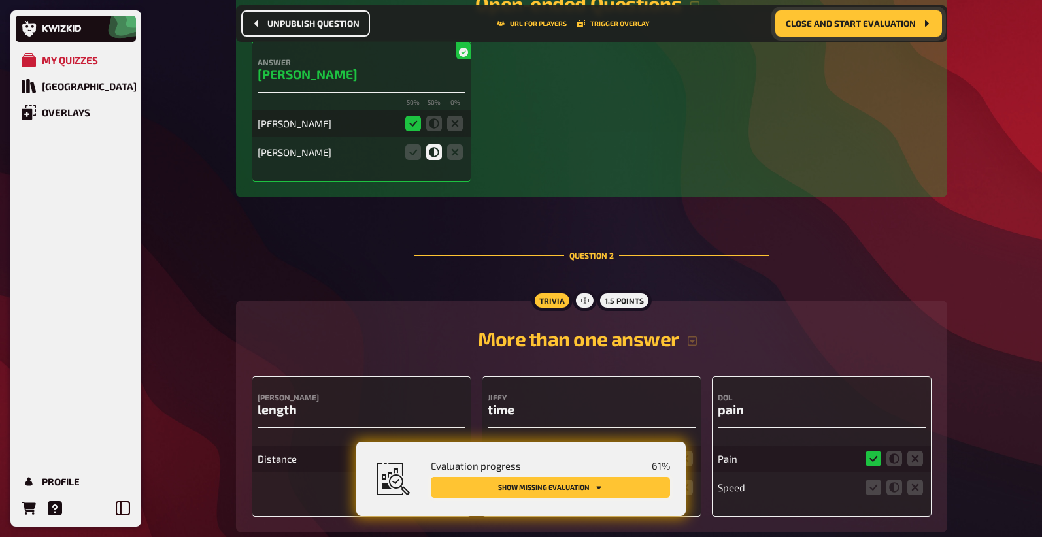
scroll to position [165, 0]
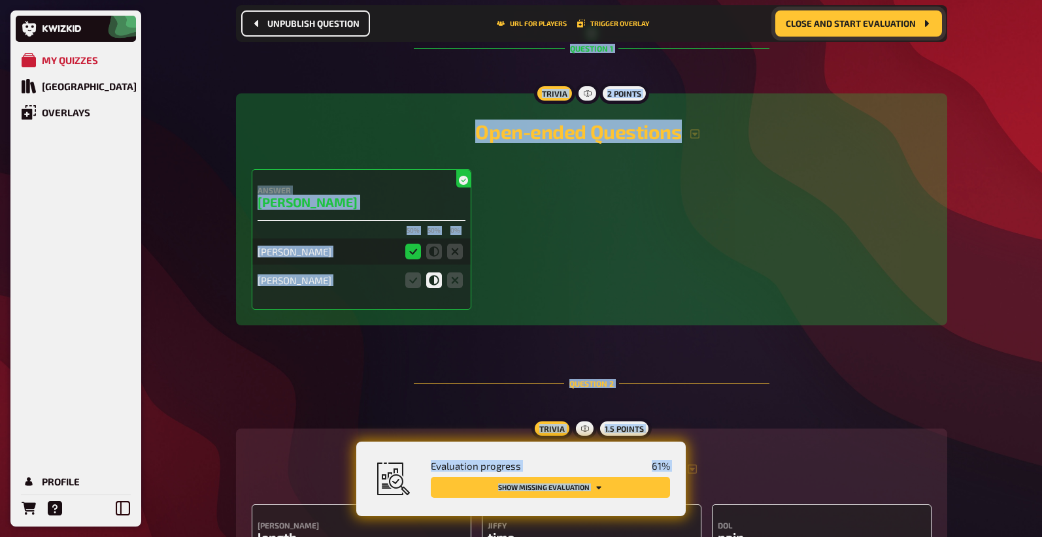
drag, startPoint x: 428, startPoint y: 461, endPoint x: 660, endPoint y: 471, distance: 232.2
click at [655, 471] on span "61 %" at bounding box center [661, 466] width 18 height 12
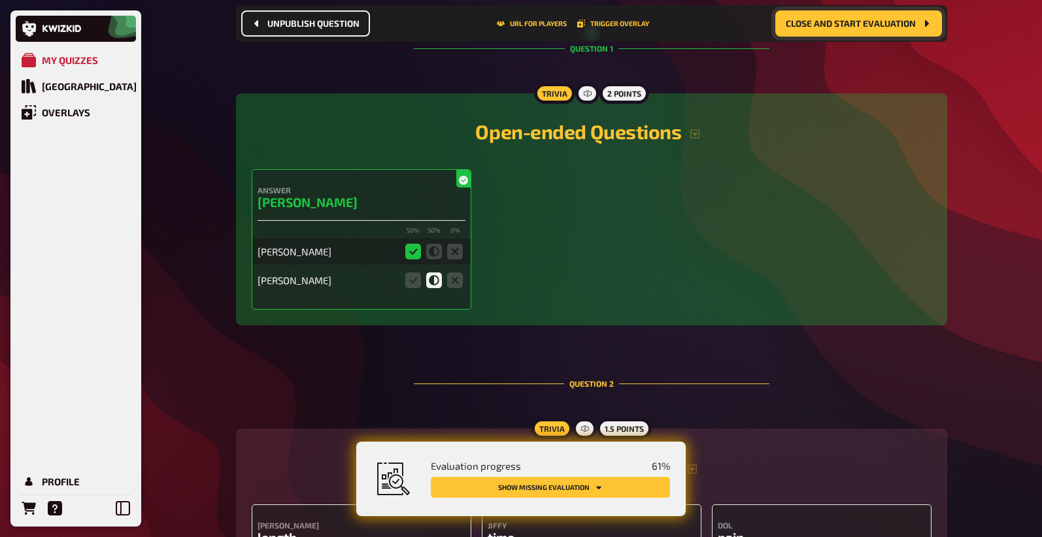
click at [660, 467] on span "61 %" at bounding box center [661, 466] width 18 height 12
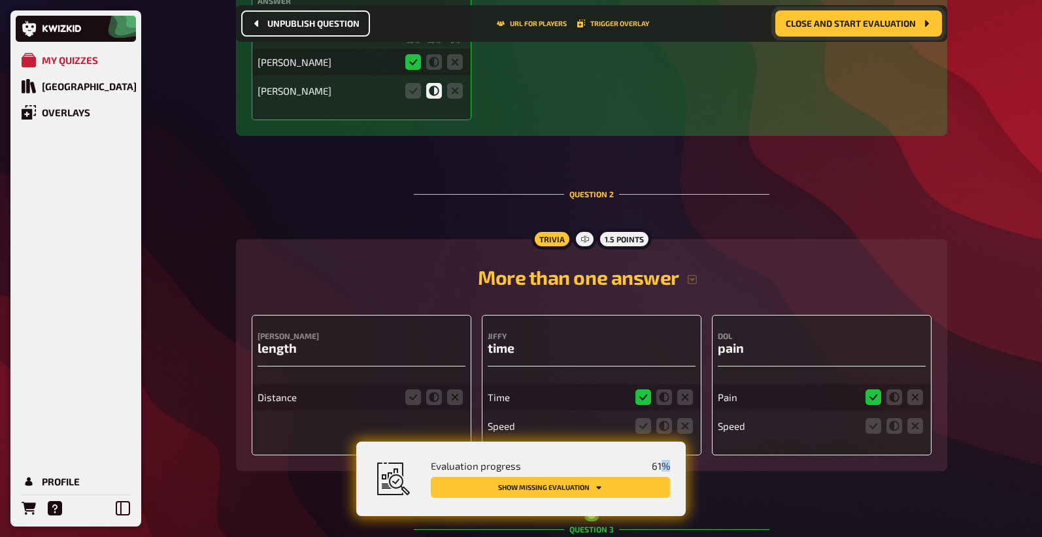
click at [588, 491] on button "Show missing evaluation" at bounding box center [550, 487] width 239 height 21
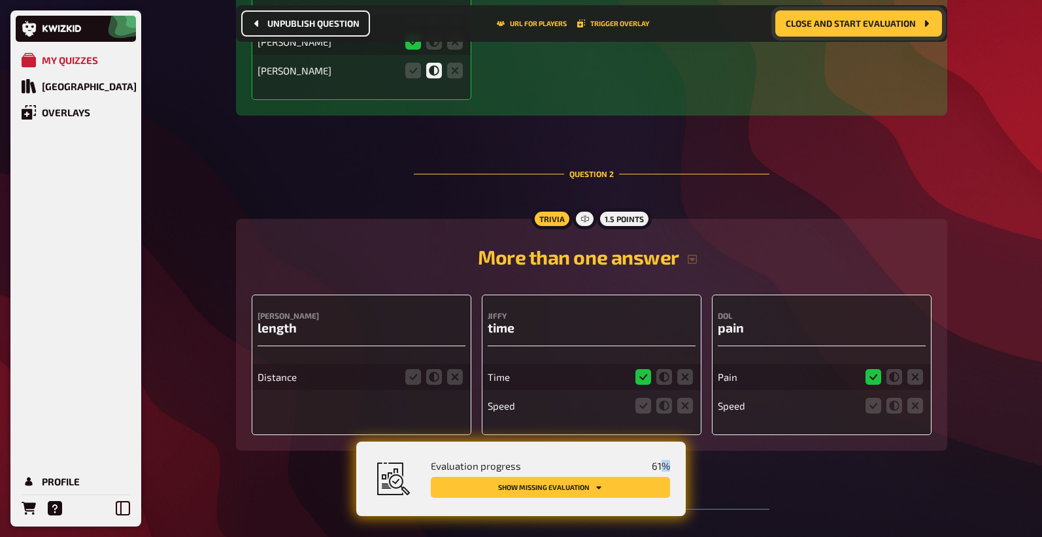
scroll to position [384, 0]
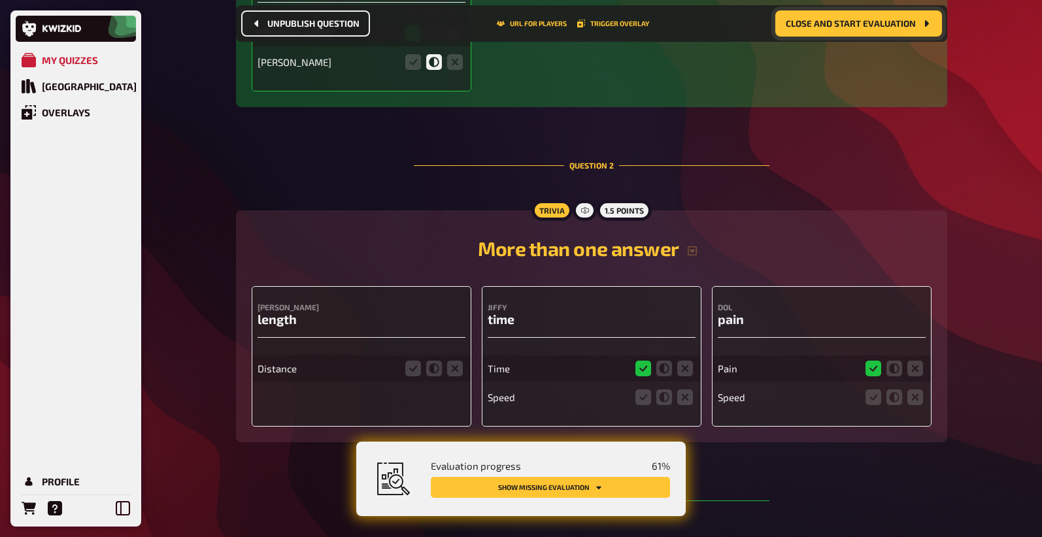
drag, startPoint x: 667, startPoint y: 399, endPoint x: 712, endPoint y: 425, distance: 52.5
click at [667, 399] on icon at bounding box center [664, 398] width 16 height 16
click at [0, 0] on input "radio" at bounding box center [0, 0] width 0 height 0
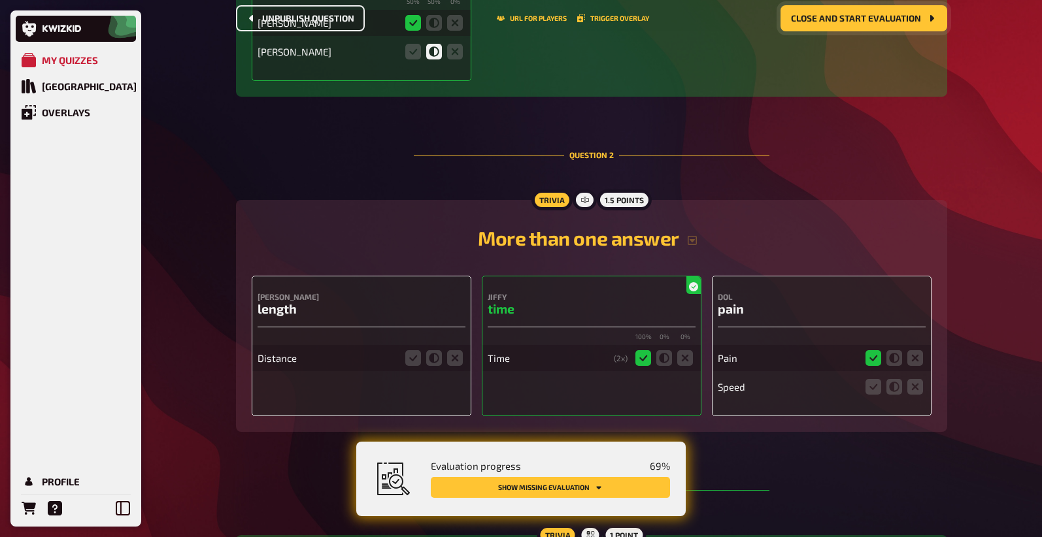
scroll to position [0, 0]
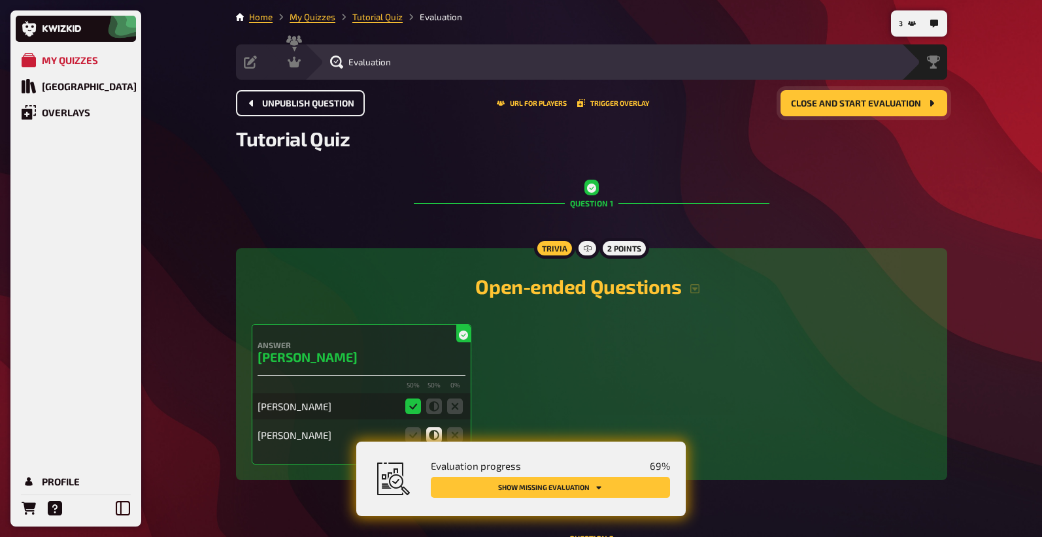
click at [903, 115] on button "Close and start evaluation" at bounding box center [863, 103] width 167 height 26
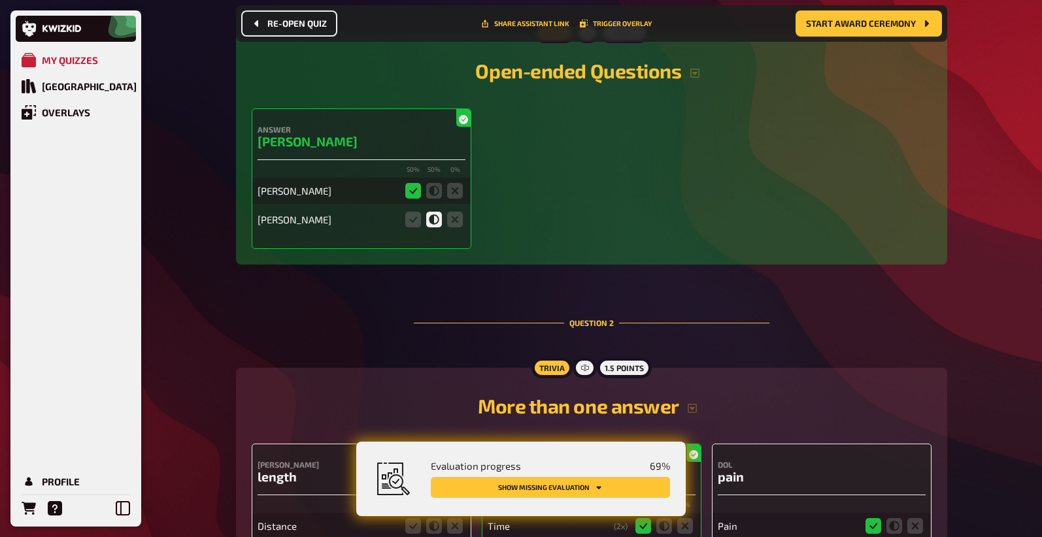
scroll to position [288, 0]
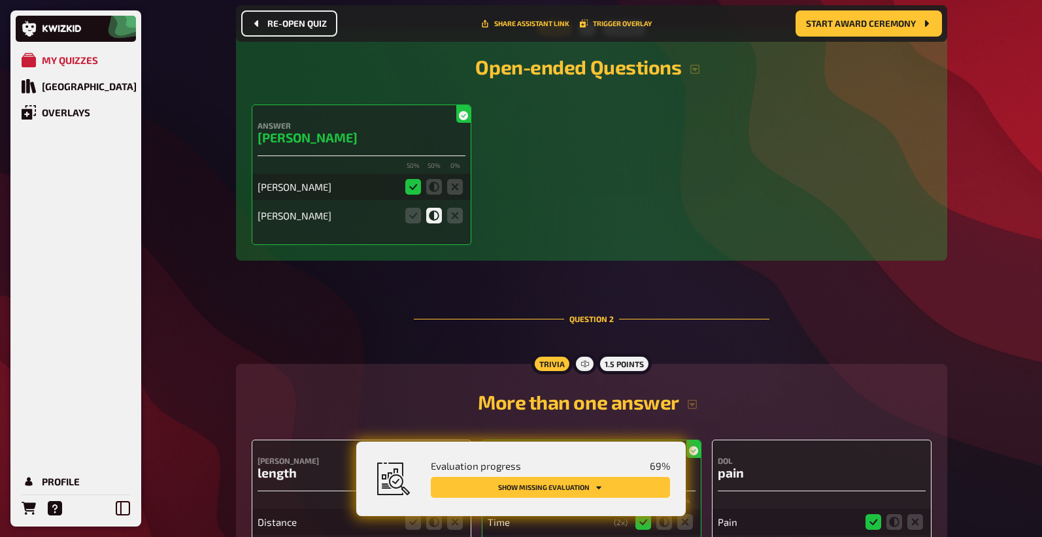
click at [523, 491] on button "Show missing evaluation" at bounding box center [550, 487] width 239 height 21
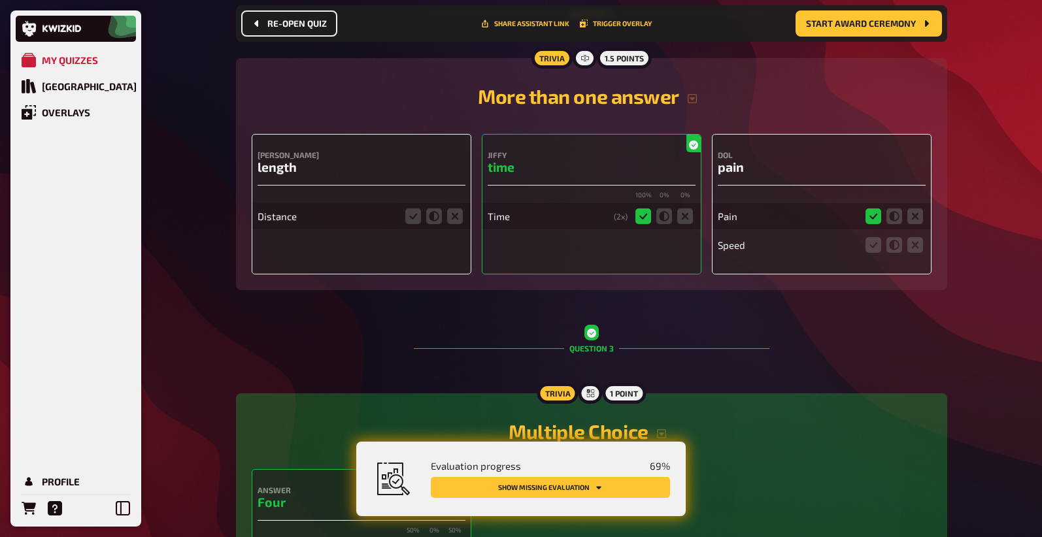
scroll to position [594, 0]
drag, startPoint x: 246, startPoint y: 163, endPoint x: 324, endPoint y: 224, distance: 98.7
click at [316, 203] on div "Trivia 1.5 points More than one answer Ångström length Distance Jiffy time 100 …" at bounding box center [591, 174] width 711 height 232
drag, startPoint x: 329, startPoint y: 230, endPoint x: 348, endPoint y: 233, distance: 19.1
click at [337, 231] on div "Ångström length Distance" at bounding box center [362, 203] width 220 height 141
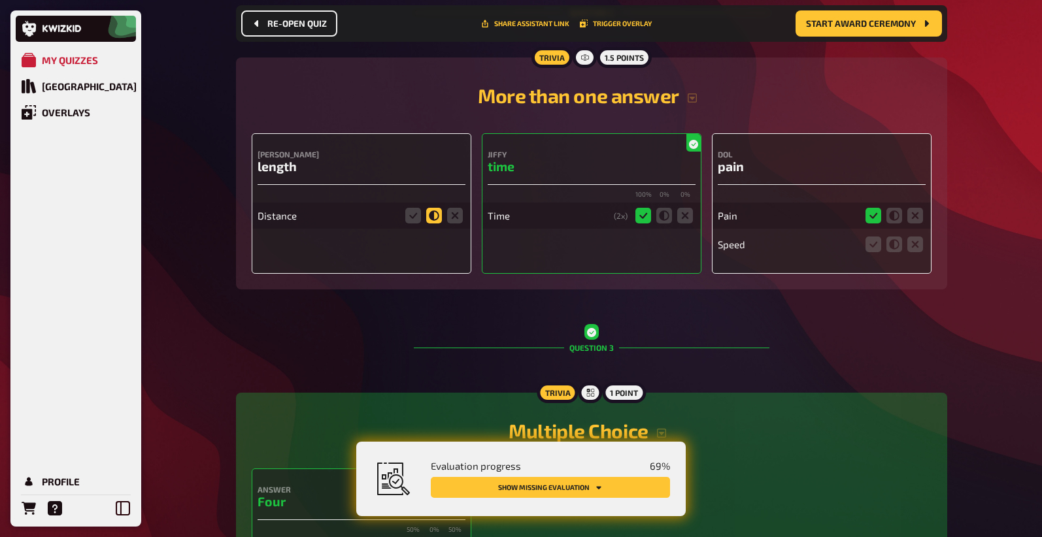
click at [431, 214] on icon at bounding box center [434, 216] width 16 height 16
click at [0, 0] on input "radio" at bounding box center [0, 0] width 0 height 0
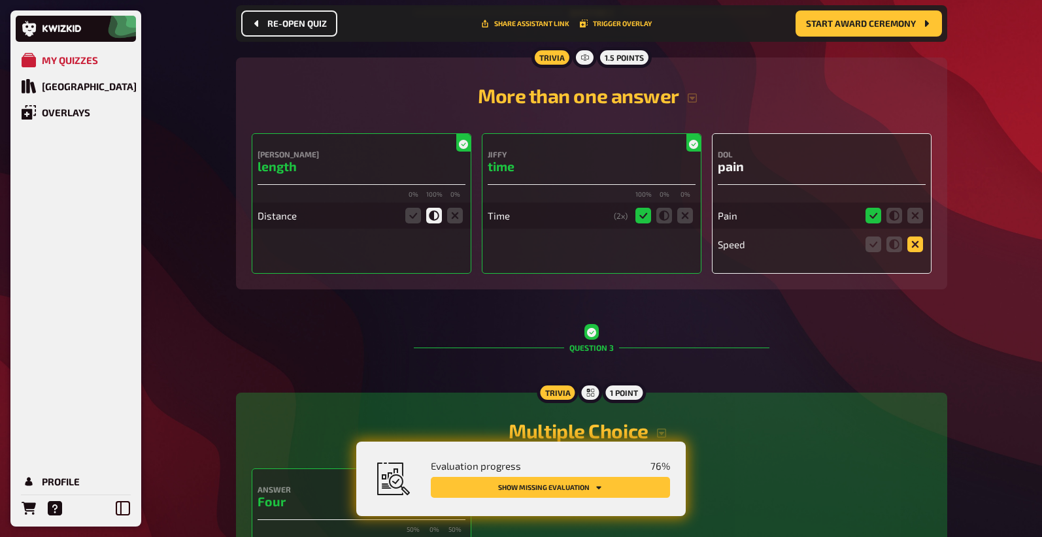
click at [918, 246] on icon at bounding box center [915, 245] width 16 height 16
click at [0, 0] on input "radio" at bounding box center [0, 0] width 0 height 0
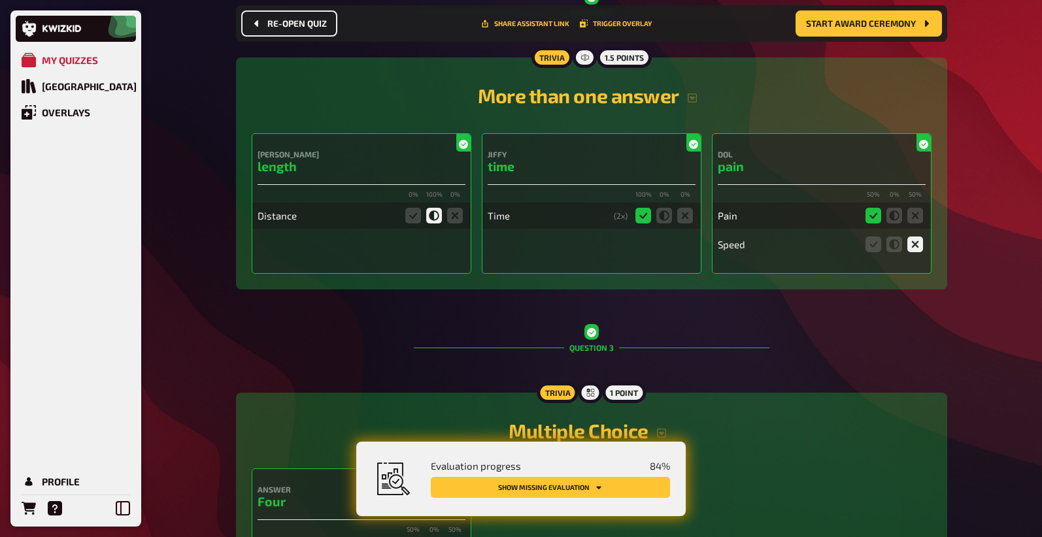
click at [577, 480] on button "Show missing evaluation" at bounding box center [550, 487] width 239 height 21
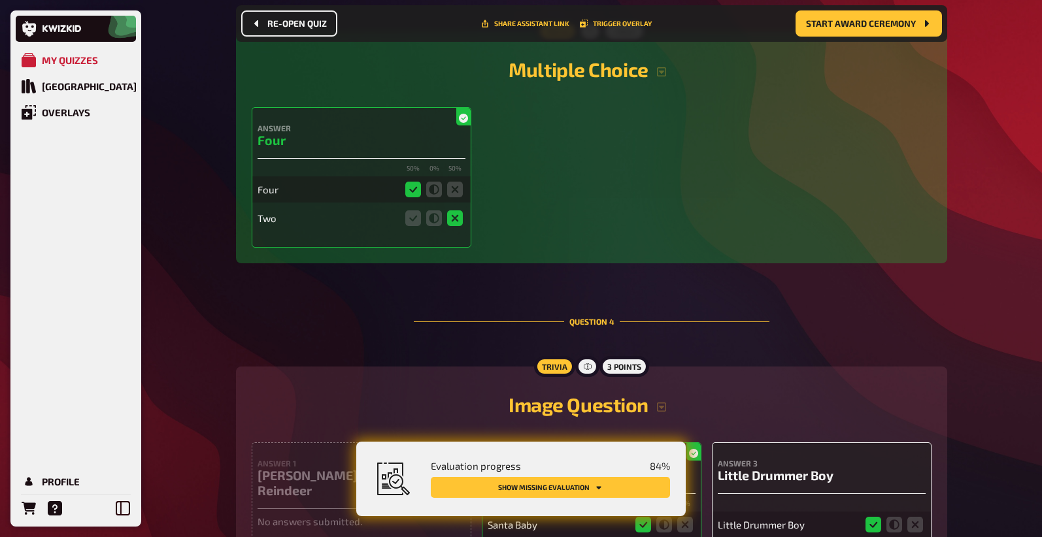
scroll to position [812, 0]
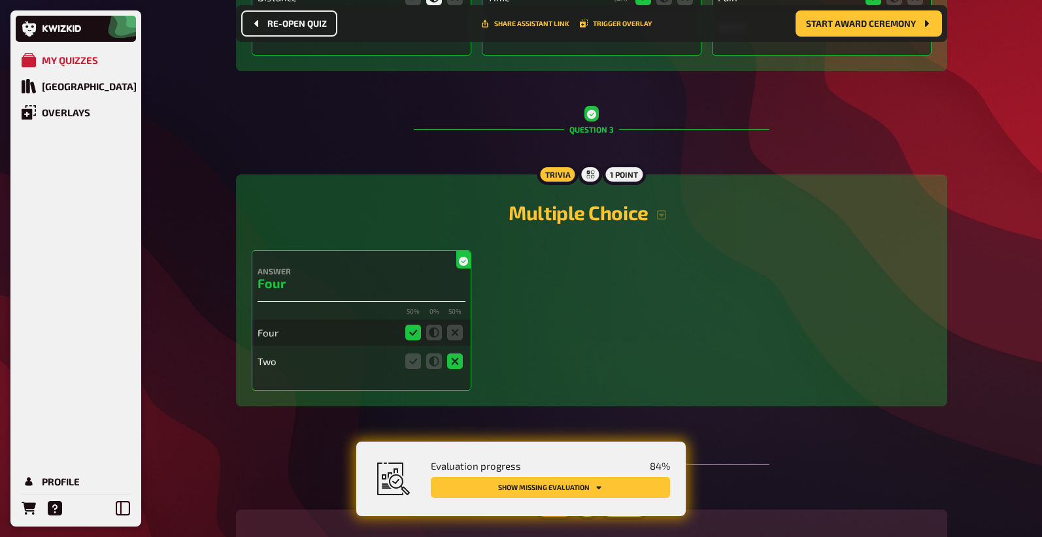
click at [564, 482] on button "Show missing evaluation" at bounding box center [550, 487] width 239 height 21
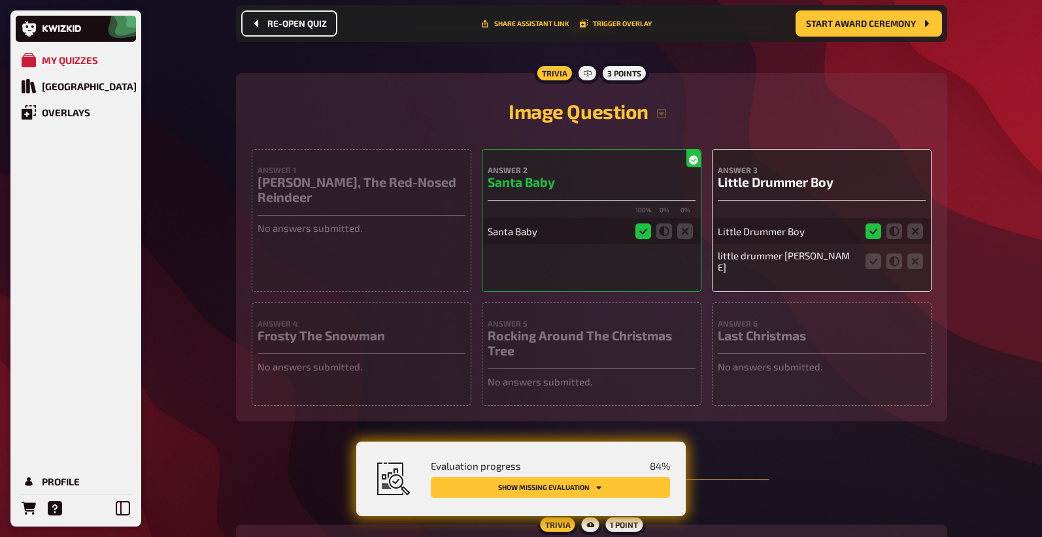
scroll to position [1267, 0]
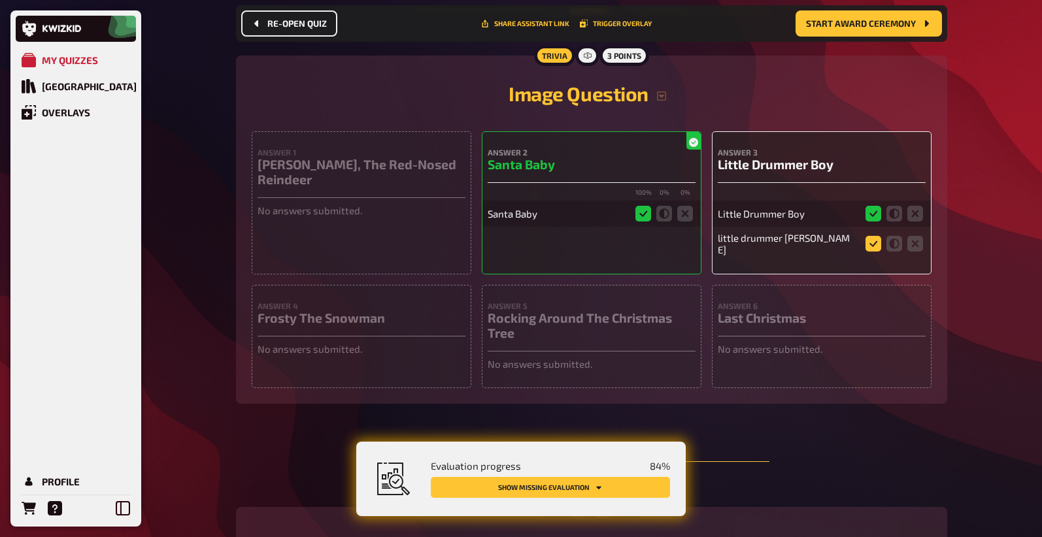
click at [874, 247] on icon at bounding box center [873, 244] width 16 height 16
click at [0, 0] on input "radio" at bounding box center [0, 0] width 0 height 0
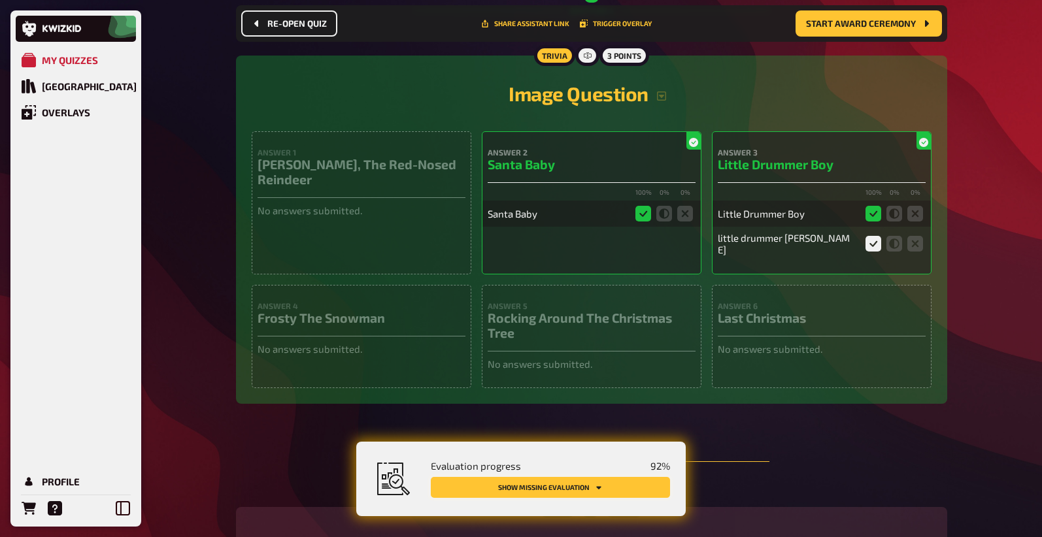
click at [559, 484] on button "Show missing evaluation" at bounding box center [550, 487] width 239 height 21
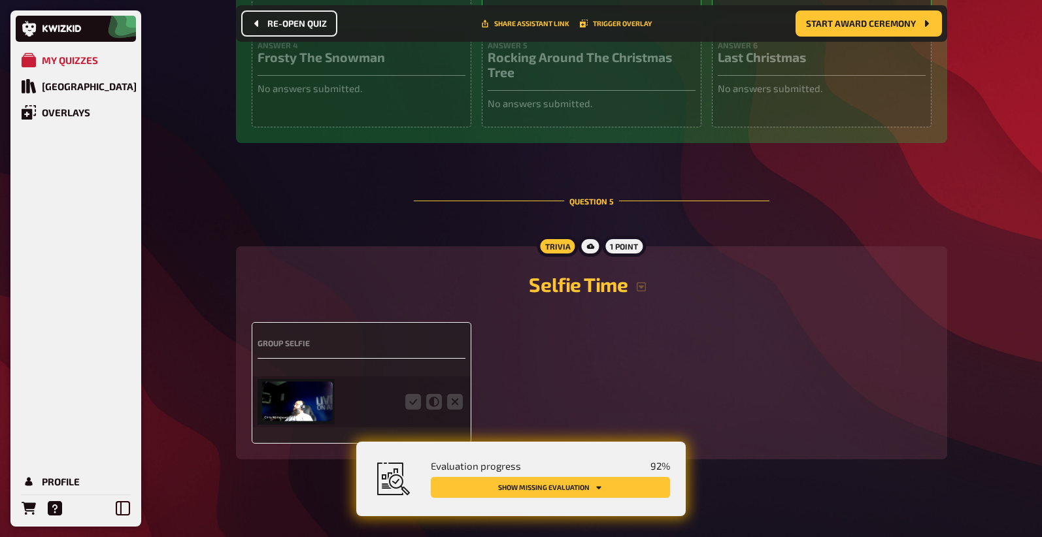
scroll to position [1536, 0]
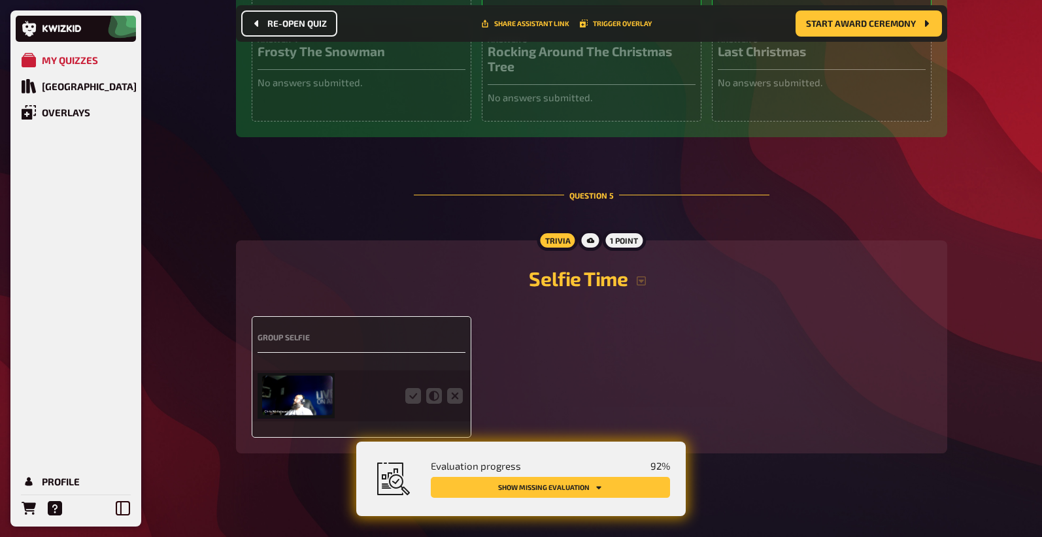
click at [312, 399] on img at bounding box center [296, 396] width 77 height 46
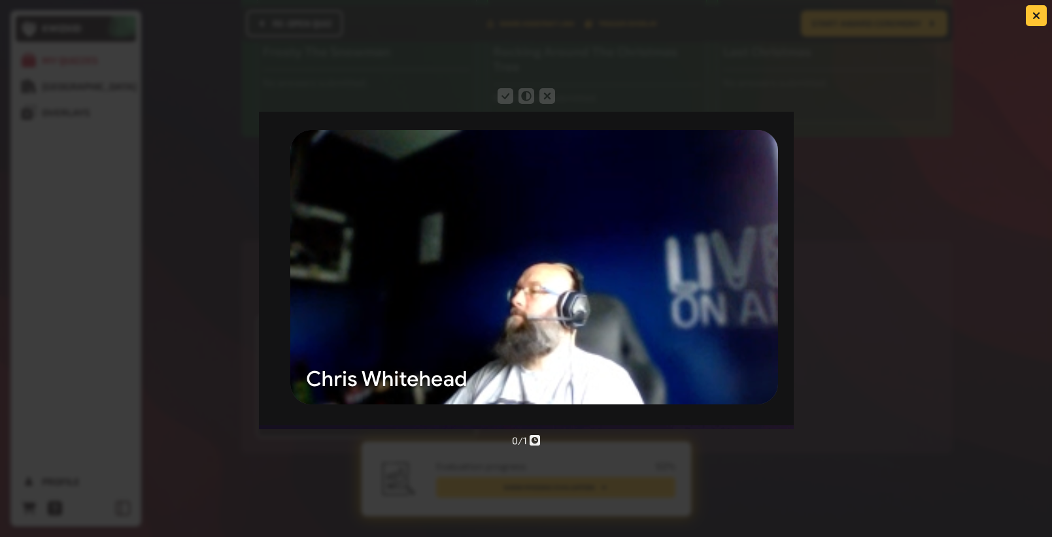
click at [899, 442] on div "0 / 1" at bounding box center [526, 269] width 1052 height 366
click at [1035, 11] on button "button" at bounding box center [1035, 15] width 21 height 21
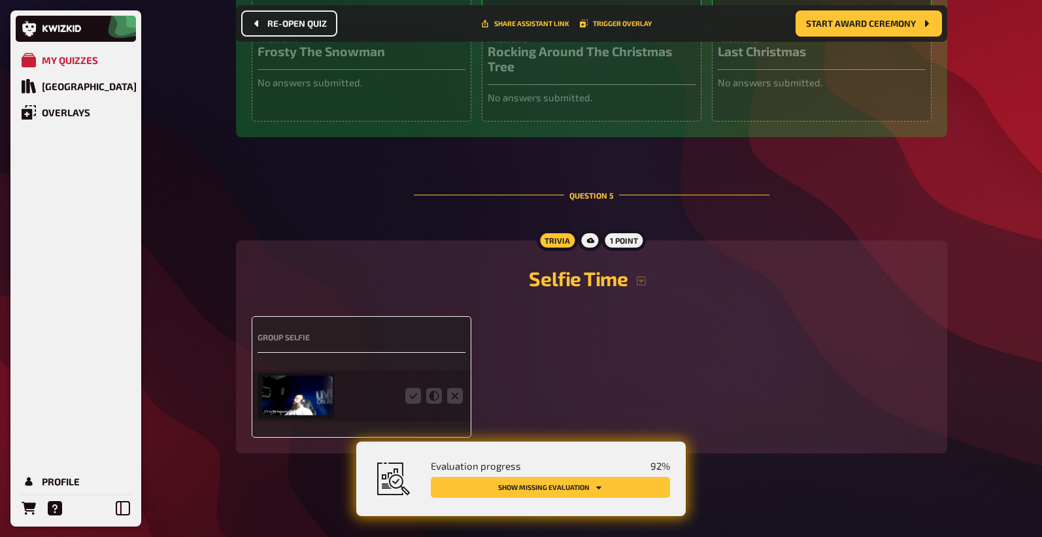
click at [835, 345] on div "Group Selfie" at bounding box center [592, 377] width 680 height 122
click at [421, 401] on fieldset at bounding box center [434, 396] width 63 height 21
click at [414, 398] on icon at bounding box center [413, 396] width 16 height 16
click at [0, 0] on input "radio" at bounding box center [0, 0] width 0 height 0
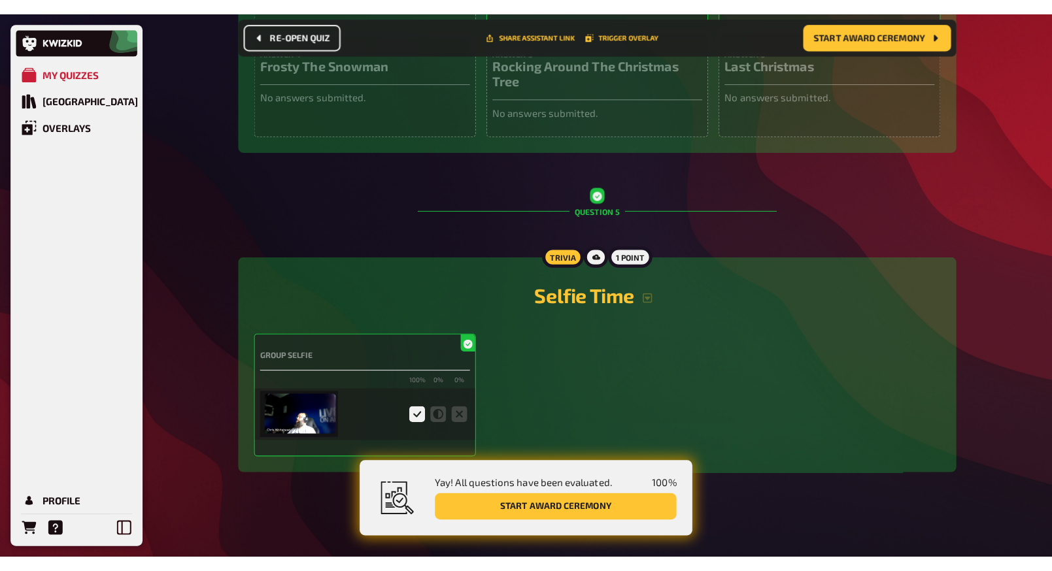
scroll to position [0, 0]
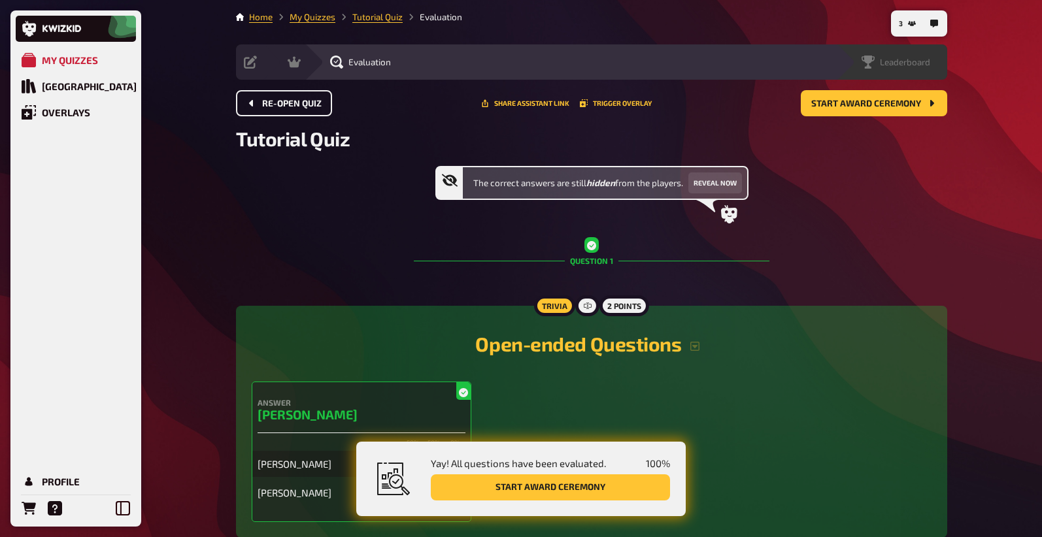
click at [927, 59] on span "Leaderboard" at bounding box center [905, 62] width 50 height 10
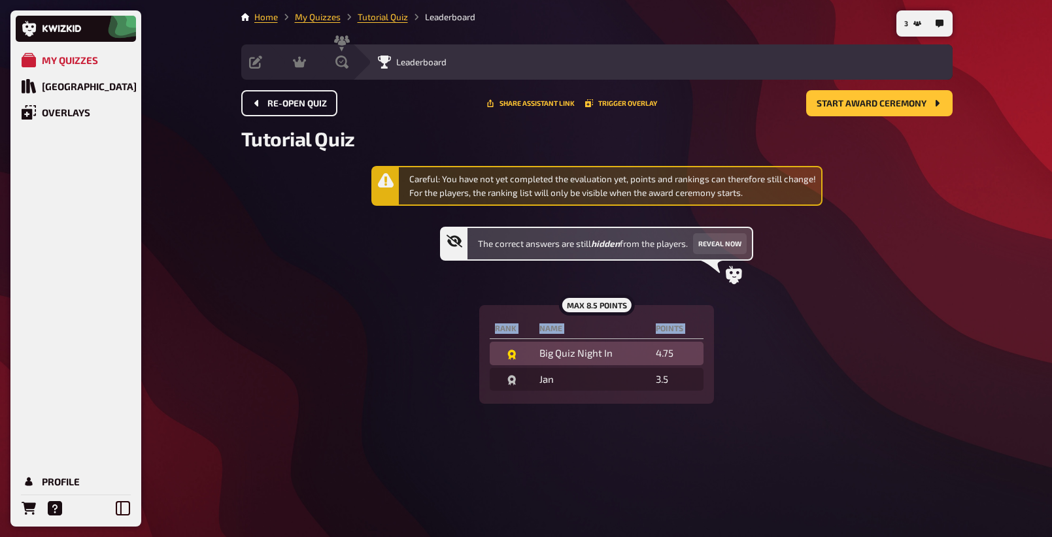
drag, startPoint x: 740, startPoint y: 399, endPoint x: 507, endPoint y: 353, distance: 237.3
click at [507, 353] on div "Careful: You have not yet completed the evaluation yet, points and rankings can…" at bounding box center [596, 285] width 711 height 238
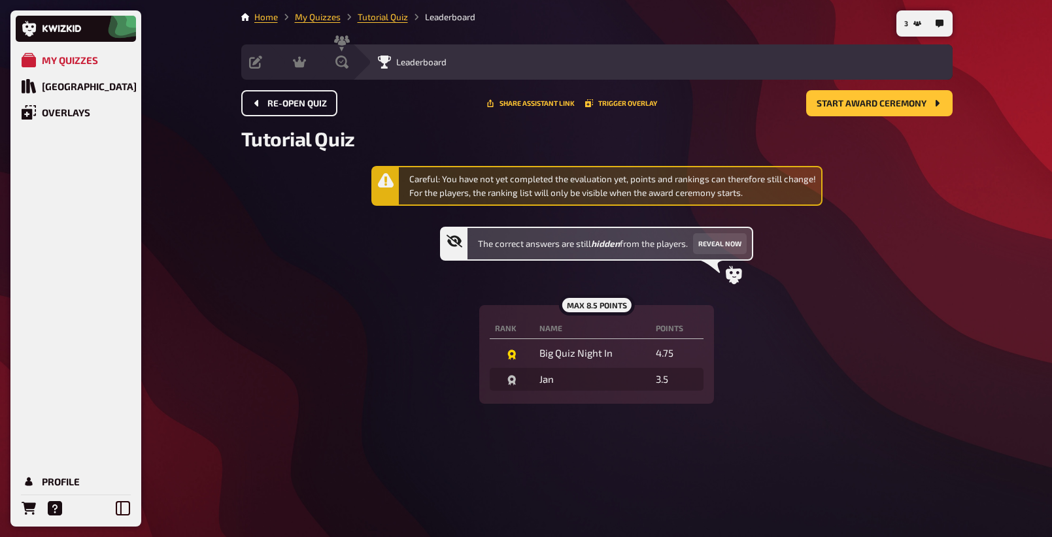
drag, startPoint x: 518, startPoint y: 358, endPoint x: 665, endPoint y: 403, distance: 154.0
click at [535, 365] on table "Rank Name points Big Quiz Night In 4.75 Jan 3.5" at bounding box center [597, 355] width 214 height 78
drag, startPoint x: 616, startPoint y: 387, endPoint x: 625, endPoint y: 389, distance: 9.4
click at [625, 389] on td "Jan" at bounding box center [592, 380] width 116 height 24
drag, startPoint x: 643, startPoint y: 388, endPoint x: 705, endPoint y: 399, distance: 63.2
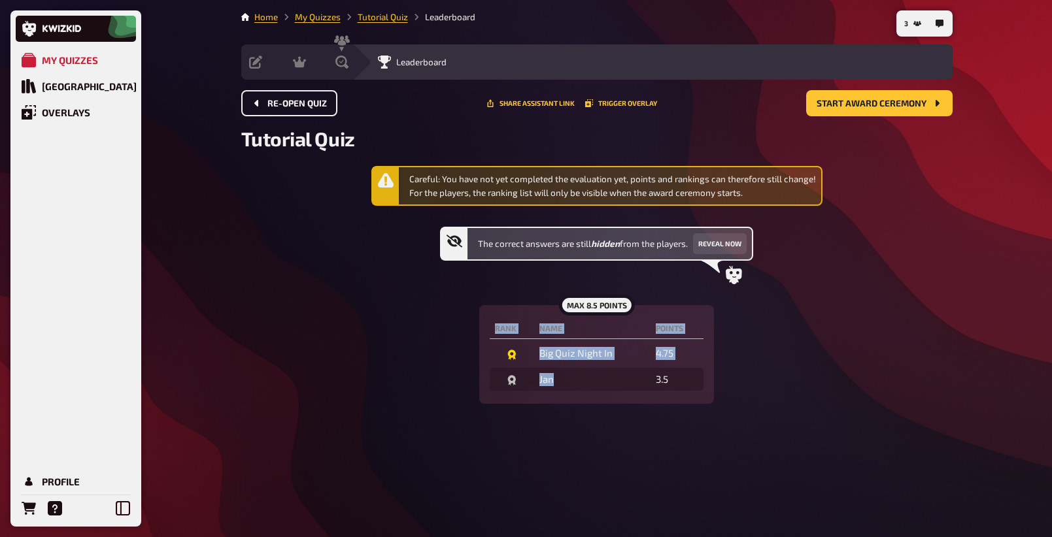
click at [705, 399] on div "max 8.5 points Rank Name points Big Quiz Night In 4.75 Jan 3.5" at bounding box center [596, 354] width 235 height 99
drag, startPoint x: 500, startPoint y: 350, endPoint x: 575, endPoint y: 366, distance: 76.8
click at [575, 366] on div "Careful: You have not yet completed the evaluation yet, points and rankings can…" at bounding box center [596, 285] width 711 height 238
drag, startPoint x: 652, startPoint y: 391, endPoint x: 663, endPoint y: 357, distance: 36.4
click at [652, 391] on table "Rank Name points Big Quiz Night In 4.75 Jan 3.5" at bounding box center [597, 355] width 214 height 78
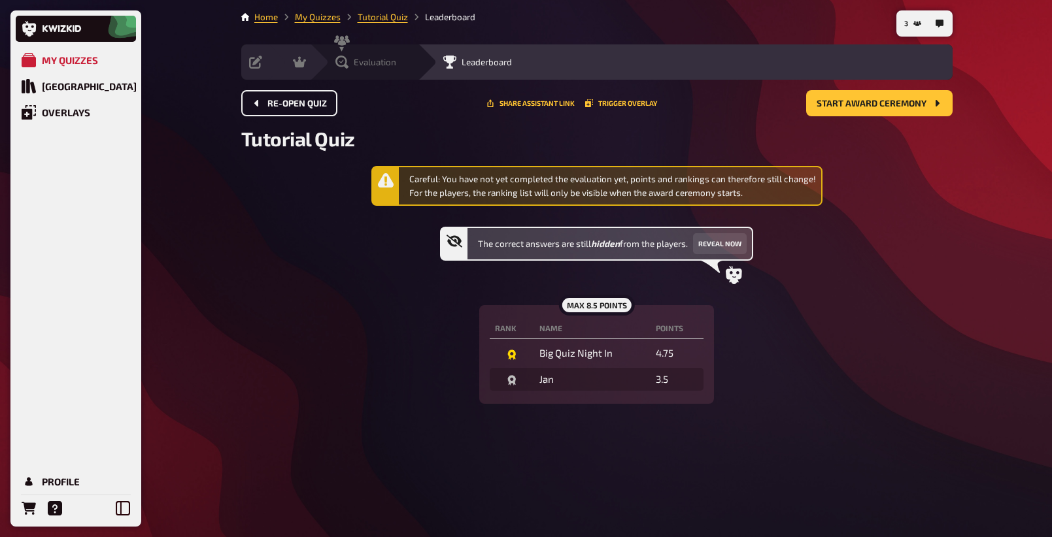
click at [347, 65] on icon at bounding box center [341, 62] width 13 height 13
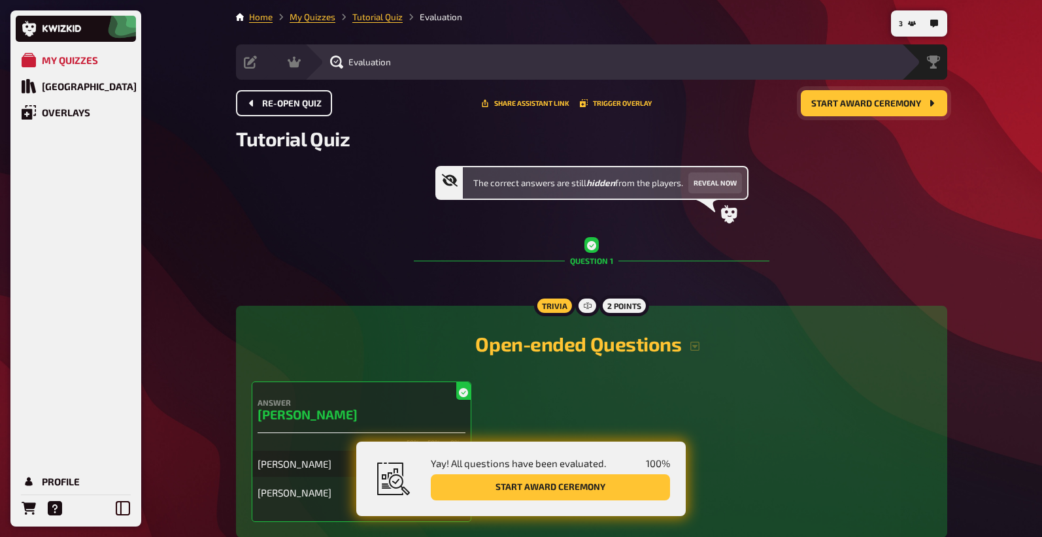
click at [871, 101] on span "Start award ceremony" at bounding box center [866, 103] width 110 height 9
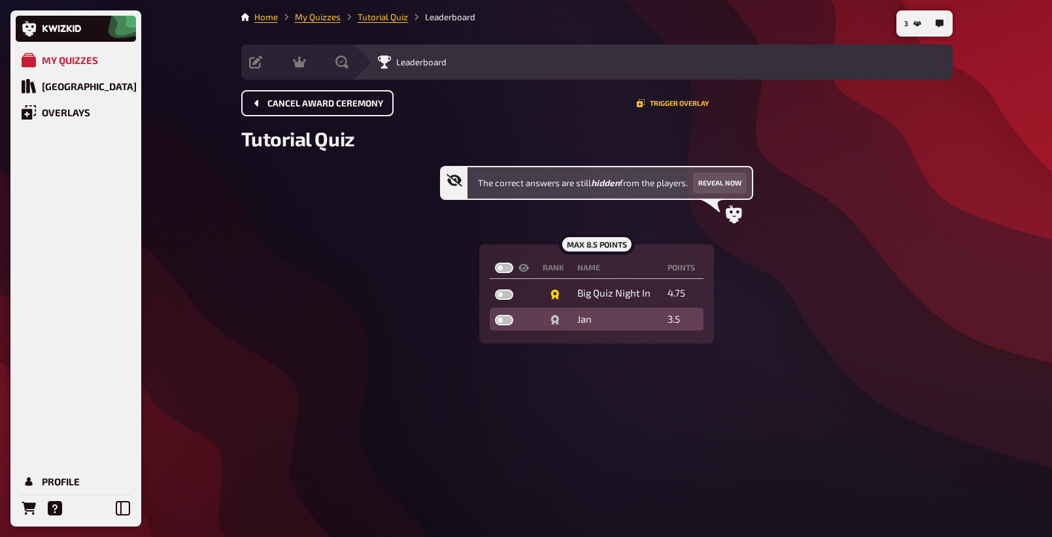
click at [507, 321] on label at bounding box center [504, 320] width 18 height 10
click at [495, 315] on input "checkbox" at bounding box center [494, 314] width 1 height 1
checkbox input "true"
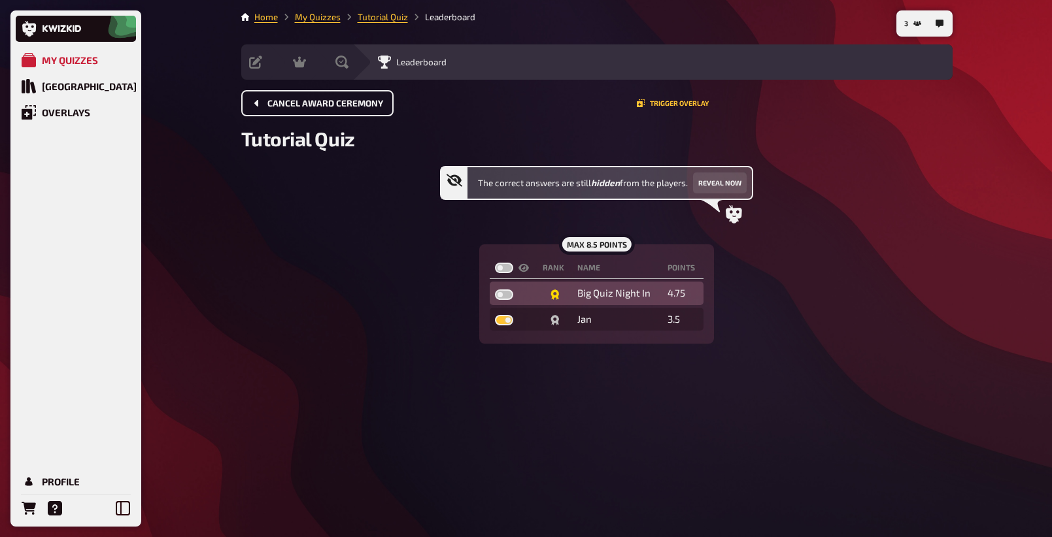
click at [505, 295] on label at bounding box center [504, 295] width 18 height 10
click at [495, 290] on input "checkbox" at bounding box center [494, 289] width 1 height 1
checkbox input "true"
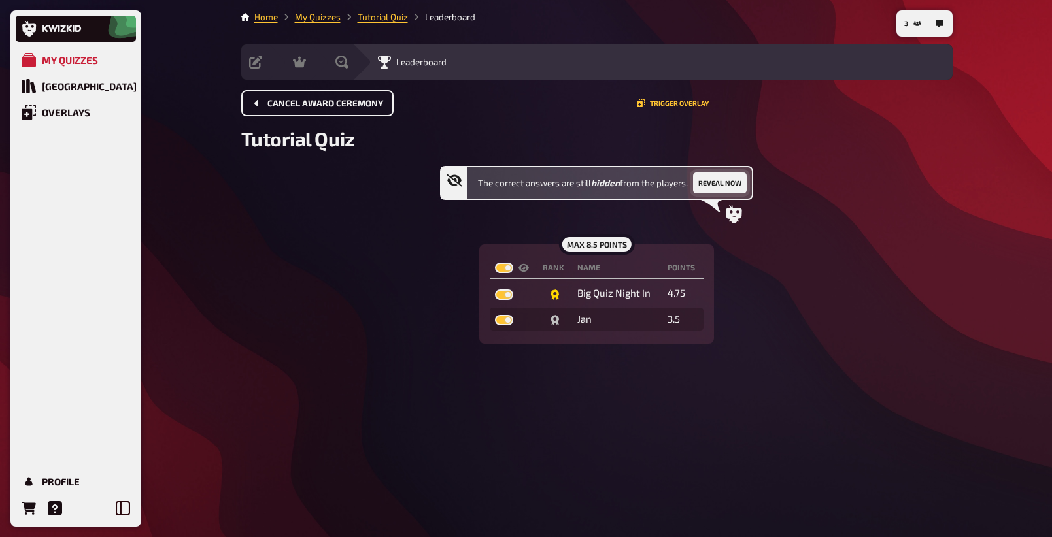
click at [738, 184] on button "Reveal now" at bounding box center [720, 183] width 54 height 21
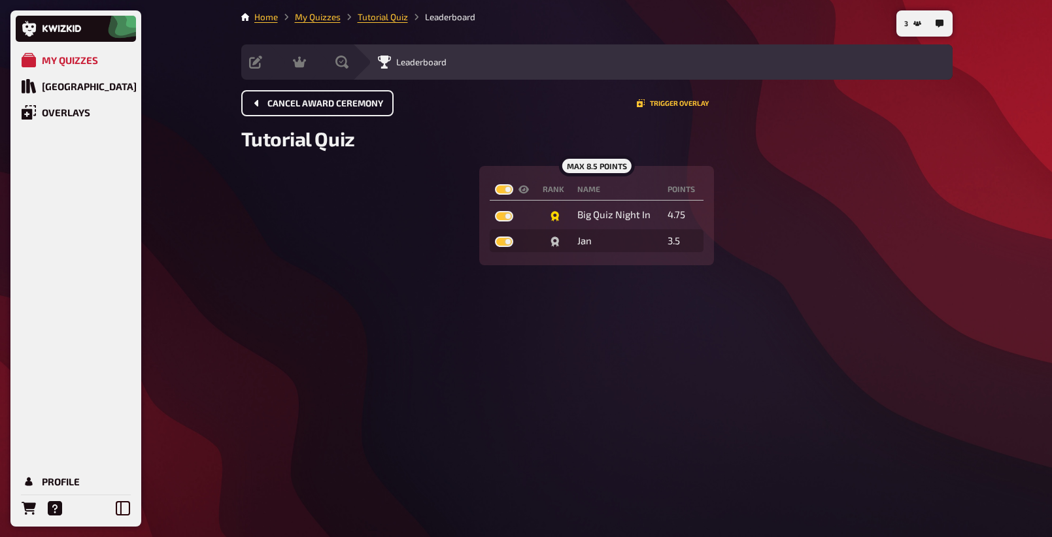
click at [963, 391] on div "My Quizzes Quiz Library Overlays Profile 3 Home My Quizzes Tutorial Quiz Leader…" at bounding box center [526, 268] width 1052 height 537
click at [259, 73] on div "Setup Edit Content Quiz Lobby" at bounding box center [287, 61] width 92 height 35
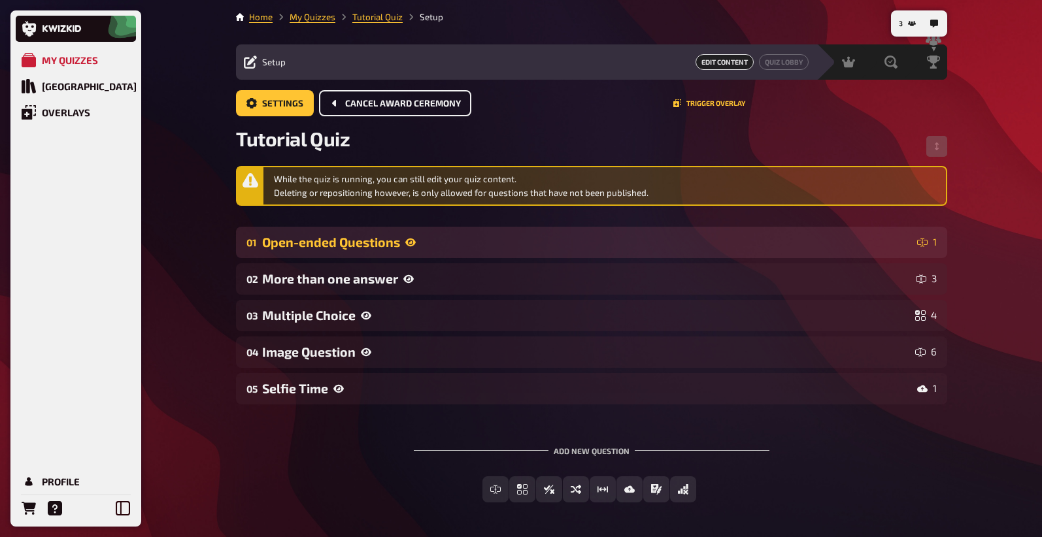
click at [457, 229] on div "01 Open-ended Questions 1" at bounding box center [591, 242] width 711 height 31
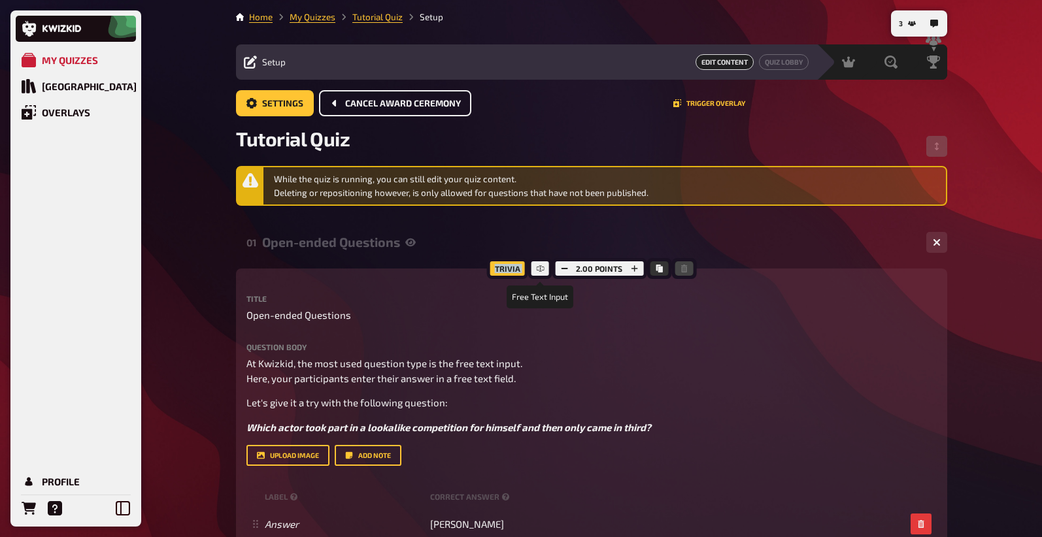
drag, startPoint x: 488, startPoint y: 270, endPoint x: 517, endPoint y: 276, distance: 29.5
click at [527, 278] on div "Trivia 2.00 points" at bounding box center [592, 268] width 210 height 21
click at [508, 272] on div "Trivia" at bounding box center [507, 268] width 41 height 21
click at [510, 271] on div "Trivia" at bounding box center [507, 268] width 41 height 21
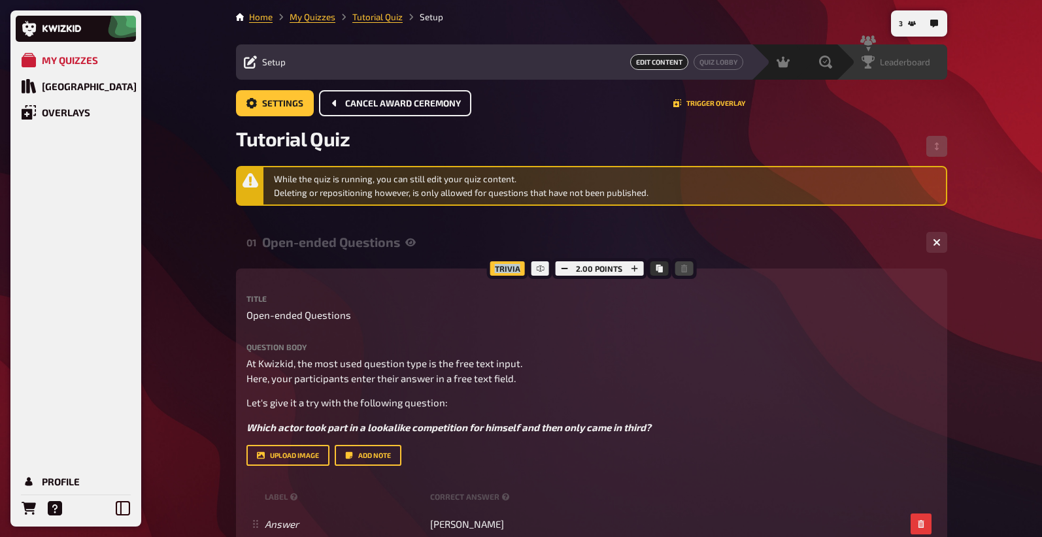
click at [910, 59] on span "Leaderboard" at bounding box center [905, 62] width 50 height 10
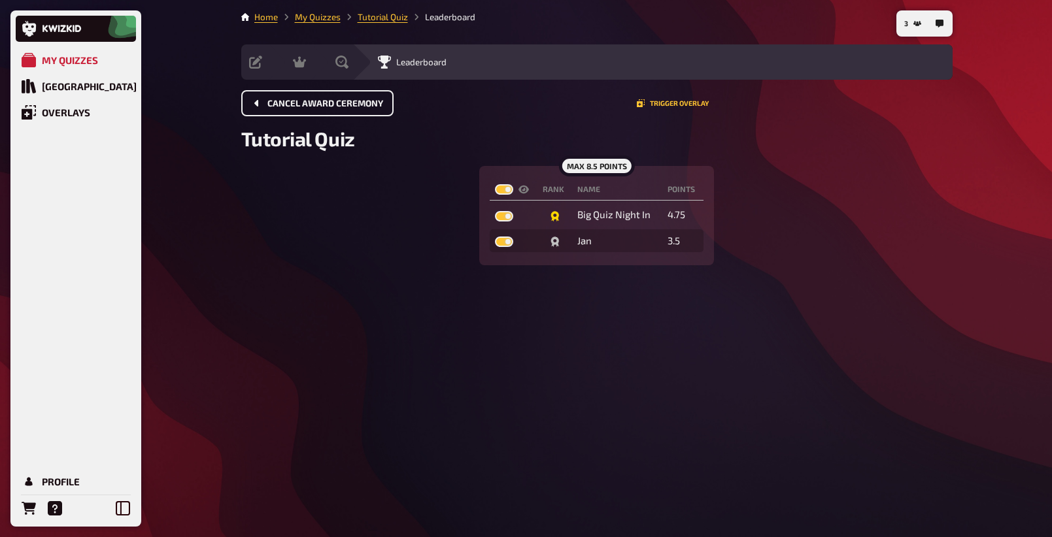
click at [661, 131] on h2 "Tutorial Quiz" at bounding box center [596, 139] width 711 height 24
click at [665, 103] on button "Trigger Overlay" at bounding box center [673, 103] width 72 height 8
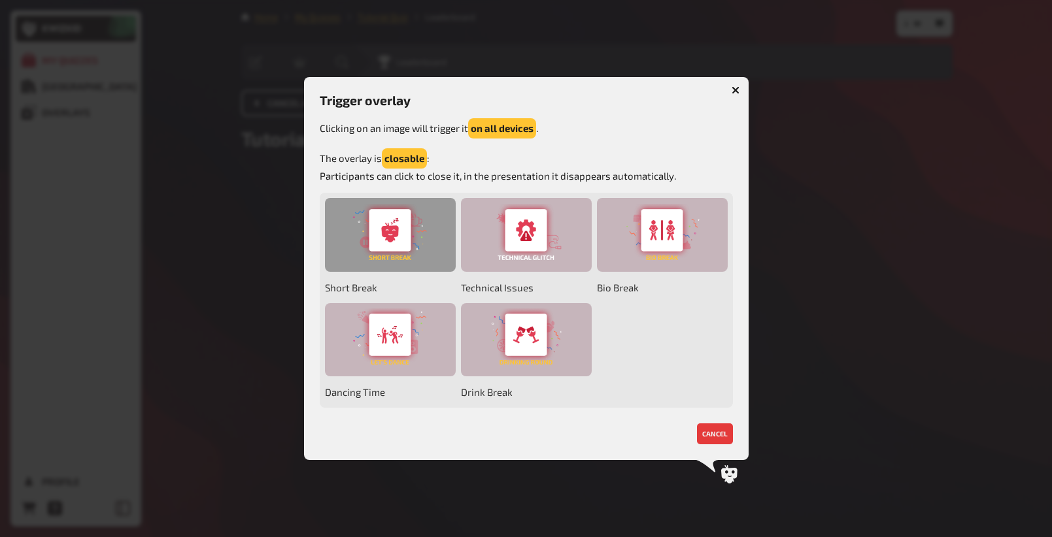
click at [393, 225] on div at bounding box center [390, 235] width 131 height 74
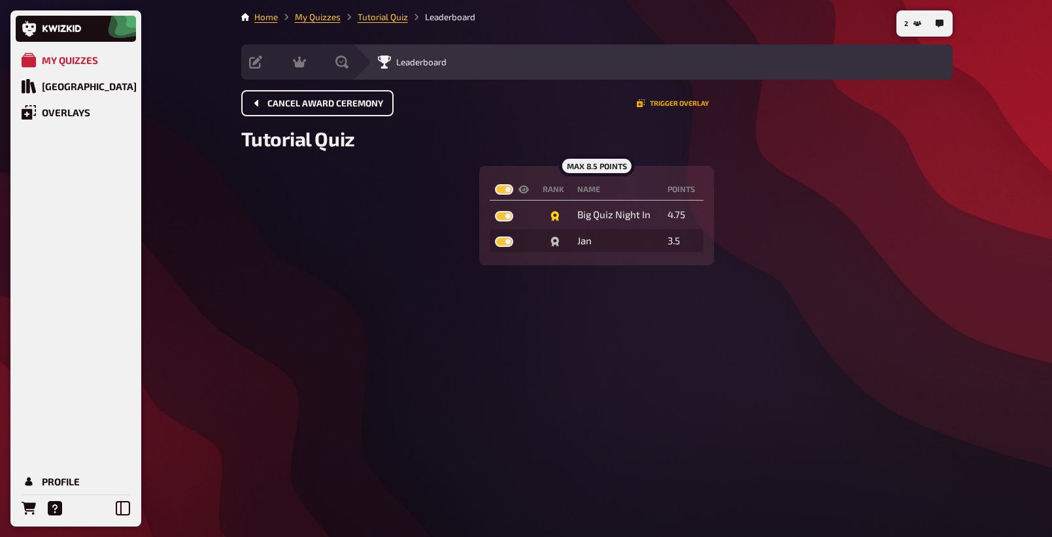
click at [656, 102] on button "Trigger Overlay" at bounding box center [673, 103] width 72 height 8
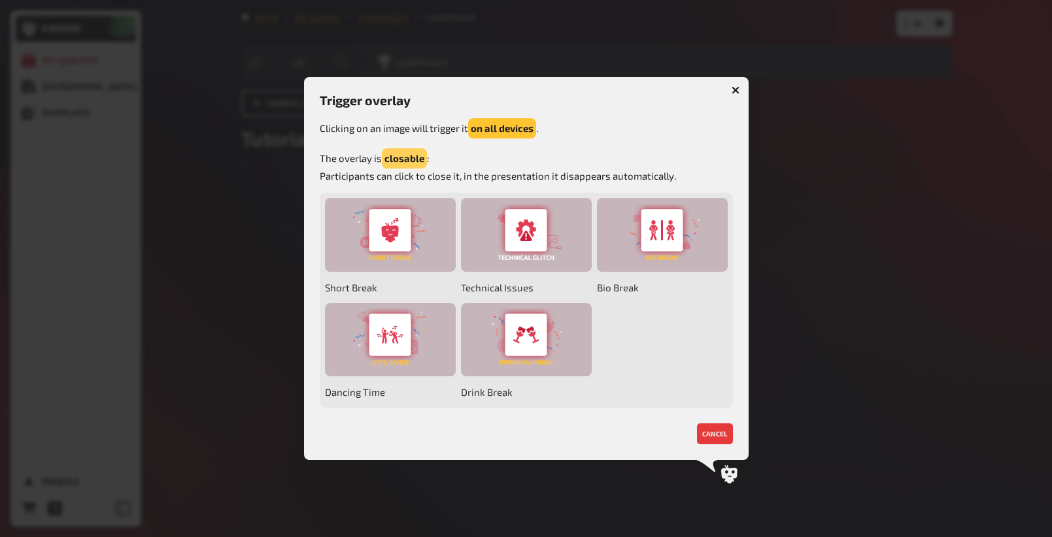
click at [399, 159] on button "closable" at bounding box center [404, 158] width 45 height 20
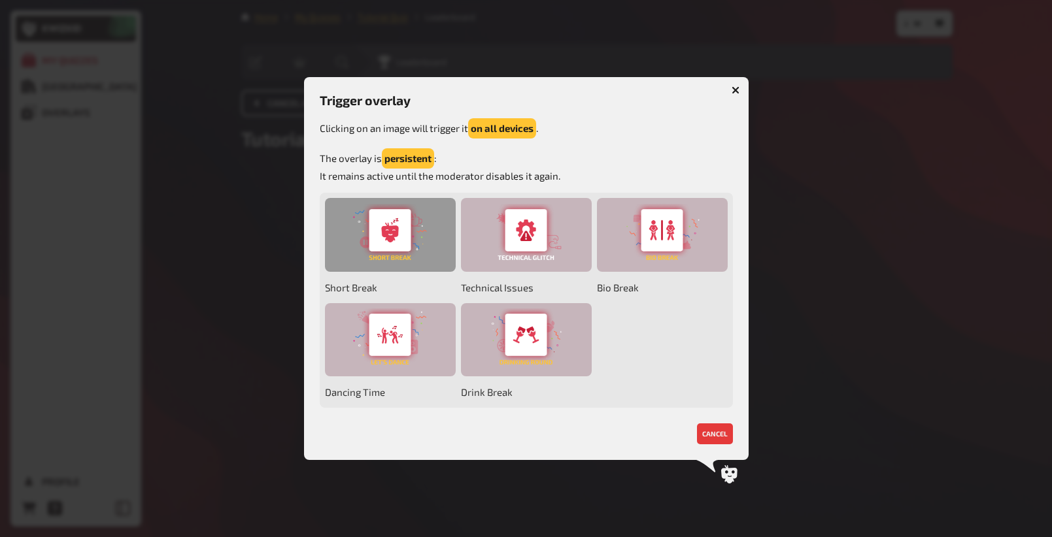
click at [408, 231] on div at bounding box center [390, 235] width 131 height 74
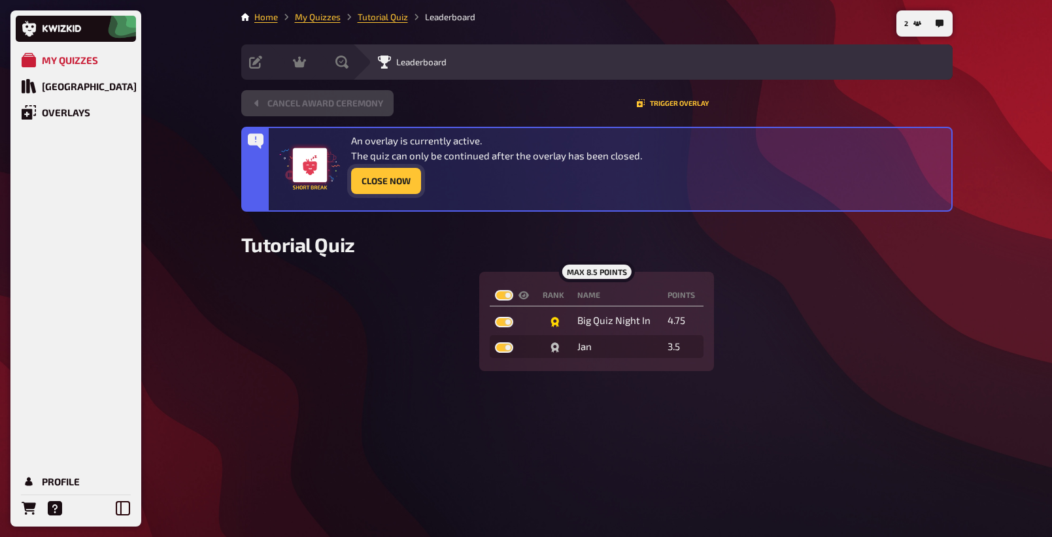
click at [375, 191] on button "Close Now" at bounding box center [386, 181] width 70 height 26
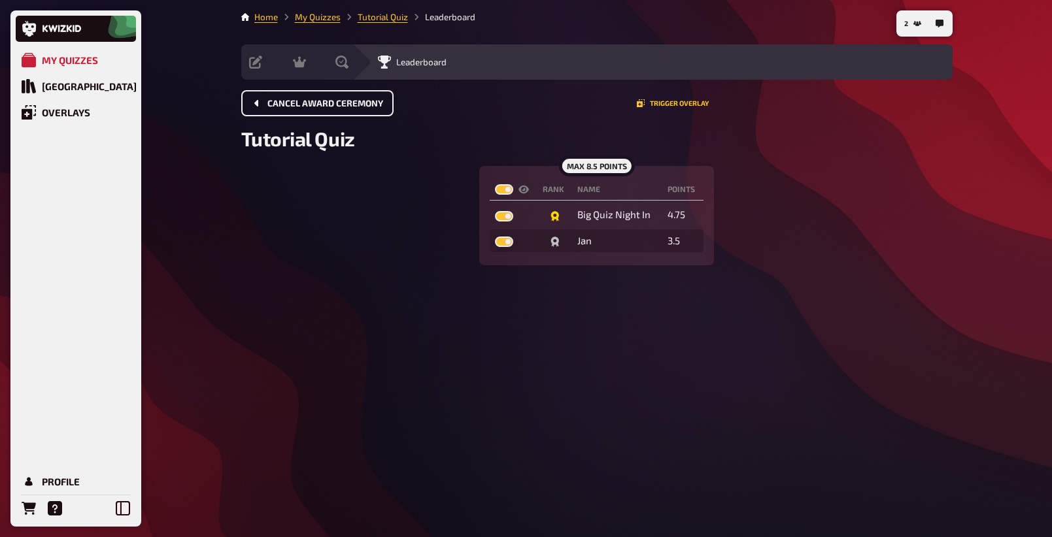
click at [379, 401] on div "2 Home My Quizzes Tutorial Quiz Leaderboard Setup Edit Content Quiz Lobby Hosti…" at bounding box center [597, 268] width 732 height 537
click at [667, 101] on button "Trigger Overlay" at bounding box center [673, 103] width 72 height 8
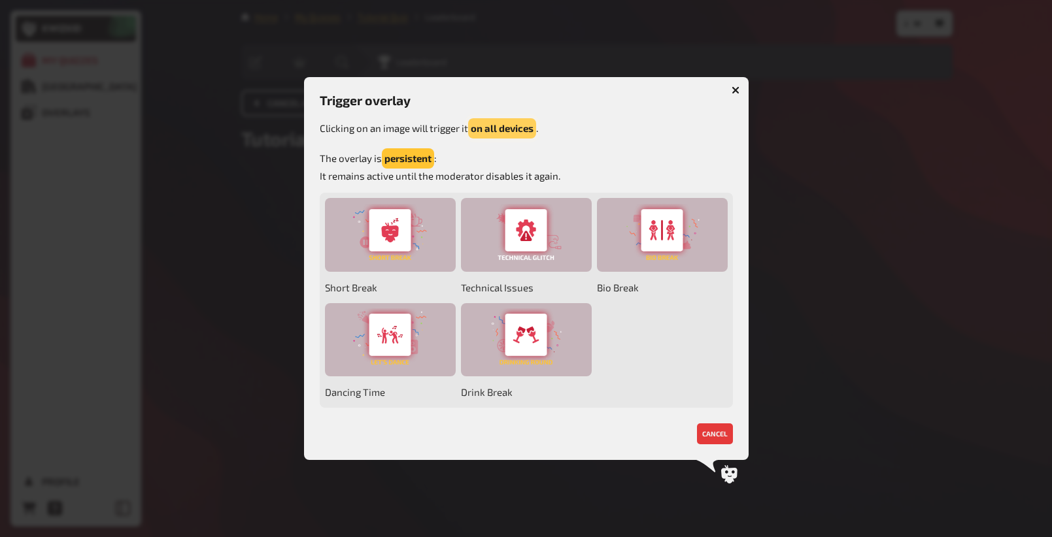
click at [506, 125] on button "on all devices" at bounding box center [502, 128] width 68 height 20
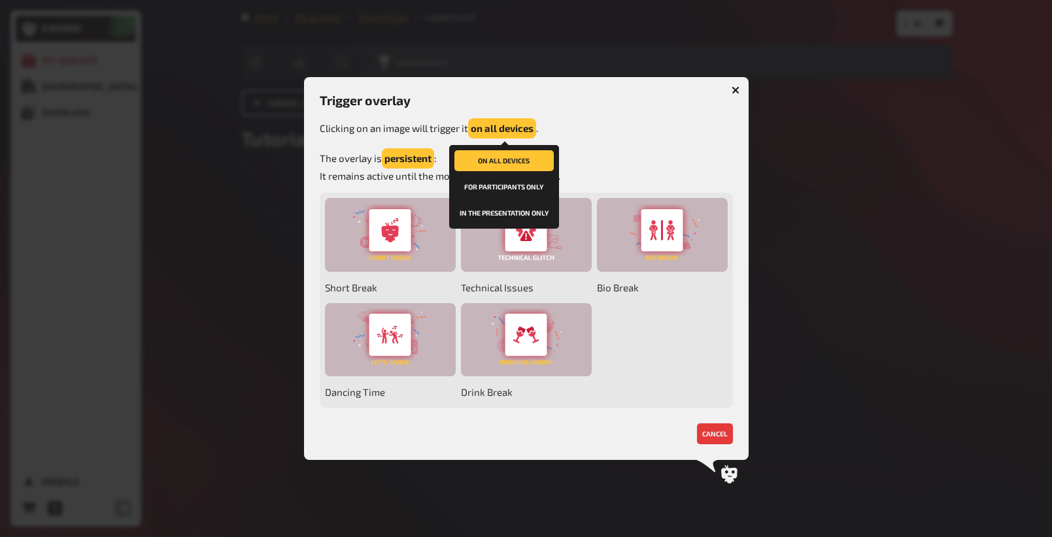
click at [505, 214] on button "in the presentation only" at bounding box center [503, 213] width 99 height 21
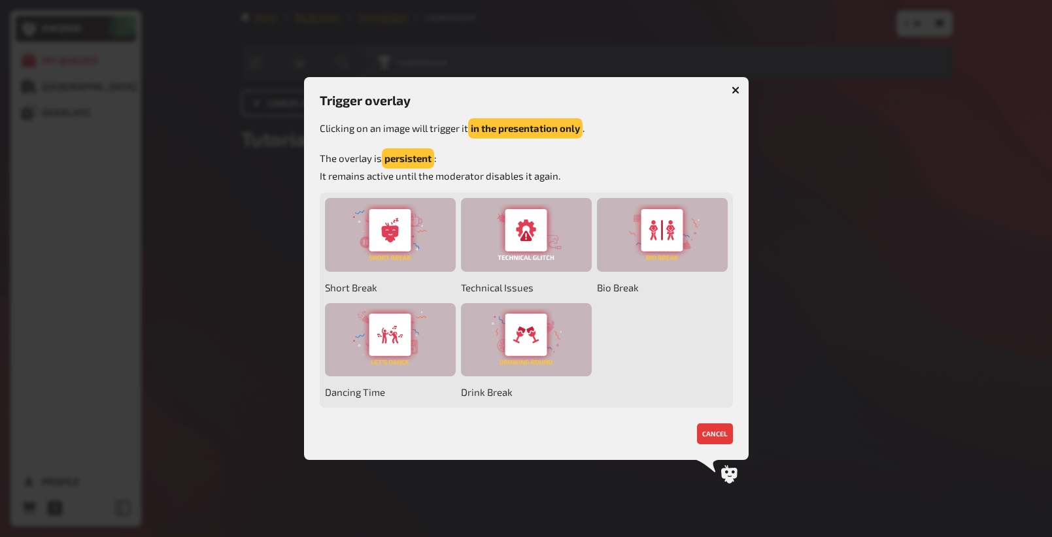
click at [408, 178] on p "The overlay is persistent : It remains active until the moderator disables it a…" at bounding box center [526, 165] width 413 height 35
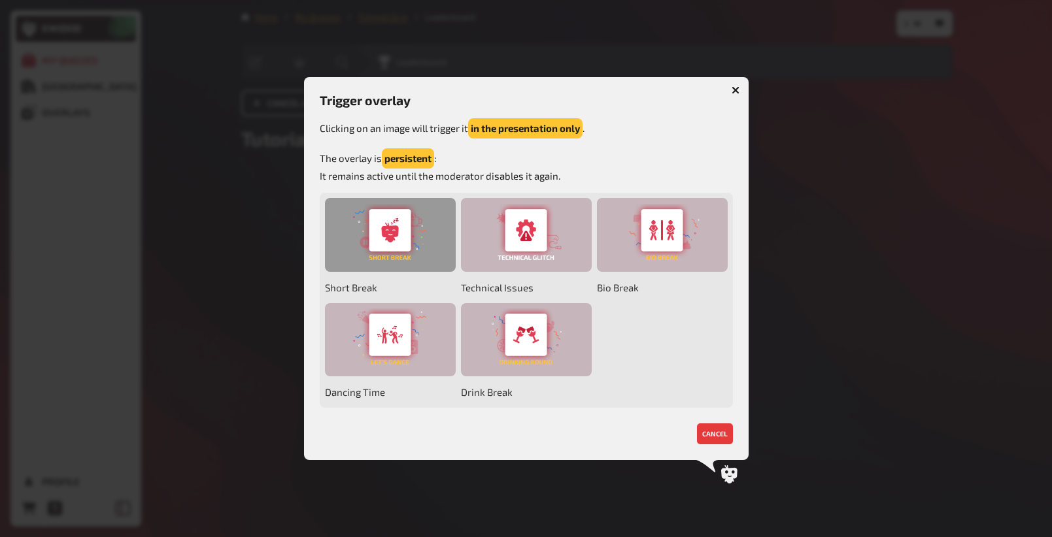
click at [398, 235] on div at bounding box center [390, 235] width 131 height 74
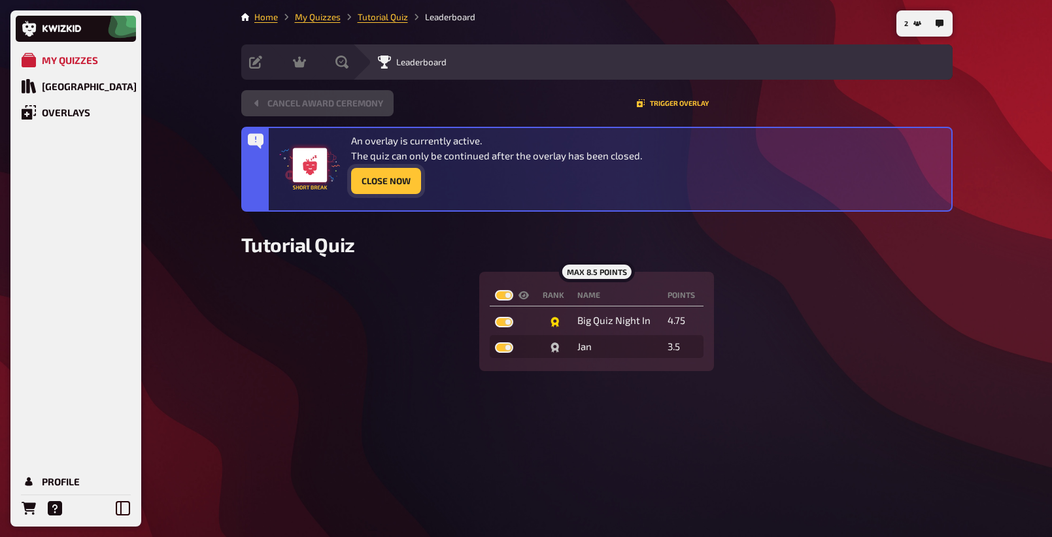
click at [401, 187] on button "Close Now" at bounding box center [386, 181] width 70 height 26
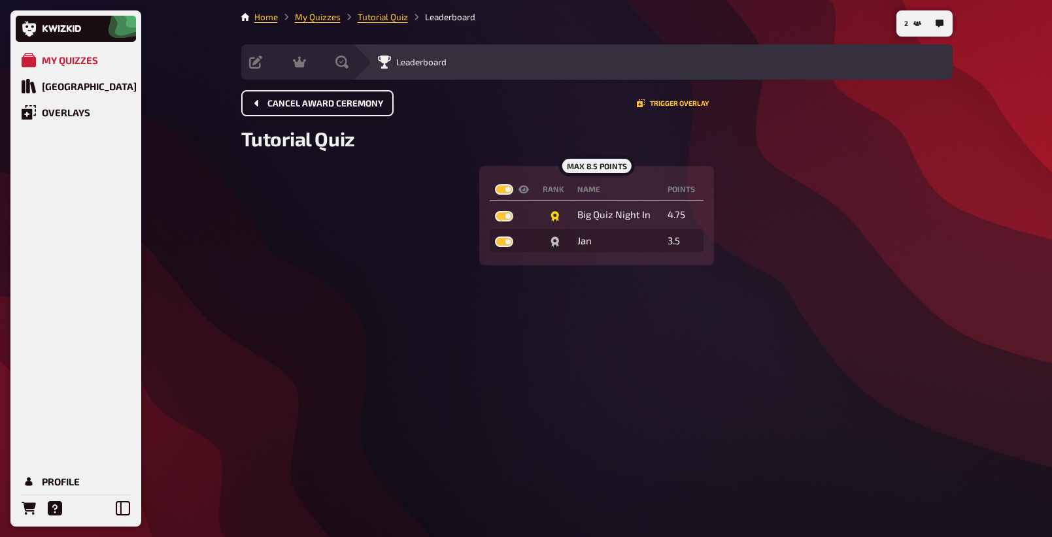
click at [413, 256] on div "max 8.5 points Rank Name points Big Quiz Night In 4.75 Jan 3.5" at bounding box center [596, 215] width 711 height 99
click at [686, 103] on button "Trigger Overlay" at bounding box center [673, 103] width 72 height 8
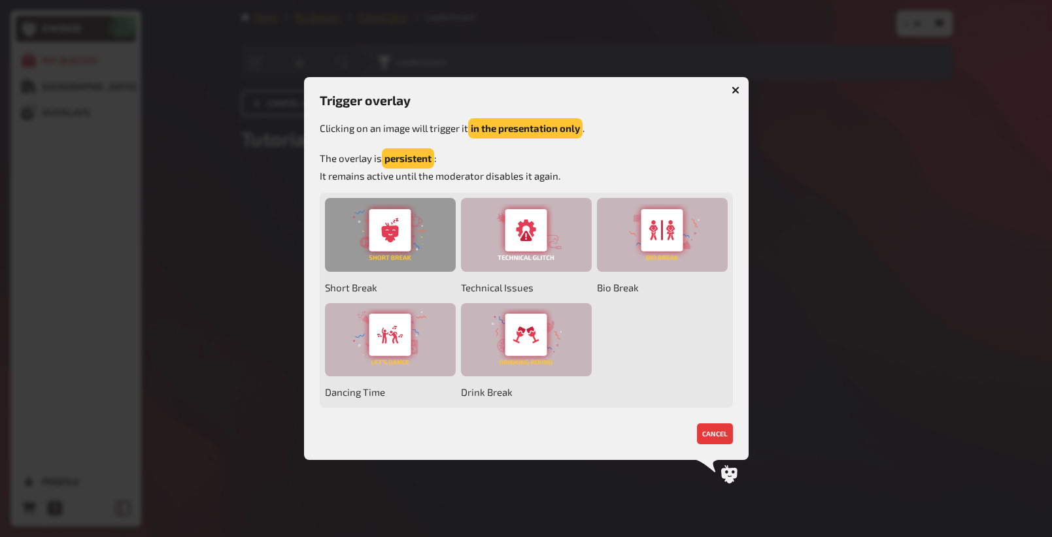
click at [388, 229] on div at bounding box center [390, 235] width 131 height 74
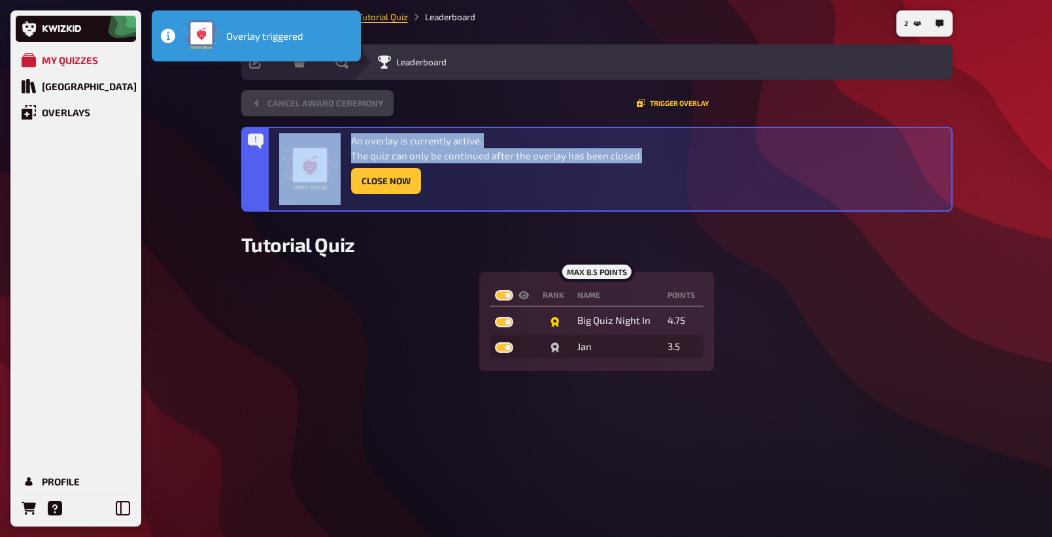
drag, startPoint x: 504, startPoint y: 199, endPoint x: 318, endPoint y: 148, distance: 192.9
click at [318, 148] on div "An overlay is currently active. The quiz can only be continued after the overla…" at bounding box center [612, 169] width 667 height 72
click at [509, 164] on div "An overlay is currently active. The quiz can only be continued after the overla…" at bounding box center [496, 163] width 291 height 61
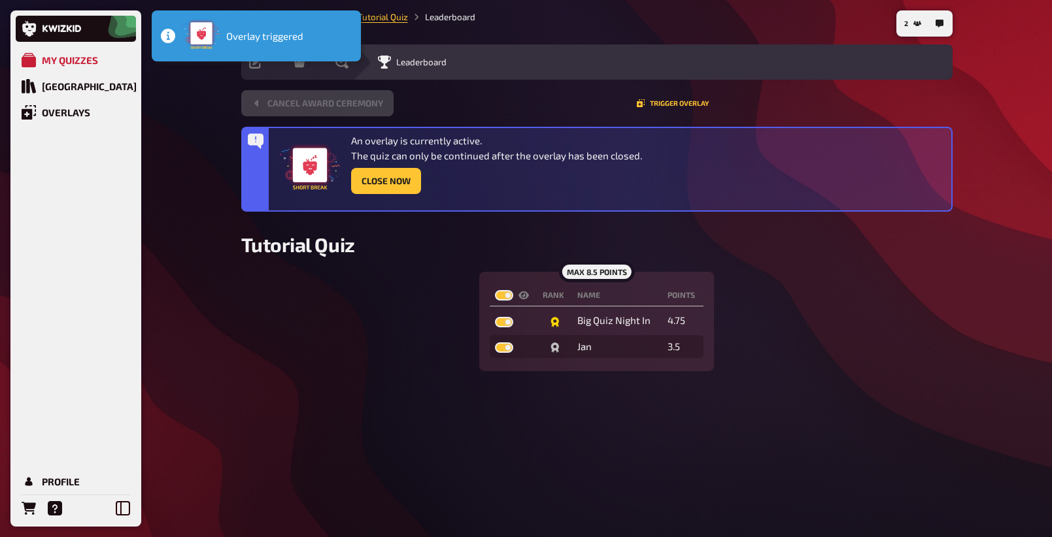
drag, startPoint x: 493, startPoint y: 190, endPoint x: 486, endPoint y: 195, distance: 8.5
click at [488, 195] on div "An overlay is currently active. The quiz can only be continued after the overla…" at bounding box center [612, 169] width 667 height 72
click at [392, 181] on button "Close Now" at bounding box center [386, 181] width 70 height 26
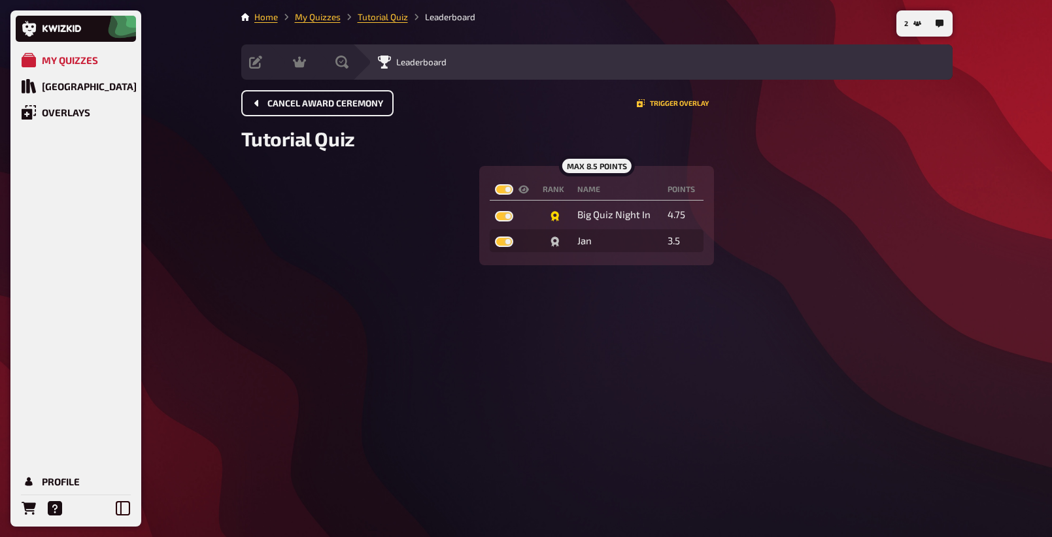
click at [667, 98] on div "Cancel award ceremony Trigger Overlay" at bounding box center [596, 103] width 711 height 26
click at [668, 103] on button "Trigger Overlay" at bounding box center [673, 103] width 72 height 8
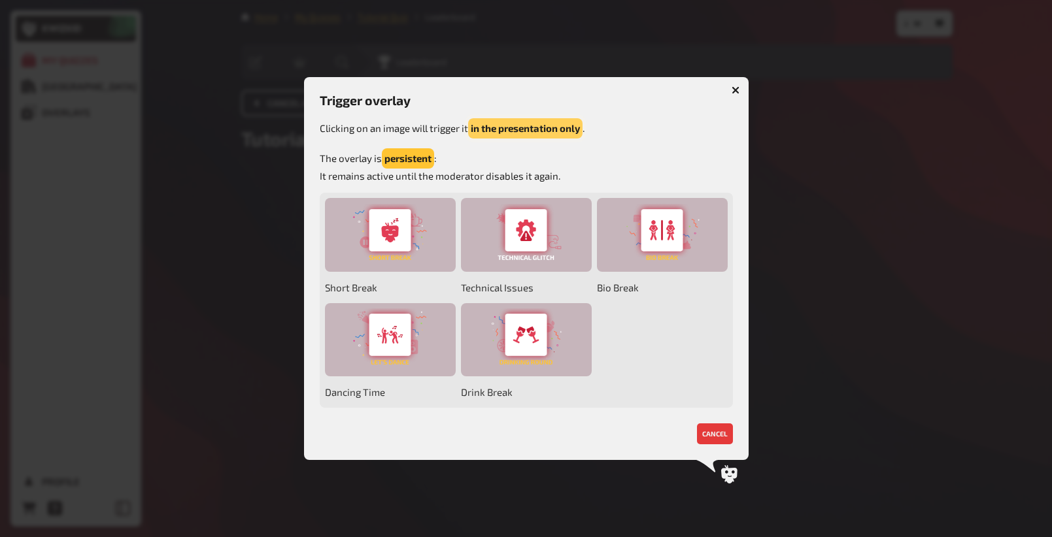
click at [543, 125] on button "in the presentation only" at bounding box center [525, 128] width 114 height 20
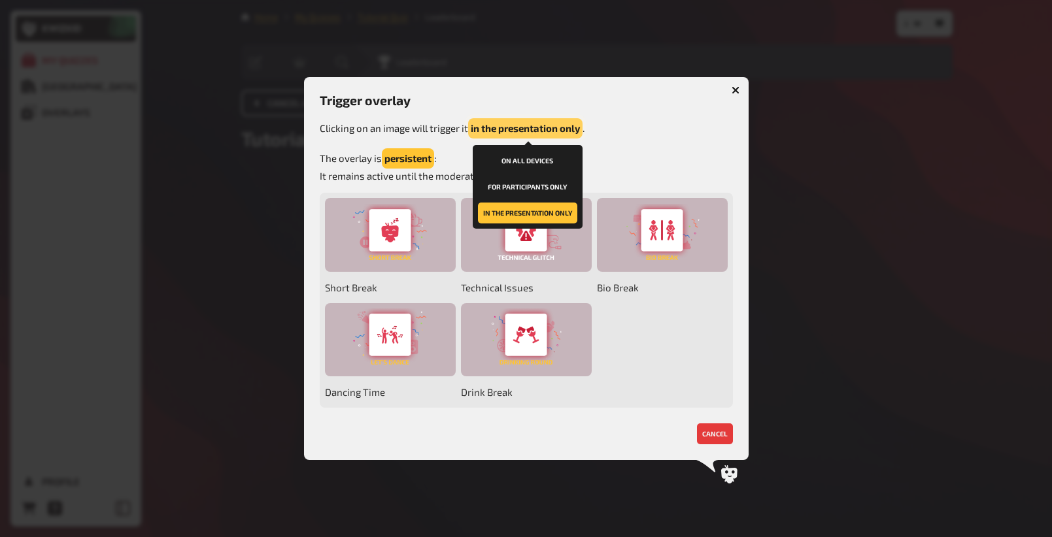
click at [543, 125] on button "in the presentation only" at bounding box center [525, 128] width 114 height 20
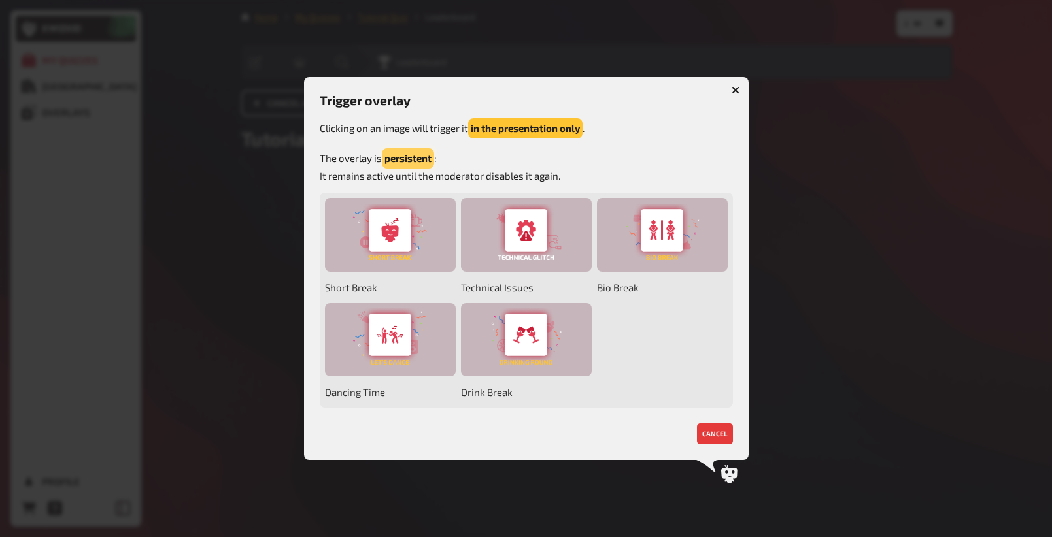
click at [407, 155] on button "persistent" at bounding box center [408, 158] width 52 height 20
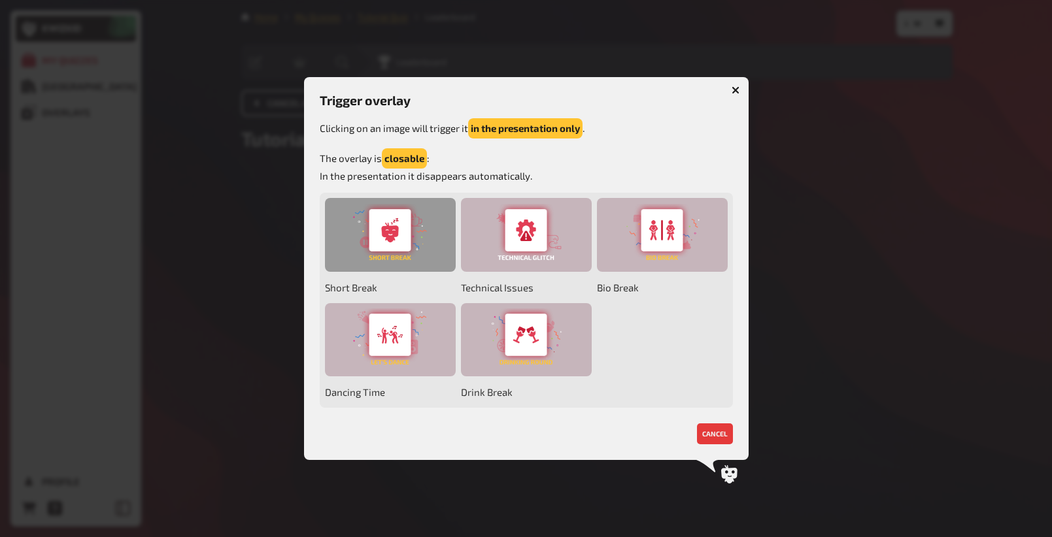
click at [390, 242] on div at bounding box center [390, 235] width 131 height 74
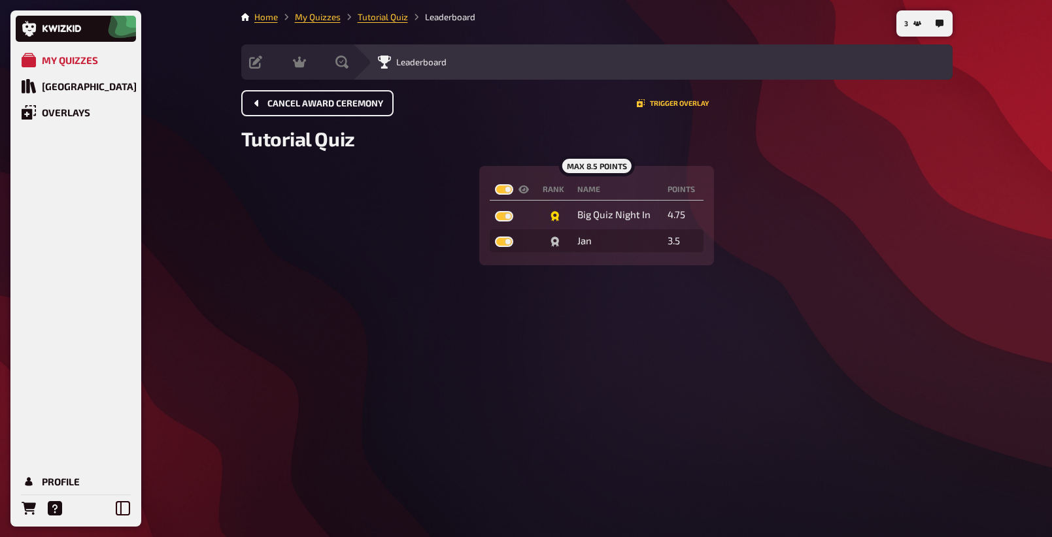
click at [672, 99] on div "Cancel award ceremony Trigger Overlay" at bounding box center [596, 103] width 711 height 26
click at [673, 103] on button "Trigger Overlay" at bounding box center [673, 103] width 72 height 8
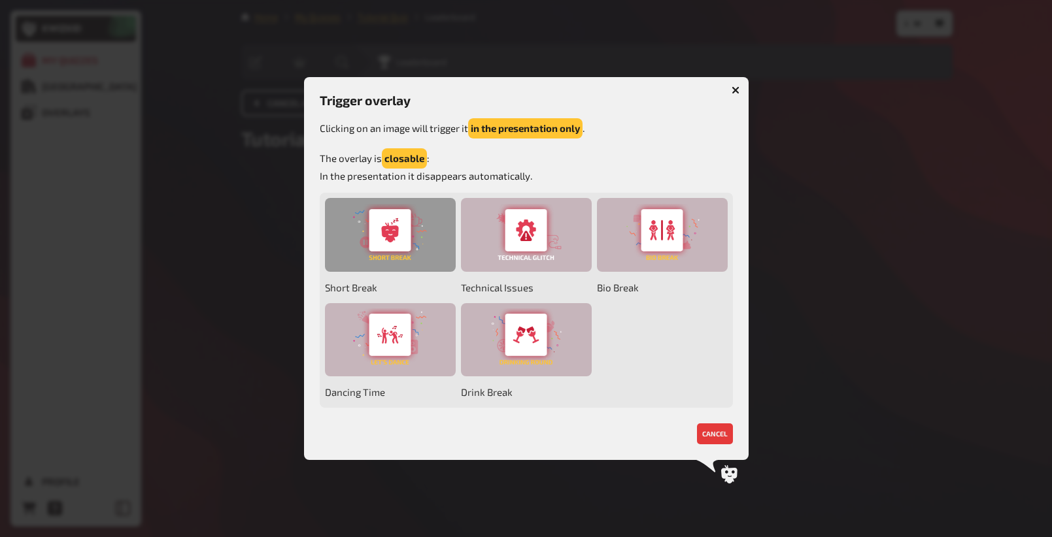
click at [402, 233] on div at bounding box center [390, 235] width 131 height 74
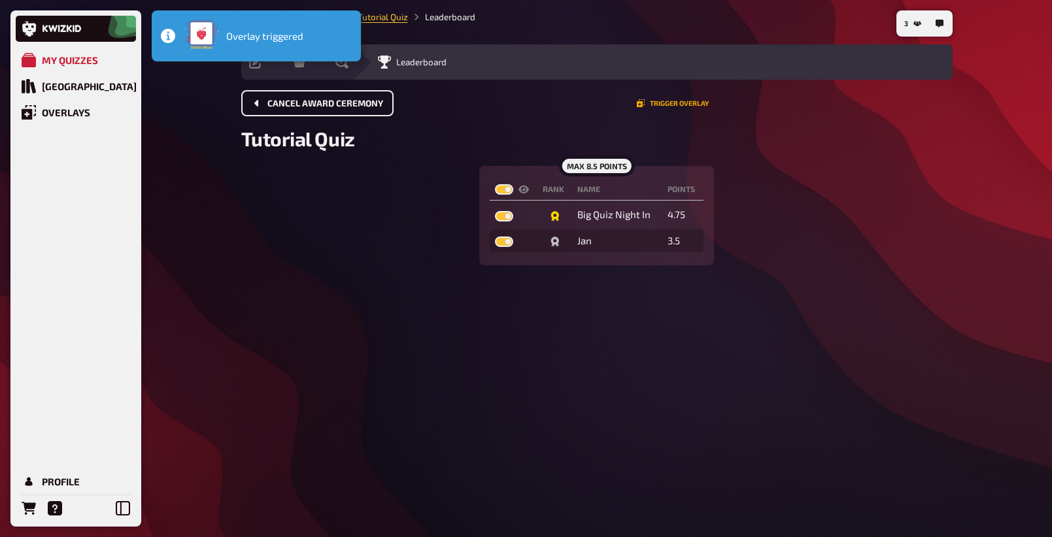
click at [692, 104] on button "Trigger Overlay" at bounding box center [673, 103] width 72 height 8
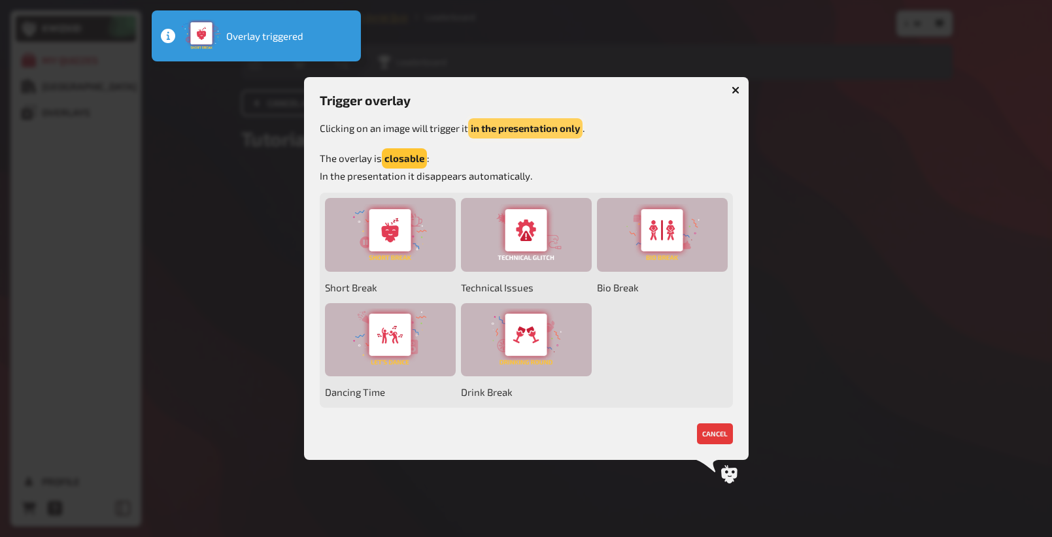
click at [514, 126] on button "in the presentation only" at bounding box center [525, 128] width 114 height 20
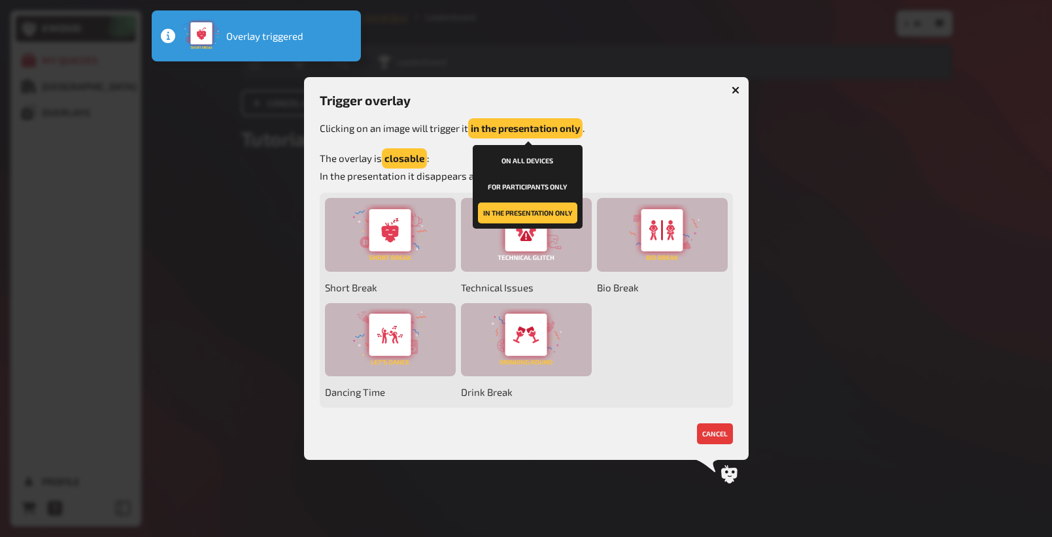
click at [527, 187] on button "for participants only" at bounding box center [527, 186] width 99 height 21
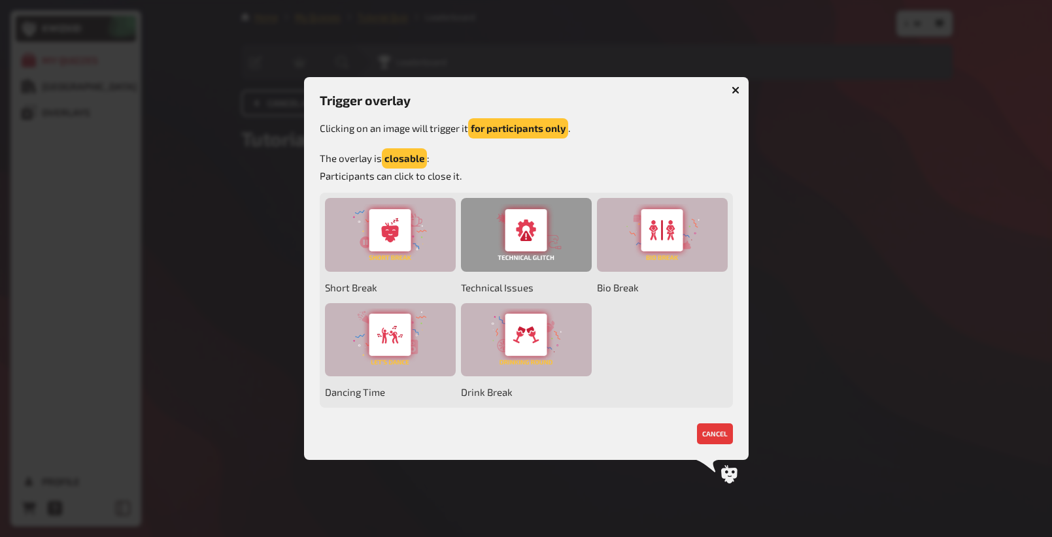
click at [541, 258] on div at bounding box center [526, 235] width 131 height 74
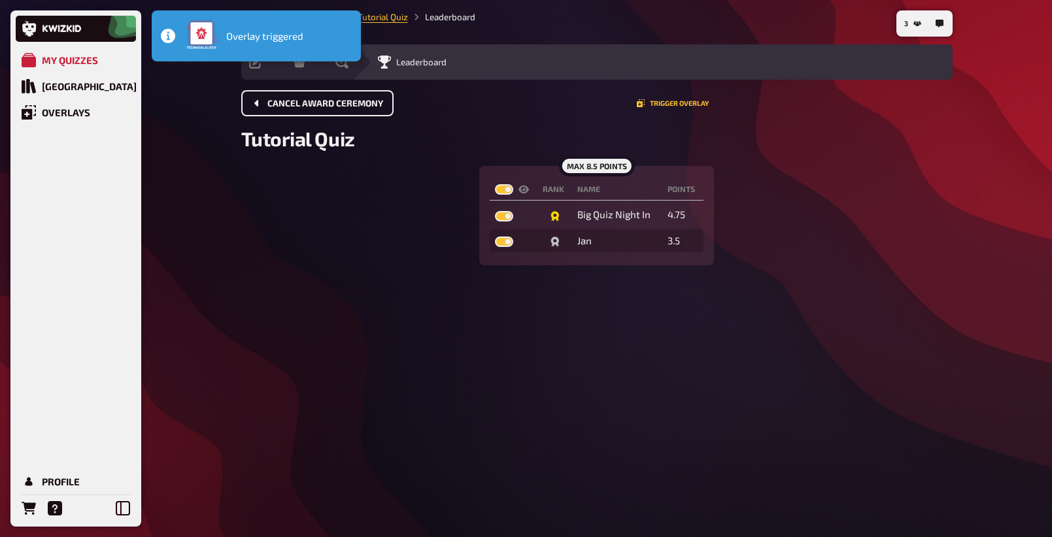
click at [875, 256] on div "max 8.5 points Rank Name points Big Quiz Night In 4.75 Jan 3.5" at bounding box center [596, 215] width 711 height 99
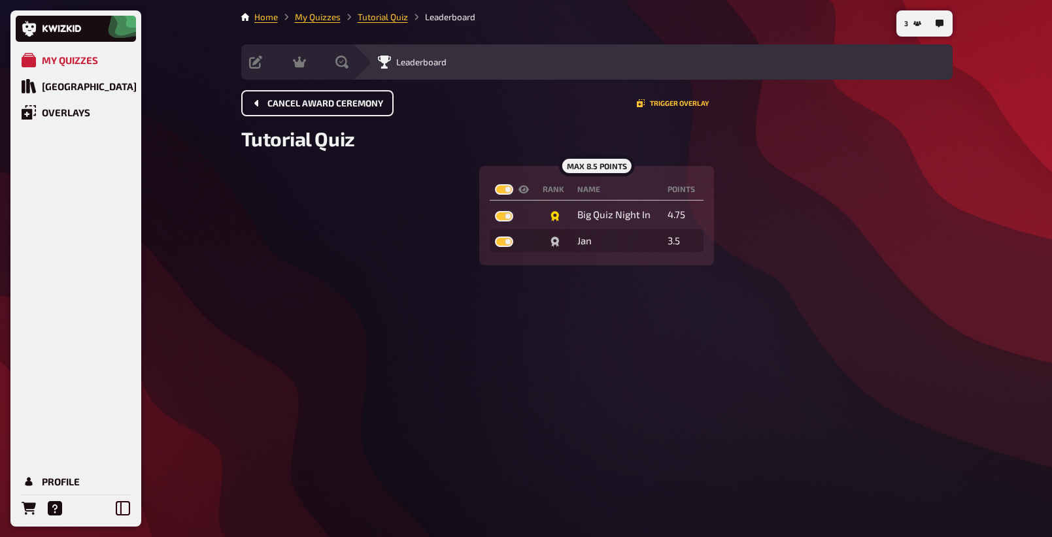
drag, startPoint x: 781, startPoint y: 279, endPoint x: 819, endPoint y: 271, distance: 38.8
click at [791, 278] on div "3 Home My Quizzes Tutorial Quiz Leaderboard Setup Edit Content Quiz Lobby Hosti…" at bounding box center [597, 268] width 732 height 537
click at [886, 354] on div "3 Home My Quizzes Tutorial Quiz Leaderboard Setup Edit Content Quiz Lobby Hosti…" at bounding box center [597, 268] width 732 height 537
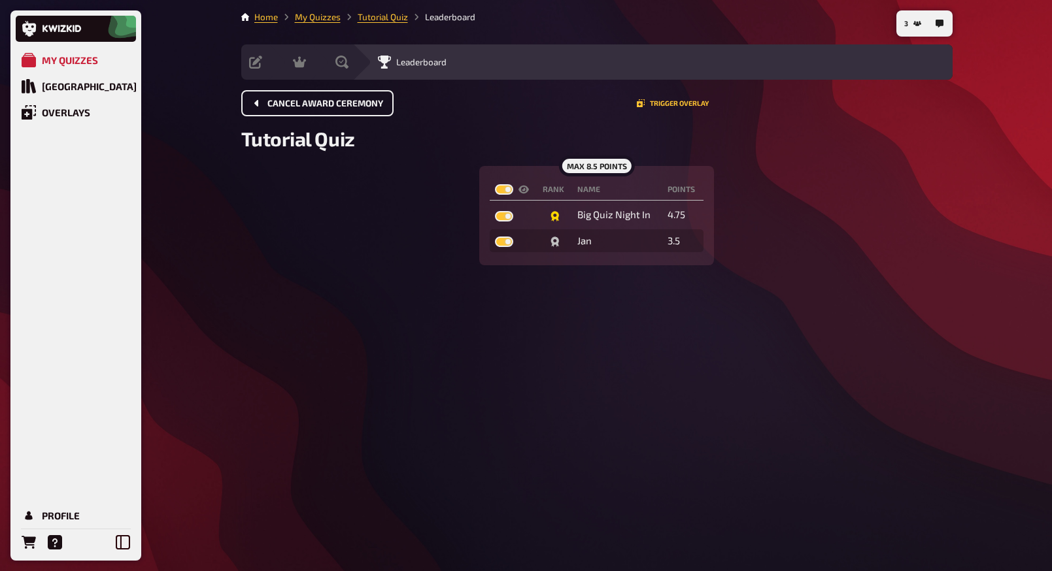
drag, startPoint x: 428, startPoint y: 373, endPoint x: 435, endPoint y: 373, distance: 7.2
click at [433, 373] on div "3 Home My Quizzes Tutorial Quiz Leaderboard Setup Edit Content Quiz Lobby Hosti…" at bounding box center [597, 285] width 732 height 571
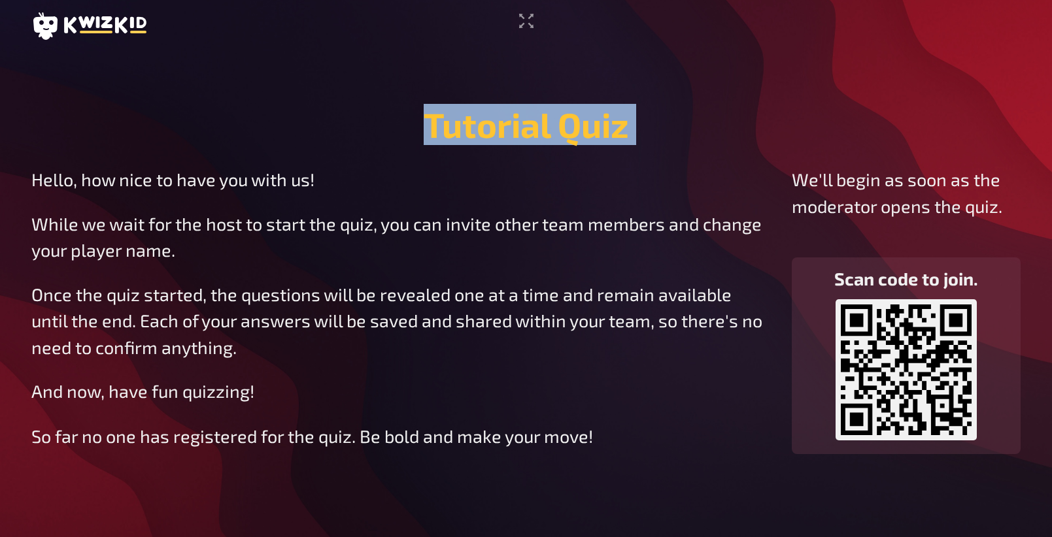
drag, startPoint x: 405, startPoint y: 129, endPoint x: 724, endPoint y: 148, distance: 320.2
click at [724, 148] on main "Tutorial Quiz Hello, how nice to have you with us! While we wait for the host t…" at bounding box center [525, 279] width 989 height 454
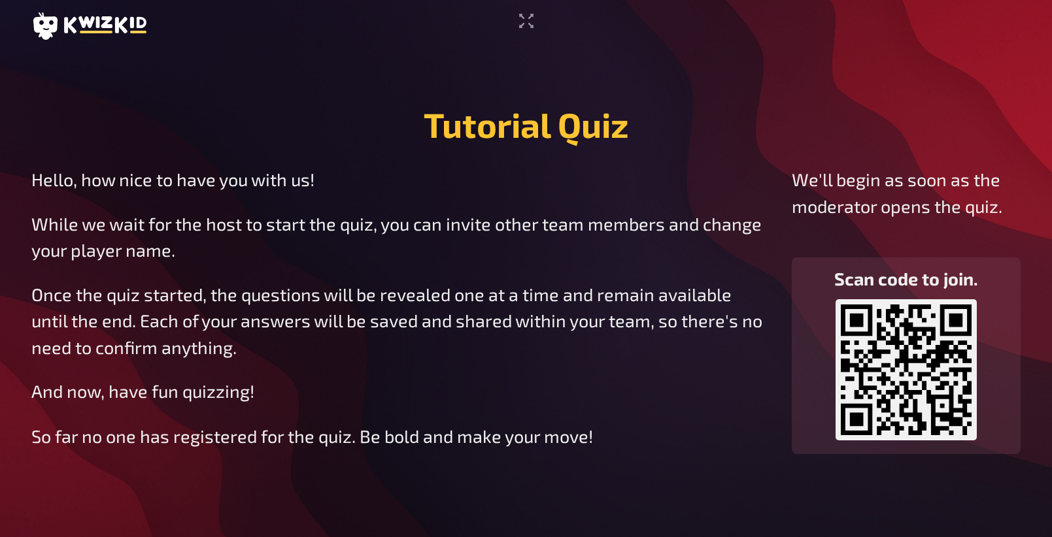
click at [663, 210] on p "While we wait for the host to start the quiz, you can invite other team members…" at bounding box center [400, 236] width 739 height 53
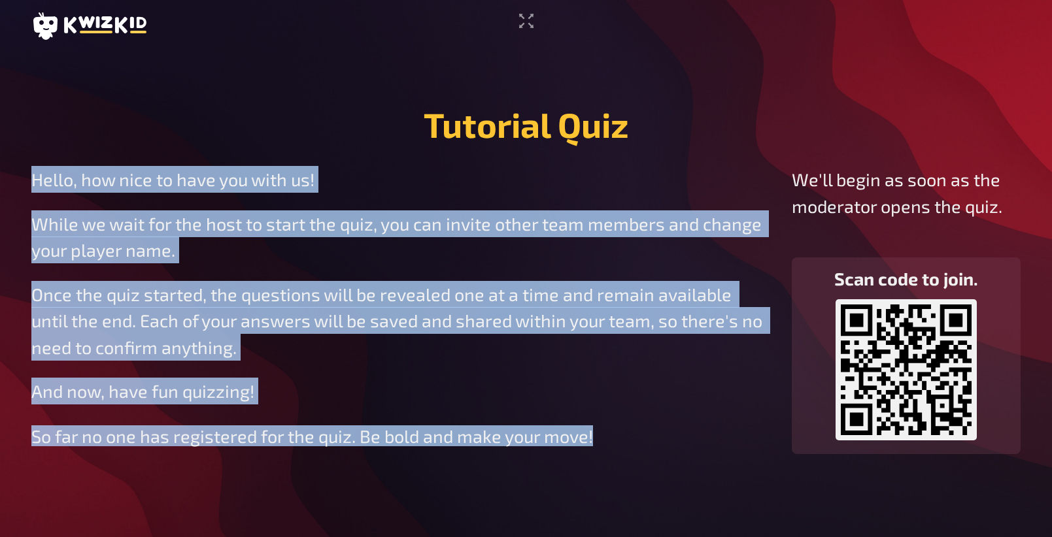
drag, startPoint x: 60, startPoint y: 200, endPoint x: 599, endPoint y: 463, distance: 599.8
click at [599, 463] on div "Tutorial Quiz Hello, how nice to have you with us! While we wait for the host t…" at bounding box center [526, 268] width 1052 height 537
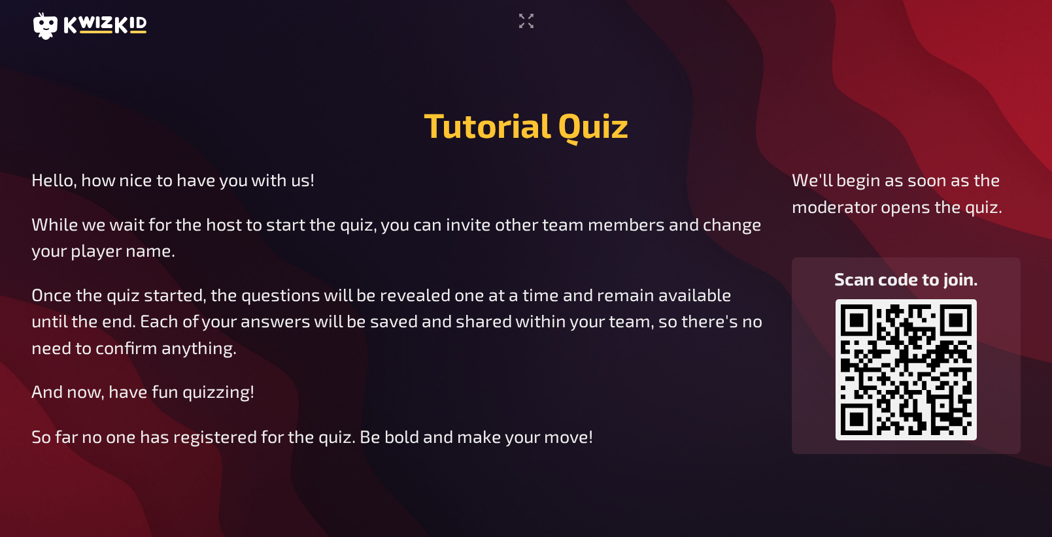
click at [352, 322] on p "Once the quiz started, the questions will be revealed one at a time and remain …" at bounding box center [400, 321] width 739 height 80
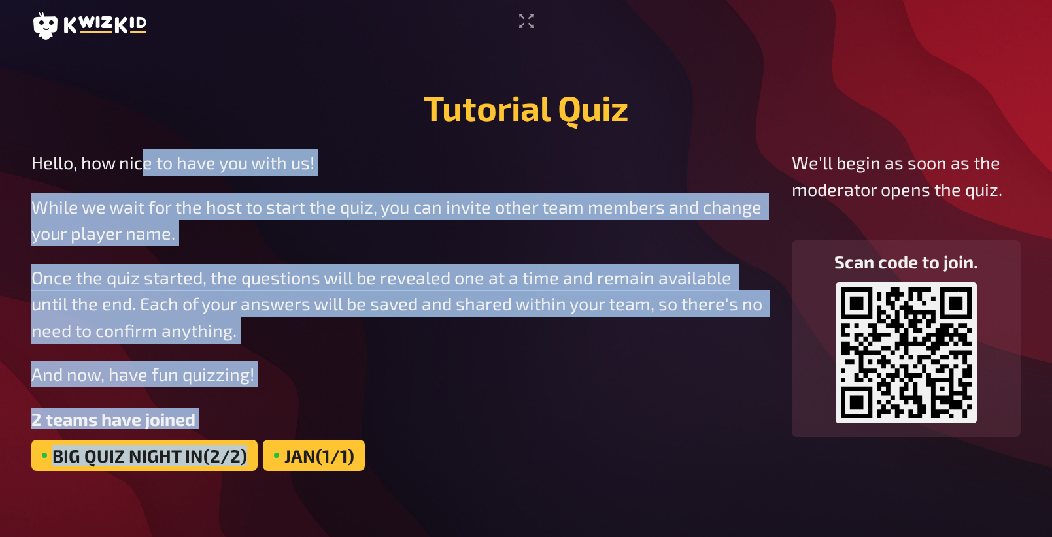
drag, startPoint x: 143, startPoint y: 164, endPoint x: 554, endPoint y: 448, distance: 499.8
click at [554, 448] on div "Hello, how nice to have you with us! While we wait for the host to start the qu…" at bounding box center [400, 310] width 739 height 322
click at [550, 442] on div "Big Quiz Night In (2/2) Jan (1/1)" at bounding box center [400, 455] width 739 height 31
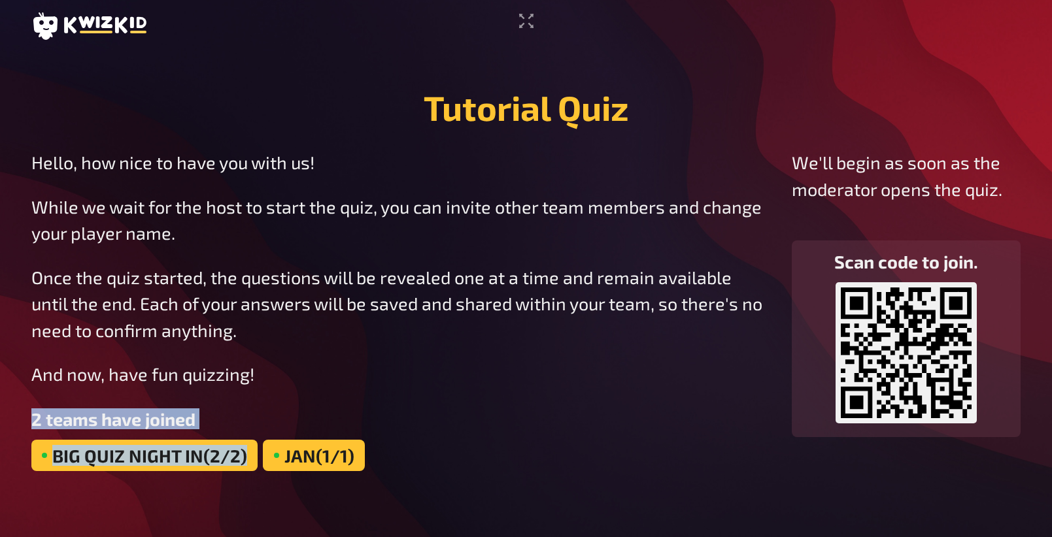
drag, startPoint x: 338, startPoint y: 379, endPoint x: 198, endPoint y: 405, distance: 142.3
click at [250, 386] on div "Hello, how nice to have you with us! While we wait for the host to start the qu…" at bounding box center [400, 310] width 739 height 322
click at [388, 455] on div "Big Quiz Night In (2/2) Jan (1/1)" at bounding box center [400, 455] width 739 height 31
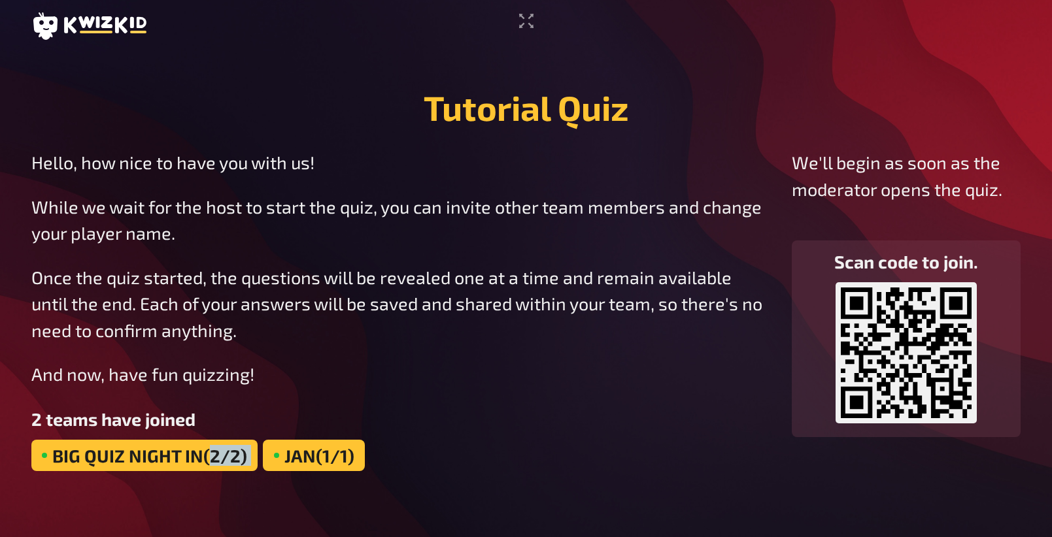
drag, startPoint x: 210, startPoint y: 452, endPoint x: 263, endPoint y: 459, distance: 54.2
click at [265, 459] on div "Big Quiz Night In (2/2) Jan (1/1)" at bounding box center [400, 455] width 739 height 31
drag, startPoint x: 467, startPoint y: 403, endPoint x: 457, endPoint y: 412, distance: 14.3
click at [464, 407] on div "Hello, how nice to have you with us! While we wait for the host to start the qu…" at bounding box center [400, 310] width 739 height 322
click at [308, 456] on div "Jan (1/1)" at bounding box center [313, 455] width 101 height 31
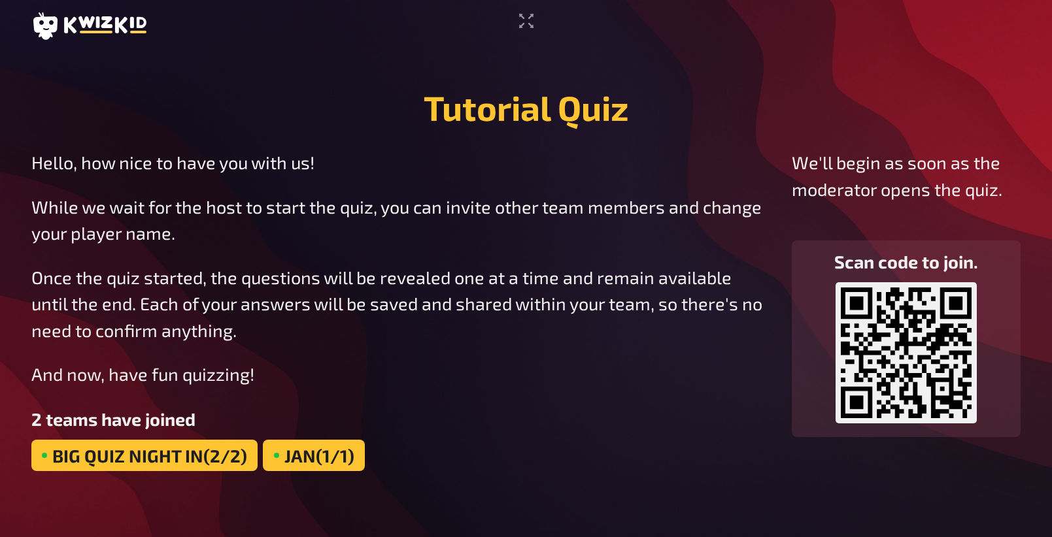
click at [463, 362] on p "And now, have fun quizzing!" at bounding box center [400, 374] width 739 height 27
click at [518, 206] on p "While we wait for the host to start the quiz, you can invite other team members…" at bounding box center [400, 219] width 739 height 53
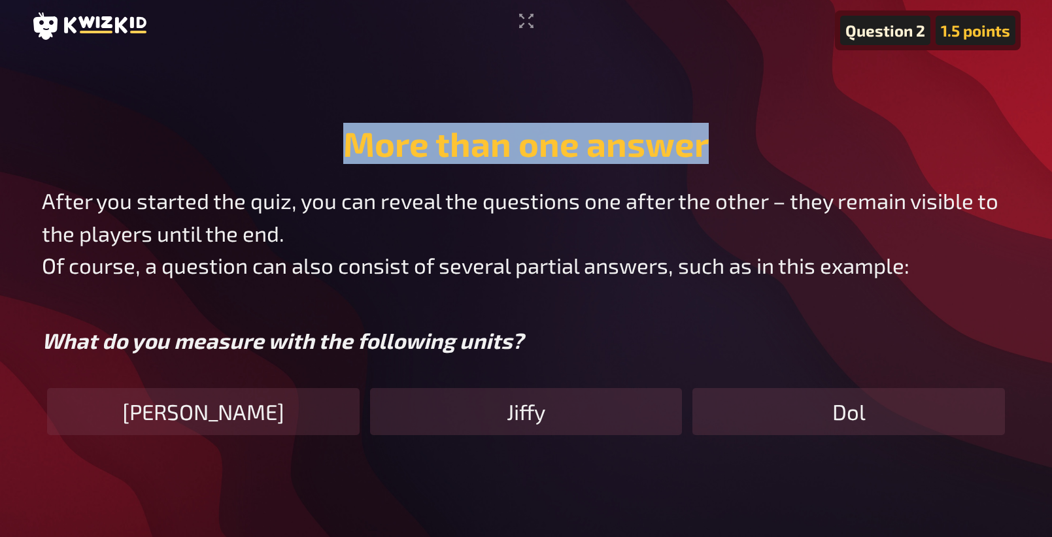
drag, startPoint x: 293, startPoint y: 137, endPoint x: 824, endPoint y: 176, distance: 531.5
click at [824, 176] on div "More than one answer After you started the quiz, you can reveal the questions o…" at bounding box center [525, 278] width 989 height 333
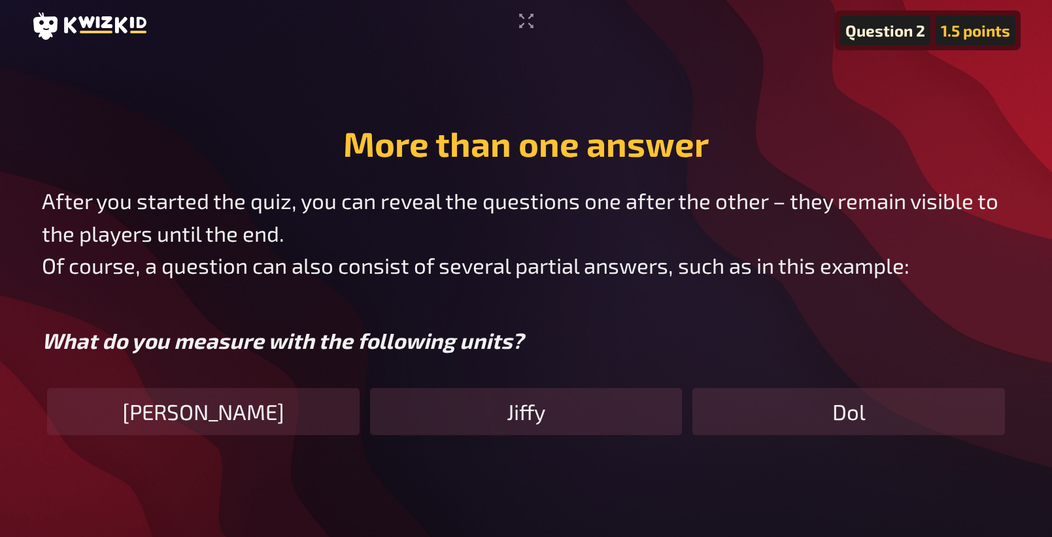
drag, startPoint x: 103, startPoint y: 214, endPoint x: 769, endPoint y: 383, distance: 687.2
click at [767, 391] on div "More than one answer After you started the quiz, you can reveal the questions o…" at bounding box center [525, 278] width 989 height 333
click at [769, 386] on div "After you started the quiz, you can reveal the questions one after the other – …" at bounding box center [526, 310] width 968 height 250
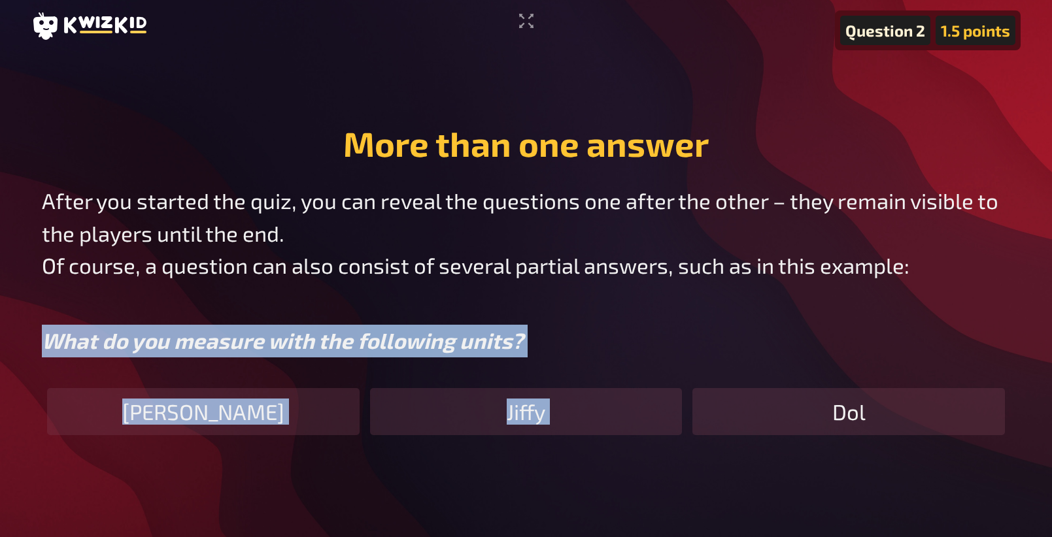
drag, startPoint x: 670, startPoint y: 335, endPoint x: 480, endPoint y: 286, distance: 196.4
click at [480, 286] on div "After you started the quiz, you can reveal the questions one after the other – …" at bounding box center [526, 310] width 968 height 250
click at [773, 360] on div "After you started the quiz, you can reveal the questions one after the other – …" at bounding box center [526, 310] width 968 height 250
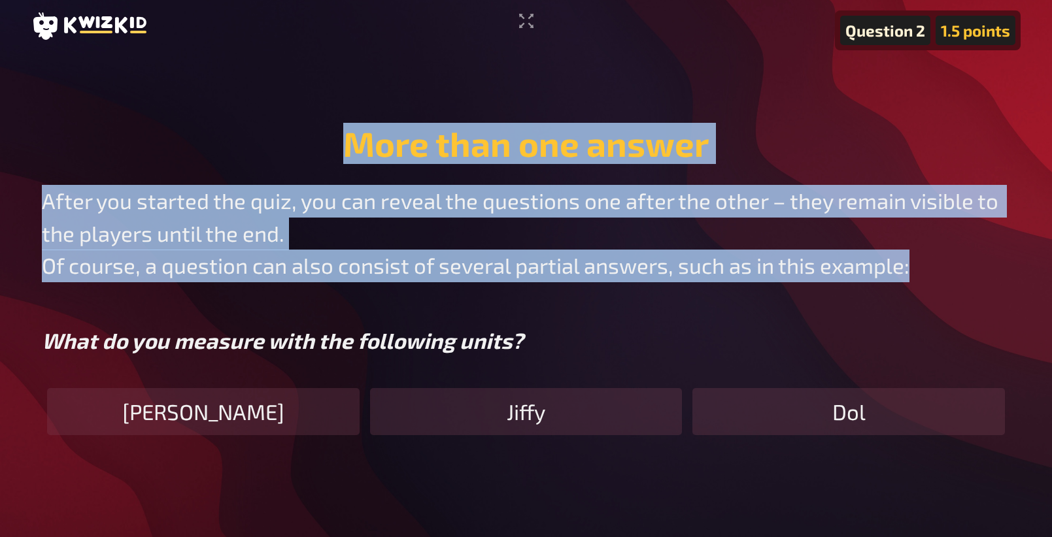
drag, startPoint x: 471, startPoint y: 112, endPoint x: 1150, endPoint y: 288, distance: 701.6
click at [1051, 288] on html "Question 2 1.5 points More than one answer After you started the quiz, you can …" at bounding box center [526, 268] width 1052 height 537
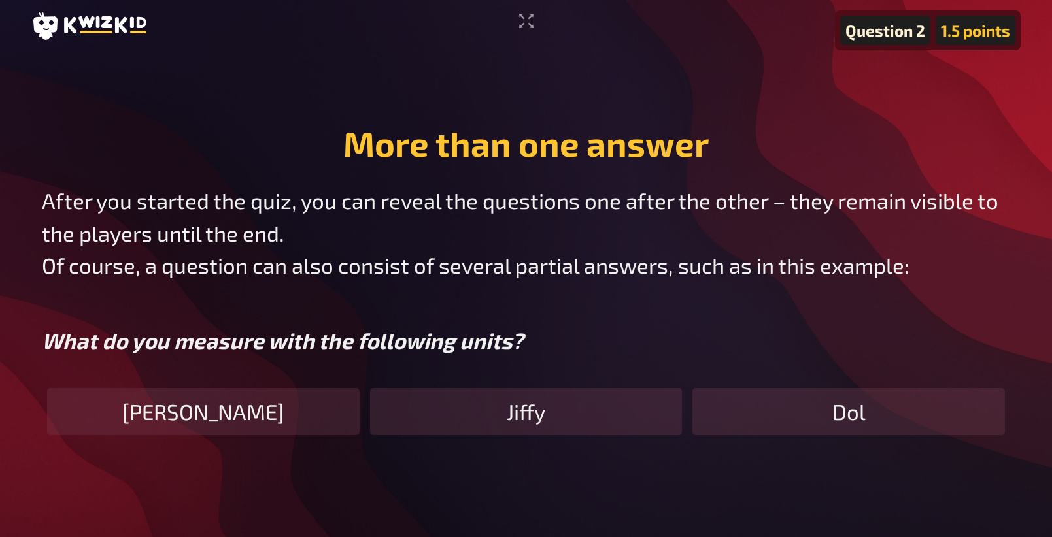
click at [676, 403] on div "Jiffy" at bounding box center [526, 411] width 312 height 47
click at [722, 327] on p "What do you measure with the following units?" at bounding box center [526, 341] width 968 height 33
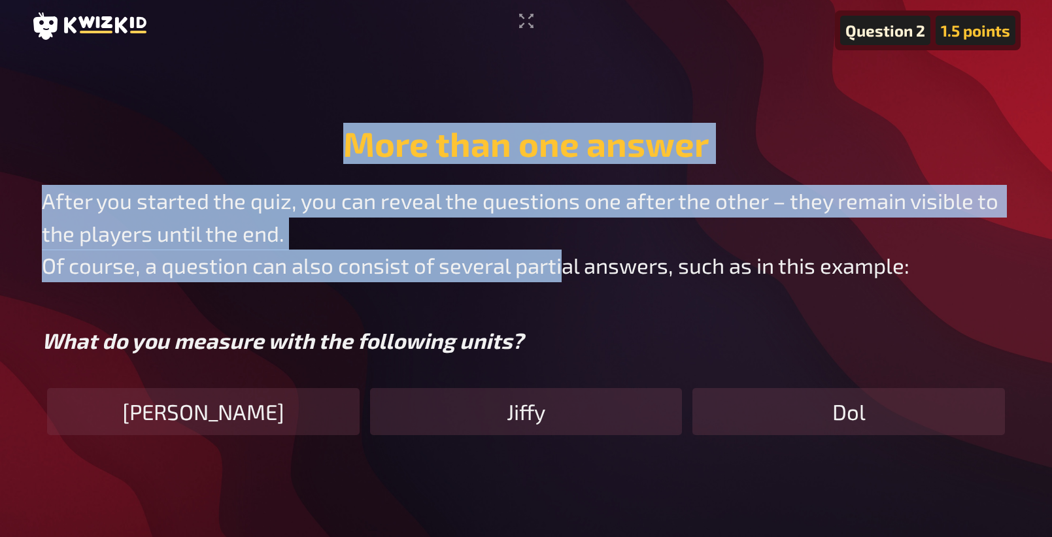
drag, startPoint x: 299, startPoint y: 61, endPoint x: 567, endPoint y: 259, distance: 332.8
click at [565, 259] on main "Question 2 1.5 points More than one answer After you started the quiz, you can …" at bounding box center [525, 279] width 989 height 454
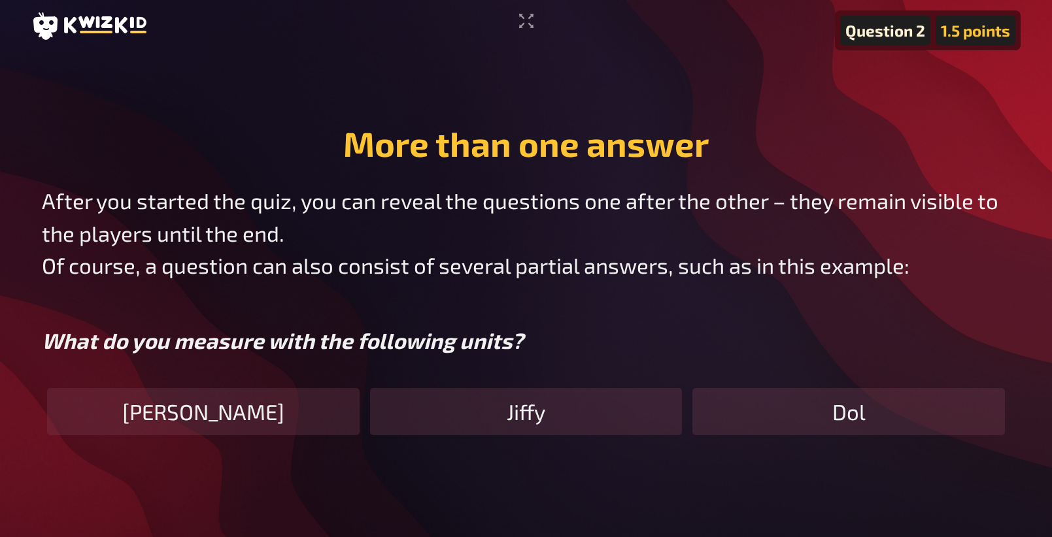
click at [754, 314] on div "After you started the quiz, you can reveal the questions one after the other – …" at bounding box center [526, 271] width 968 height 172
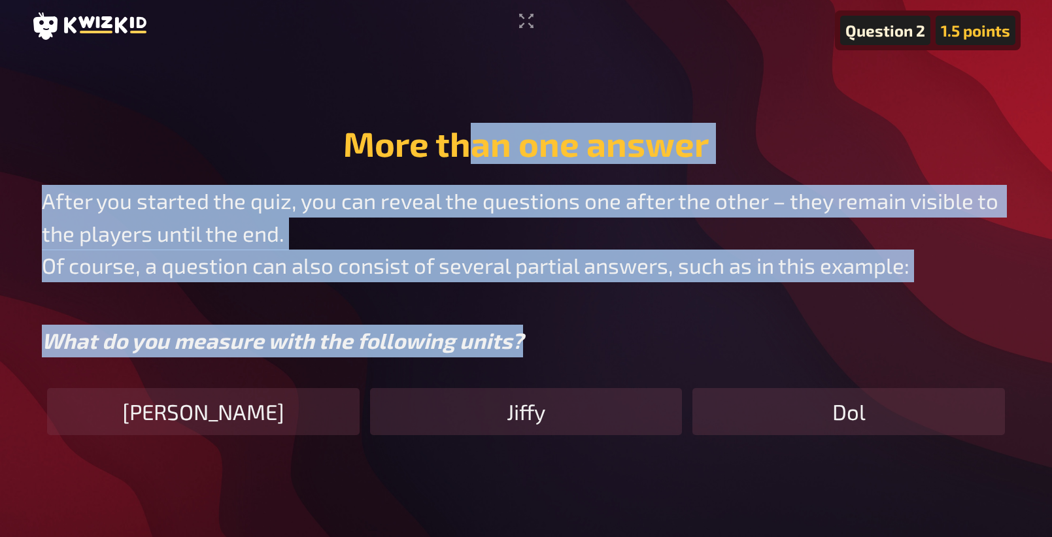
drag, startPoint x: 741, startPoint y: 342, endPoint x: 456, endPoint y: 154, distance: 342.1
click at [468, 156] on div "More than one answer After you started the quiz, you can reveal the questions o…" at bounding box center [525, 278] width 989 height 333
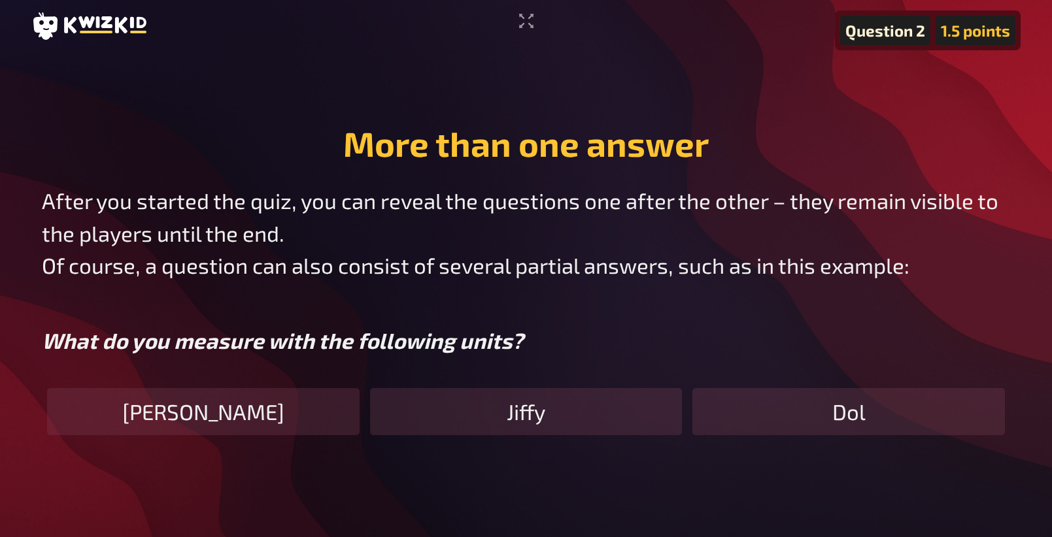
click at [360, 163] on div "More than one answer After you started the quiz, you can reveal the questions o…" at bounding box center [525, 278] width 989 height 333
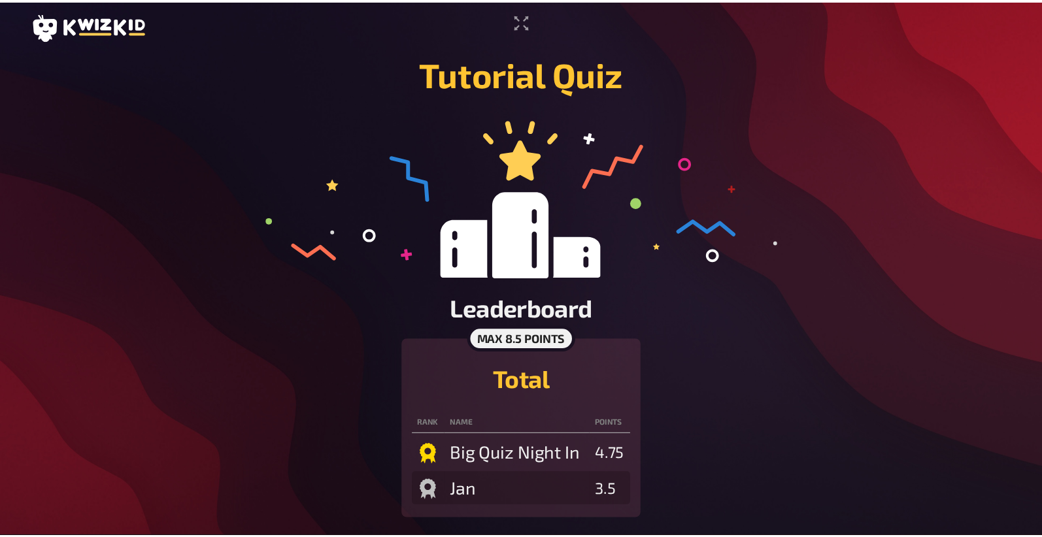
scroll to position [14, 0]
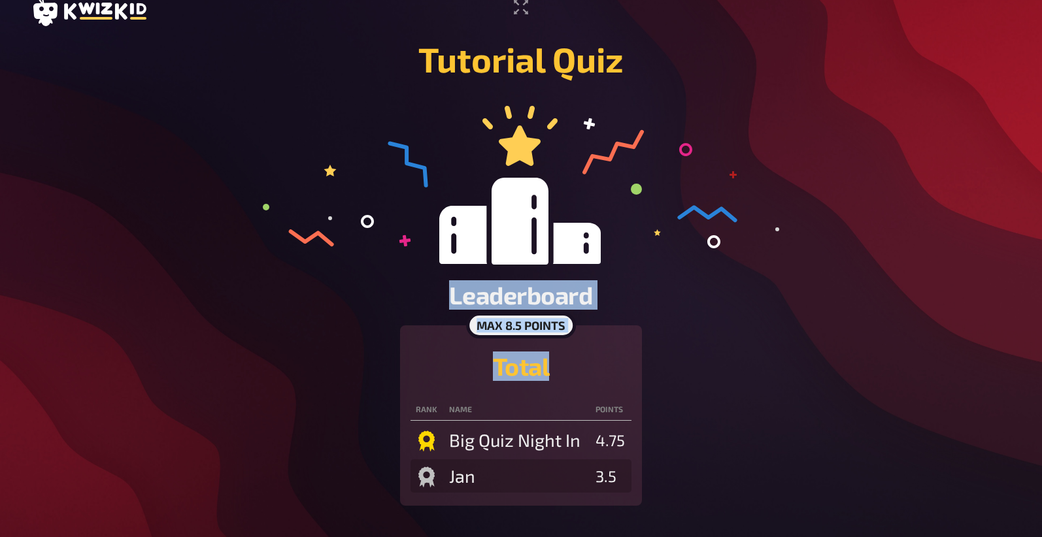
drag, startPoint x: 150, startPoint y: 114, endPoint x: 644, endPoint y: 489, distance: 620.0
click at [644, 489] on main "Tutorial Quiz Leaderboard max 8.5 points Total Rank Name points Big Quiz Night …" at bounding box center [520, 272] width 979 height 467
click at [808, 444] on div "max 8.5 points Total Rank Name points Big Quiz Night In 4.75 Jan 3.5" at bounding box center [521, 415] width 732 height 180
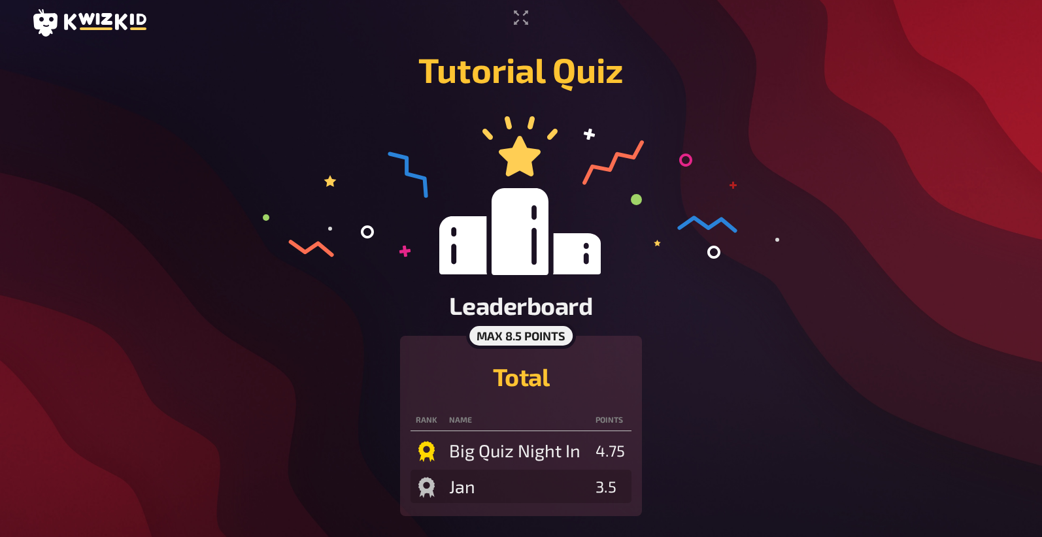
scroll to position [0, 0]
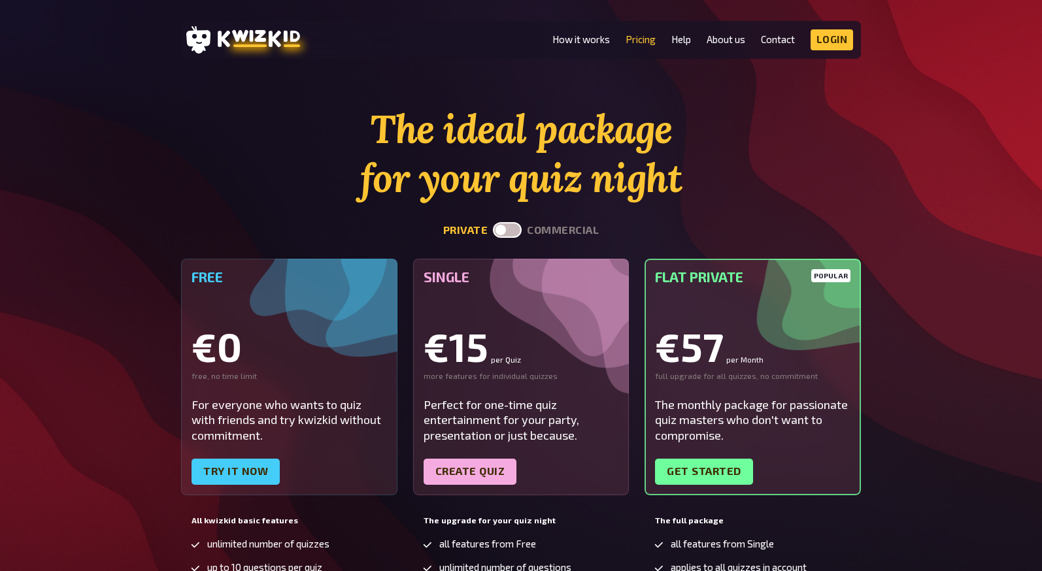
drag, startPoint x: 91, startPoint y: 247, endPoint x: 97, endPoint y: 201, distance: 46.8
click at [91, 246] on div "The ideal package for your quiz night private commercial Free €0 free, no time …" at bounding box center [521, 435] width 1042 height 661
click at [240, 253] on section "The ideal package for your quiz night private commercial Free €0 free, no time …" at bounding box center [521, 435] width 680 height 661
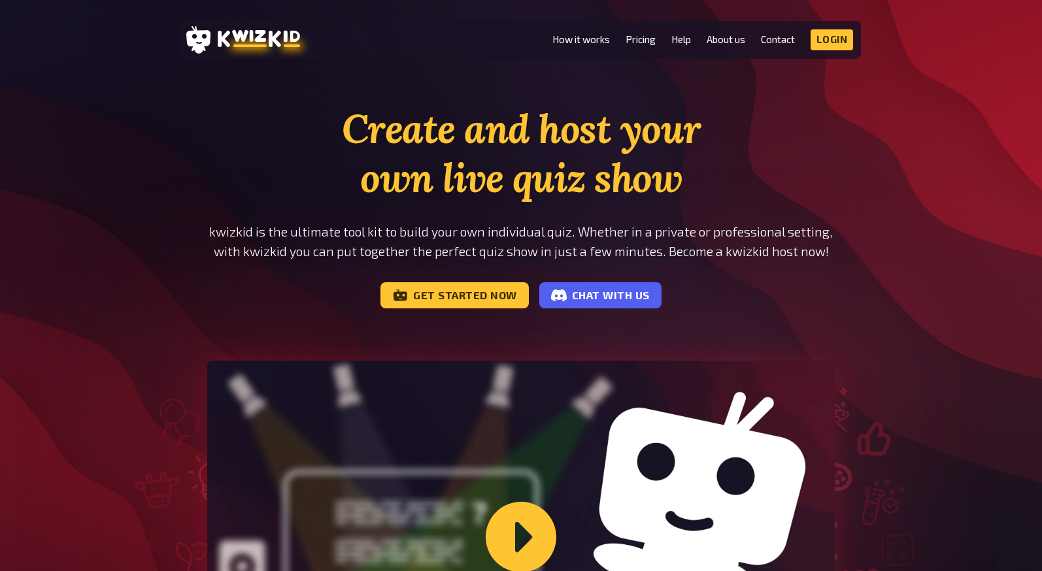
click at [417, 133] on h1 "Create and host your own live quiz show" at bounding box center [520, 154] width 627 height 98
